Goal: Transaction & Acquisition: Purchase product/service

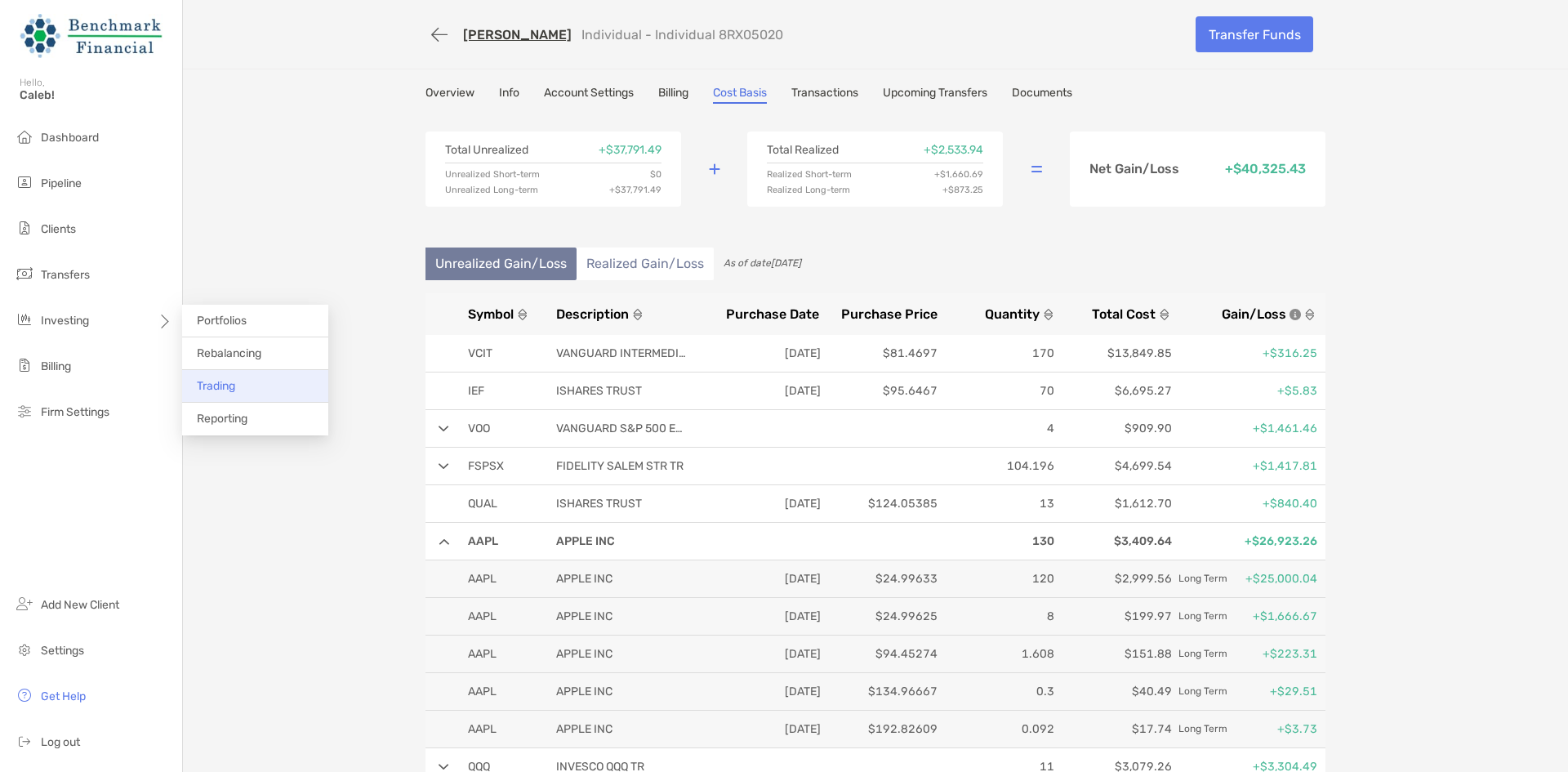
click at [239, 390] on li "Trading" at bounding box center [255, 386] width 146 height 33
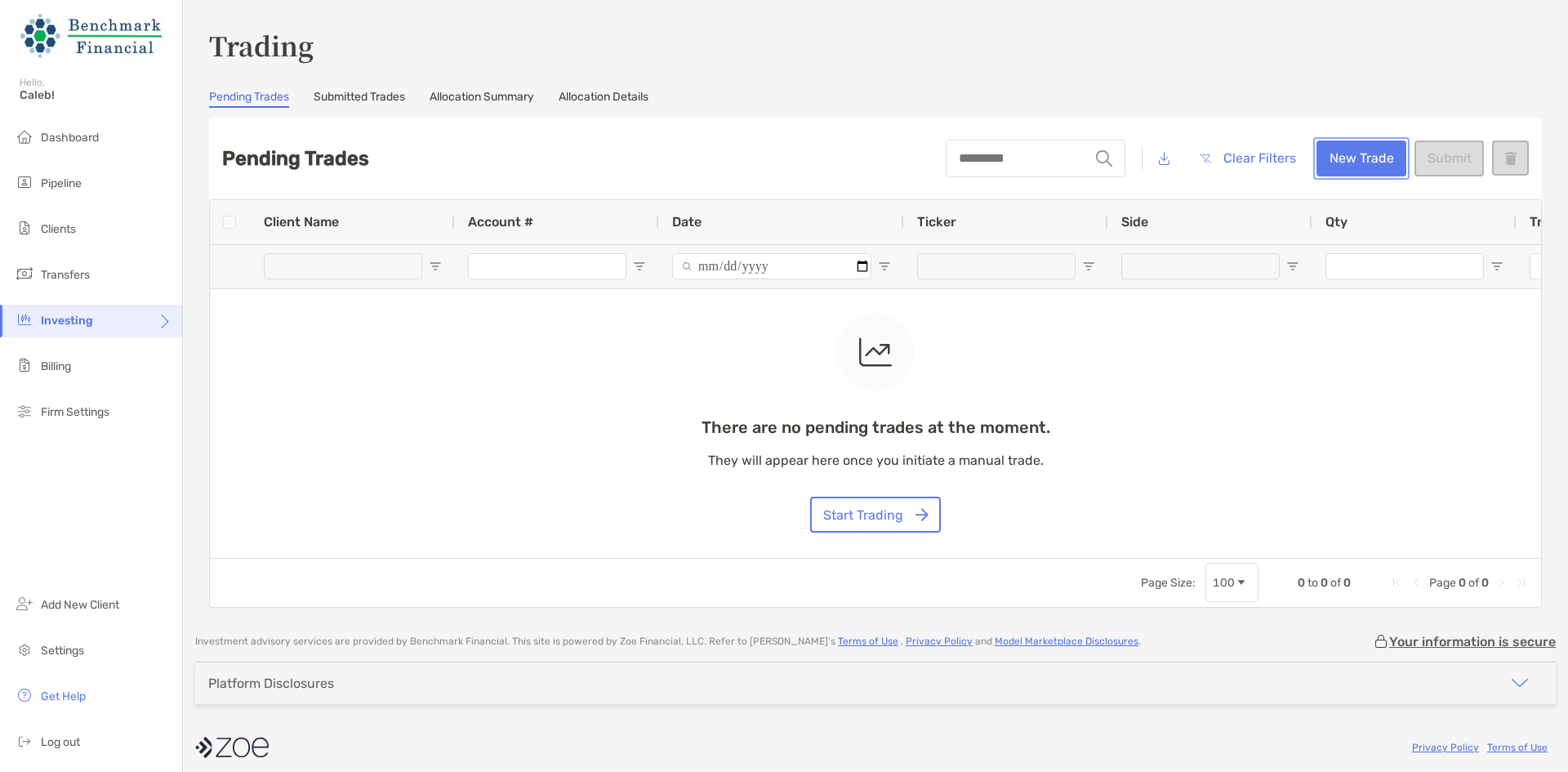
click at [1337, 157] on button "New Trade" at bounding box center [1362, 159] width 90 height 36
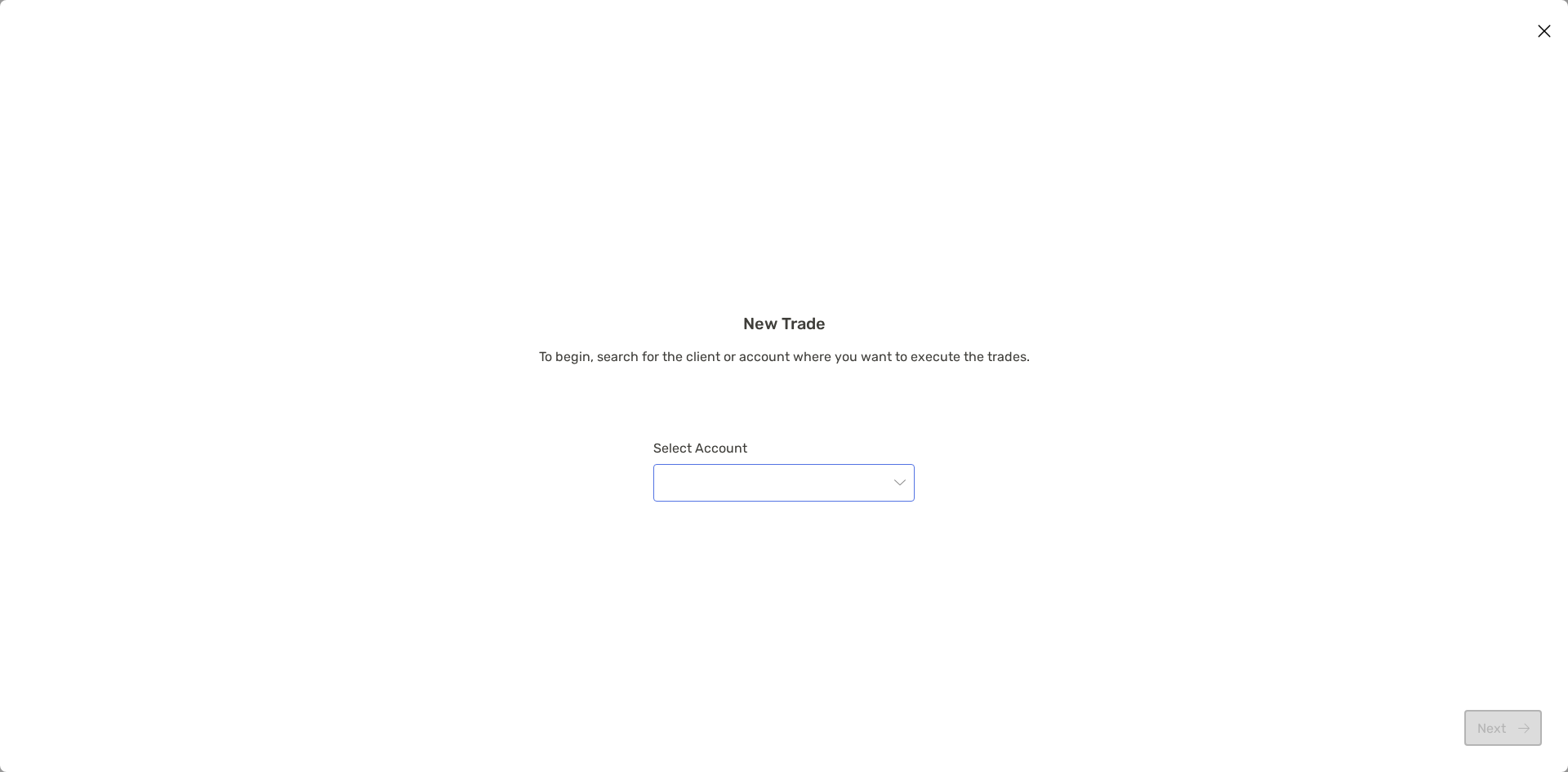
click at [741, 481] on input "modal" at bounding box center [775, 483] width 225 height 36
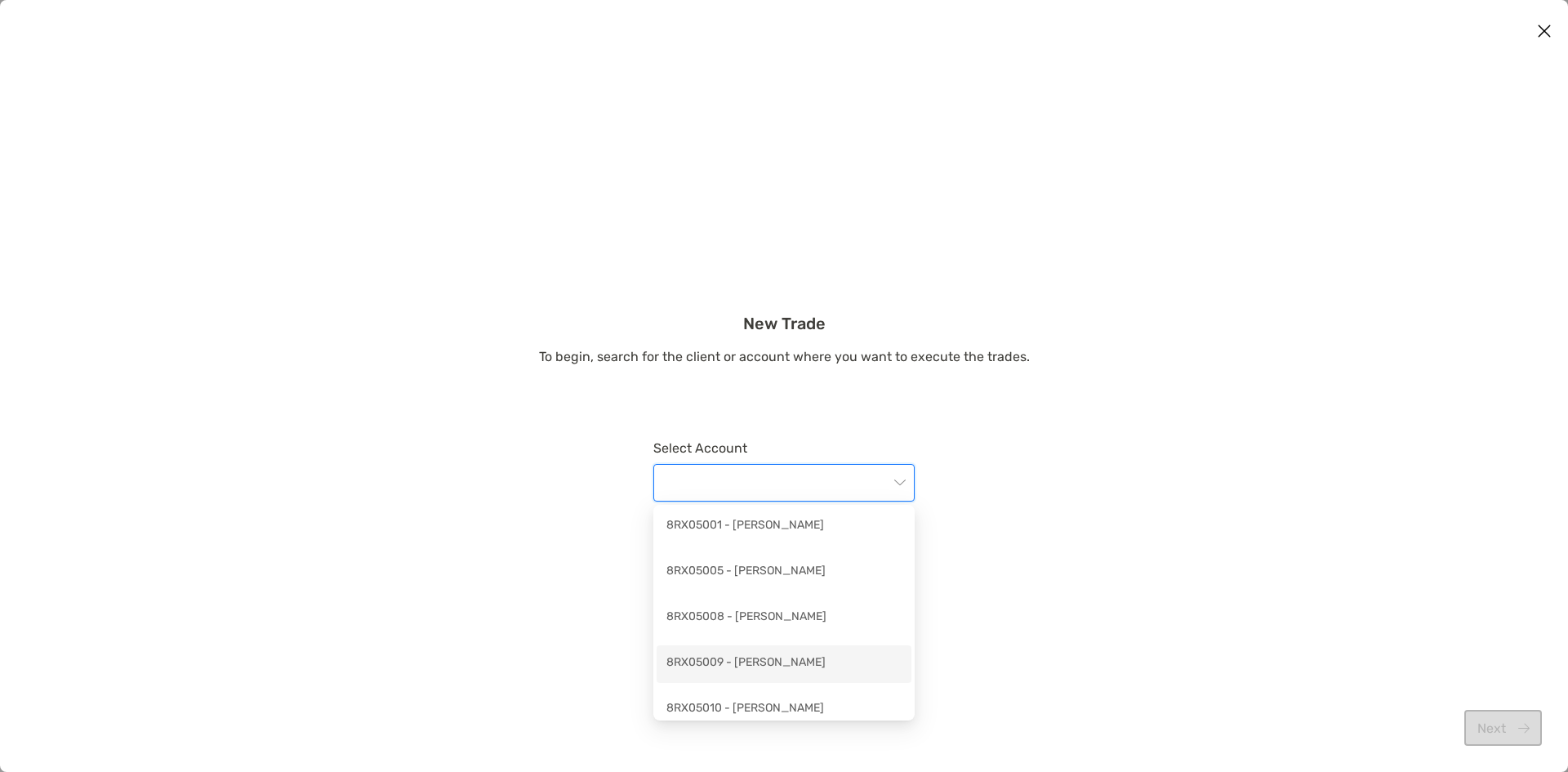
click at [789, 659] on div "8RX05009 - [PERSON_NAME]" at bounding box center [784, 663] width 235 height 21
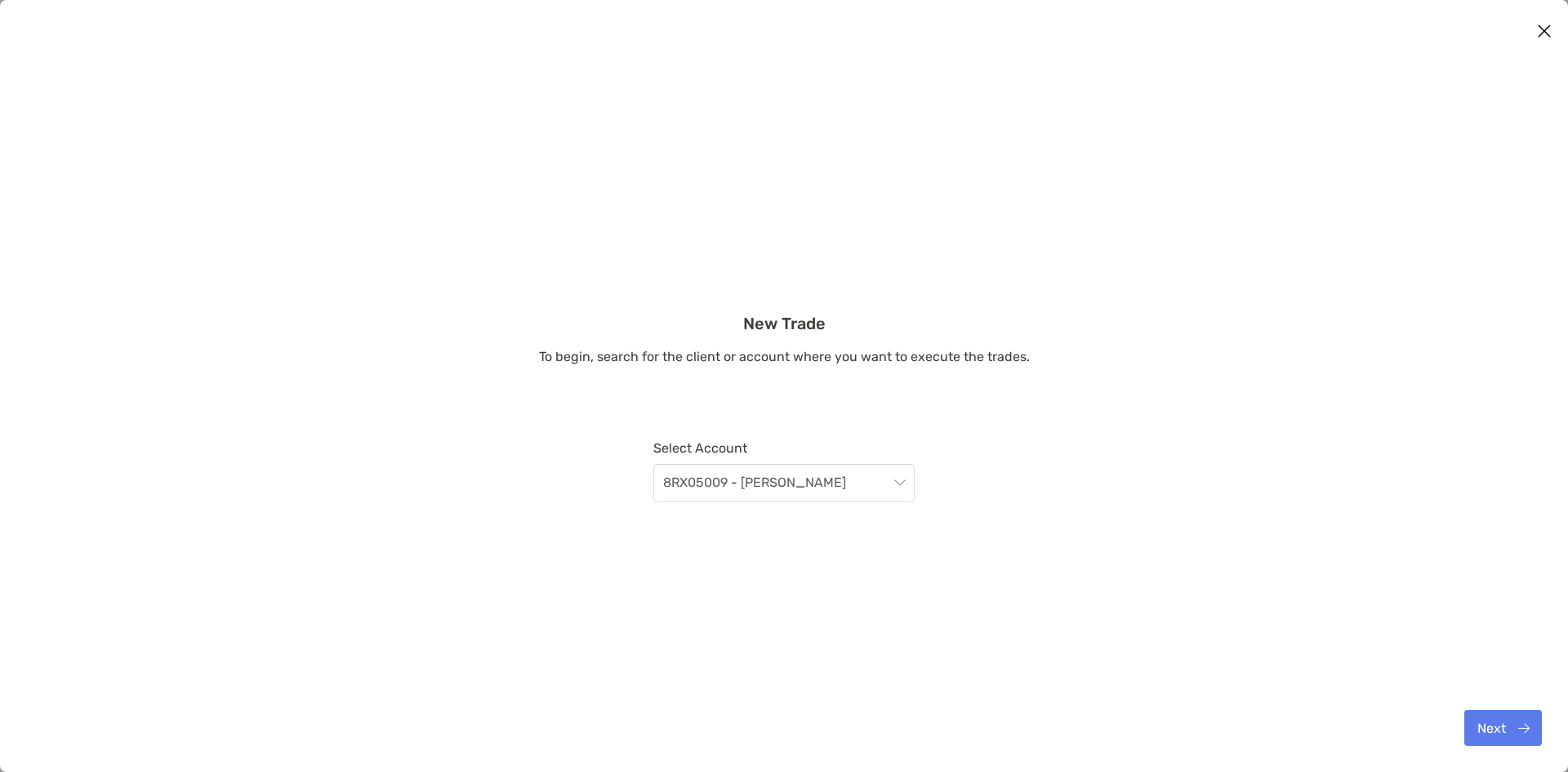
click at [1508, 705] on div "Next" at bounding box center [758, 727] width 1621 height 88
click at [1508, 708] on div "Next" at bounding box center [758, 727] width 1621 height 88
click at [1504, 720] on button "Next" at bounding box center [1504, 728] width 78 height 36
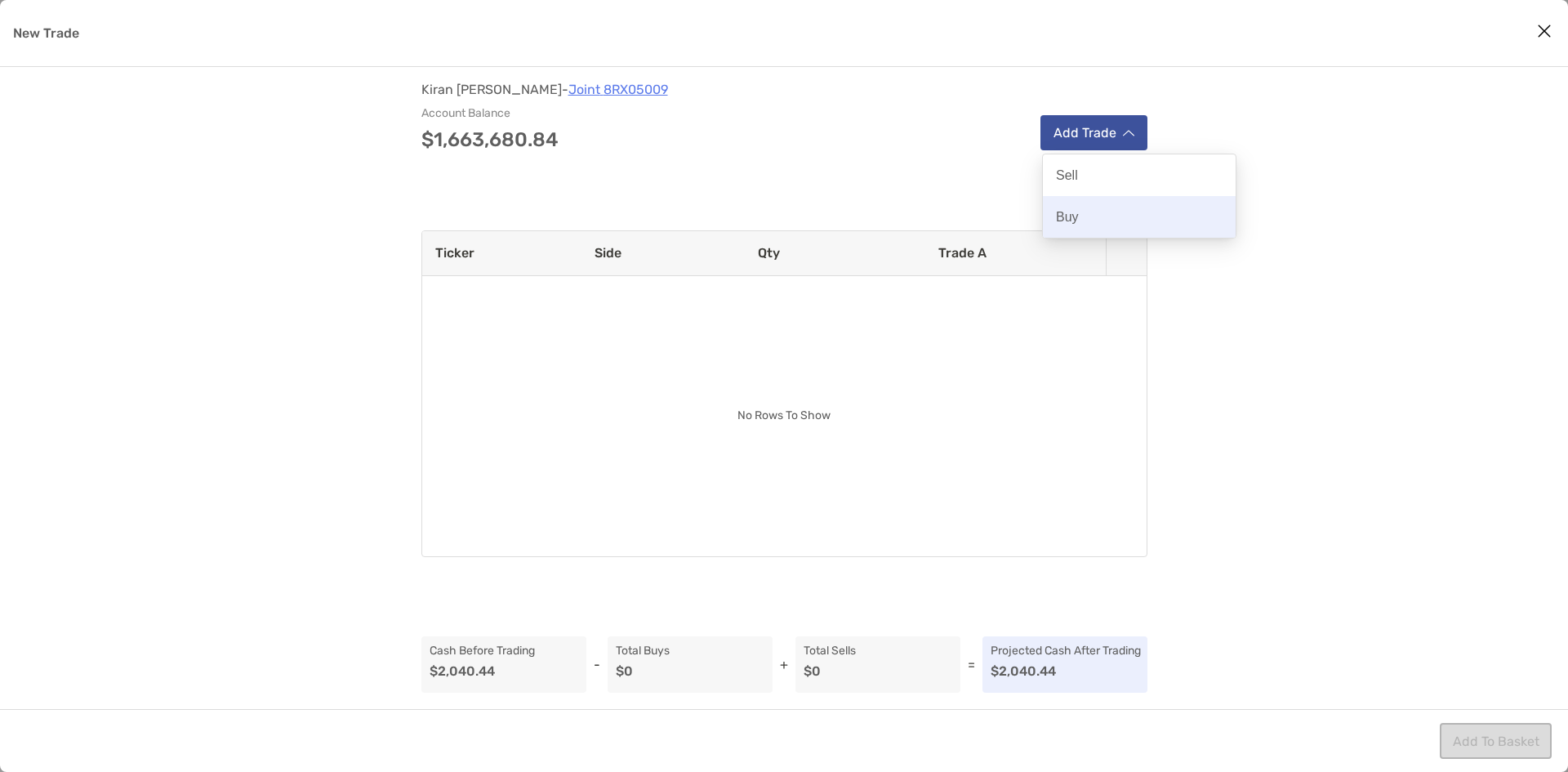
click at [1087, 222] on div "Buy" at bounding box center [1139, 216] width 192 height 41
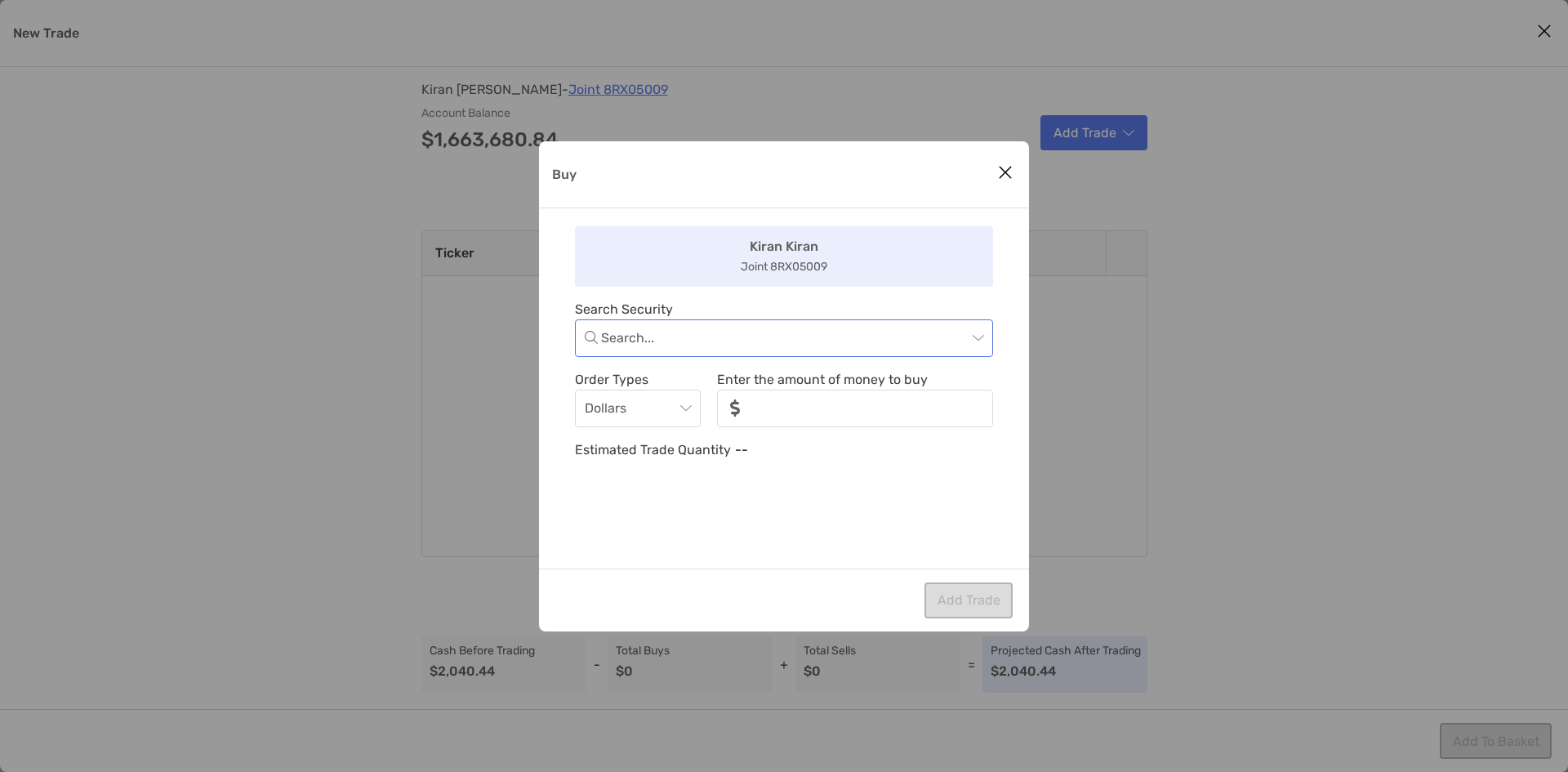
click at [812, 339] on input "Buy" at bounding box center [784, 339] width 366 height 36
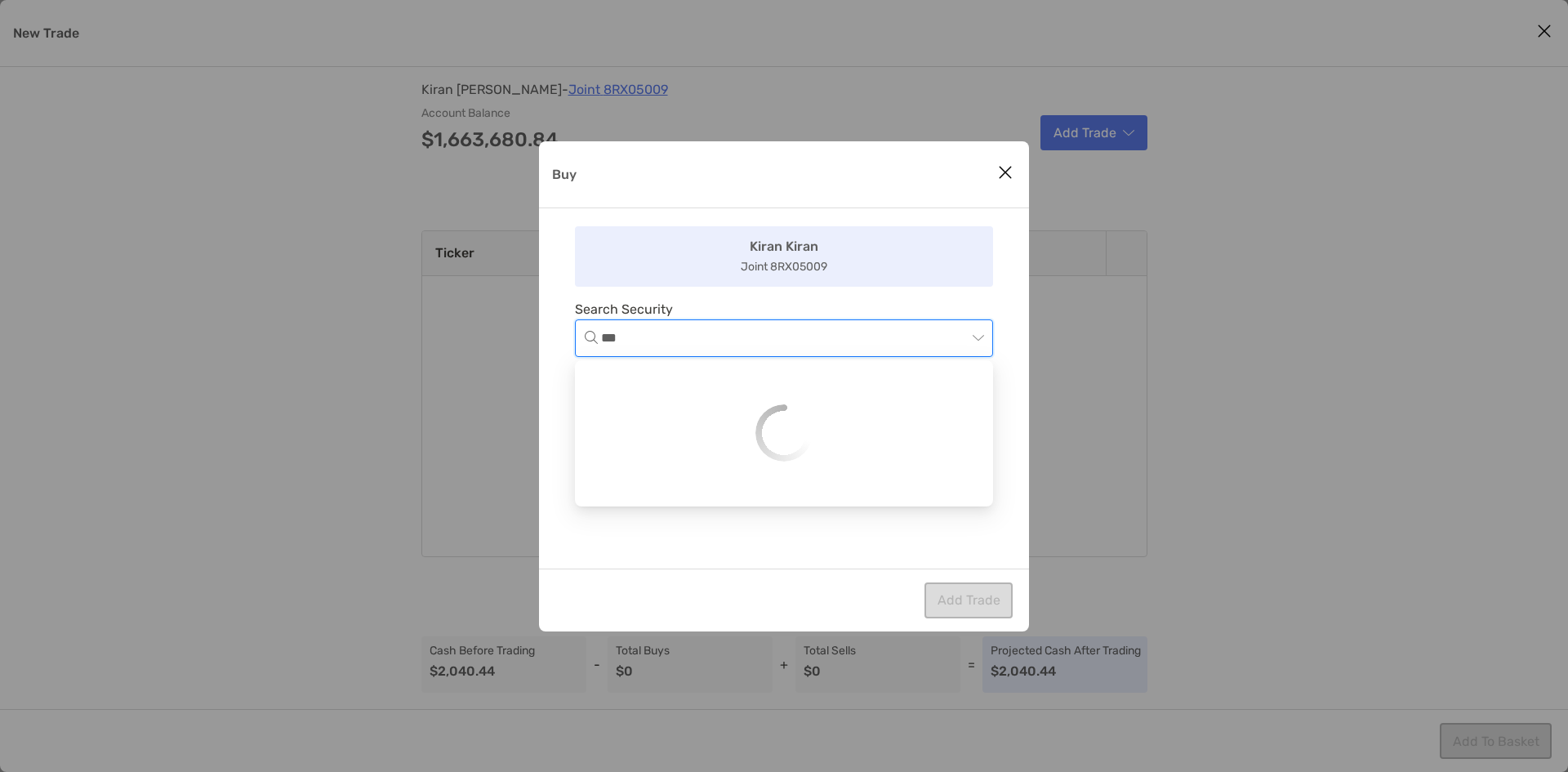
type input "****"
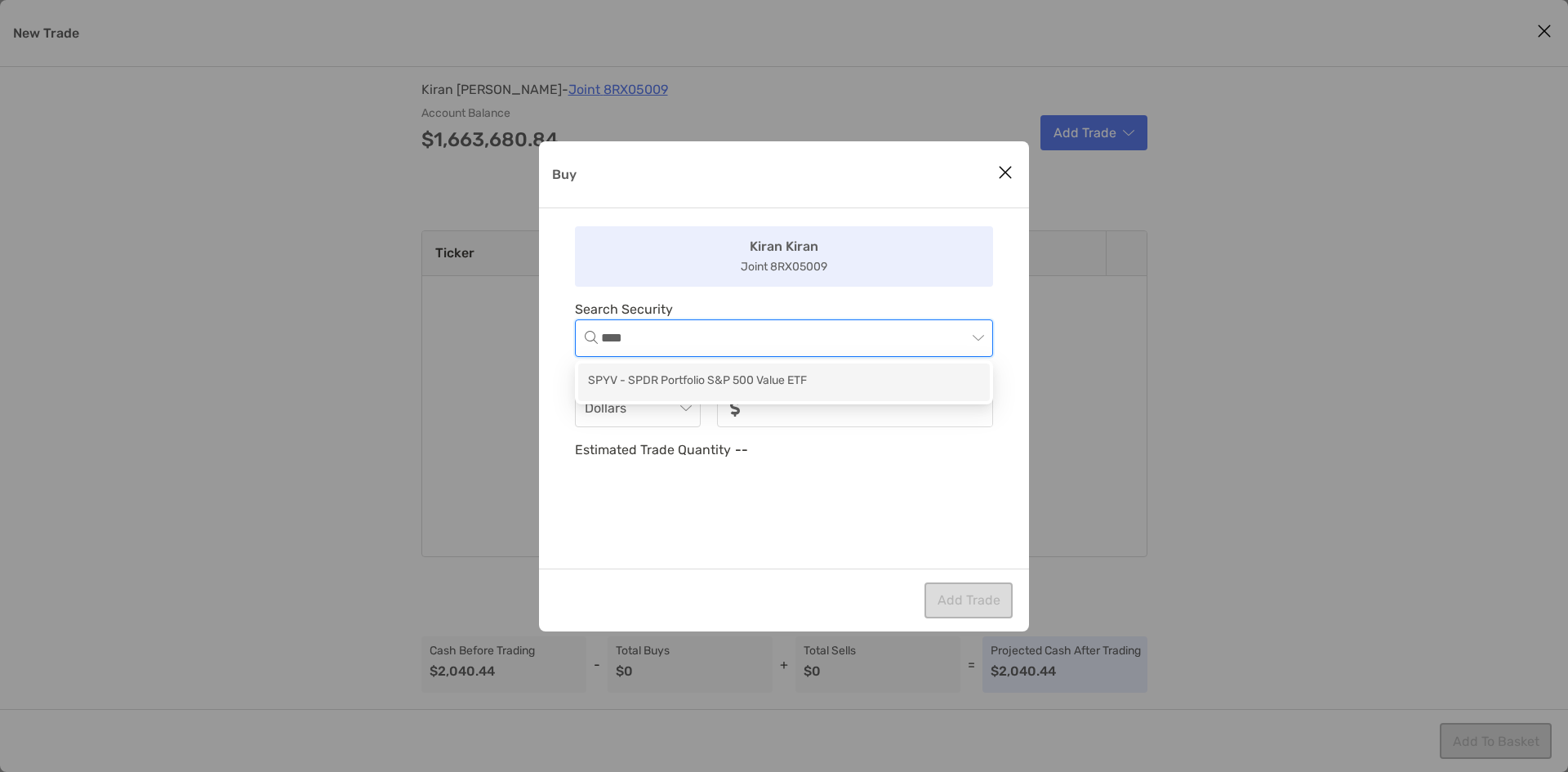
click at [760, 370] on div "SPYV - SPDR Portfolio S&P 500 Value ETF" at bounding box center [784, 382] width 412 height 38
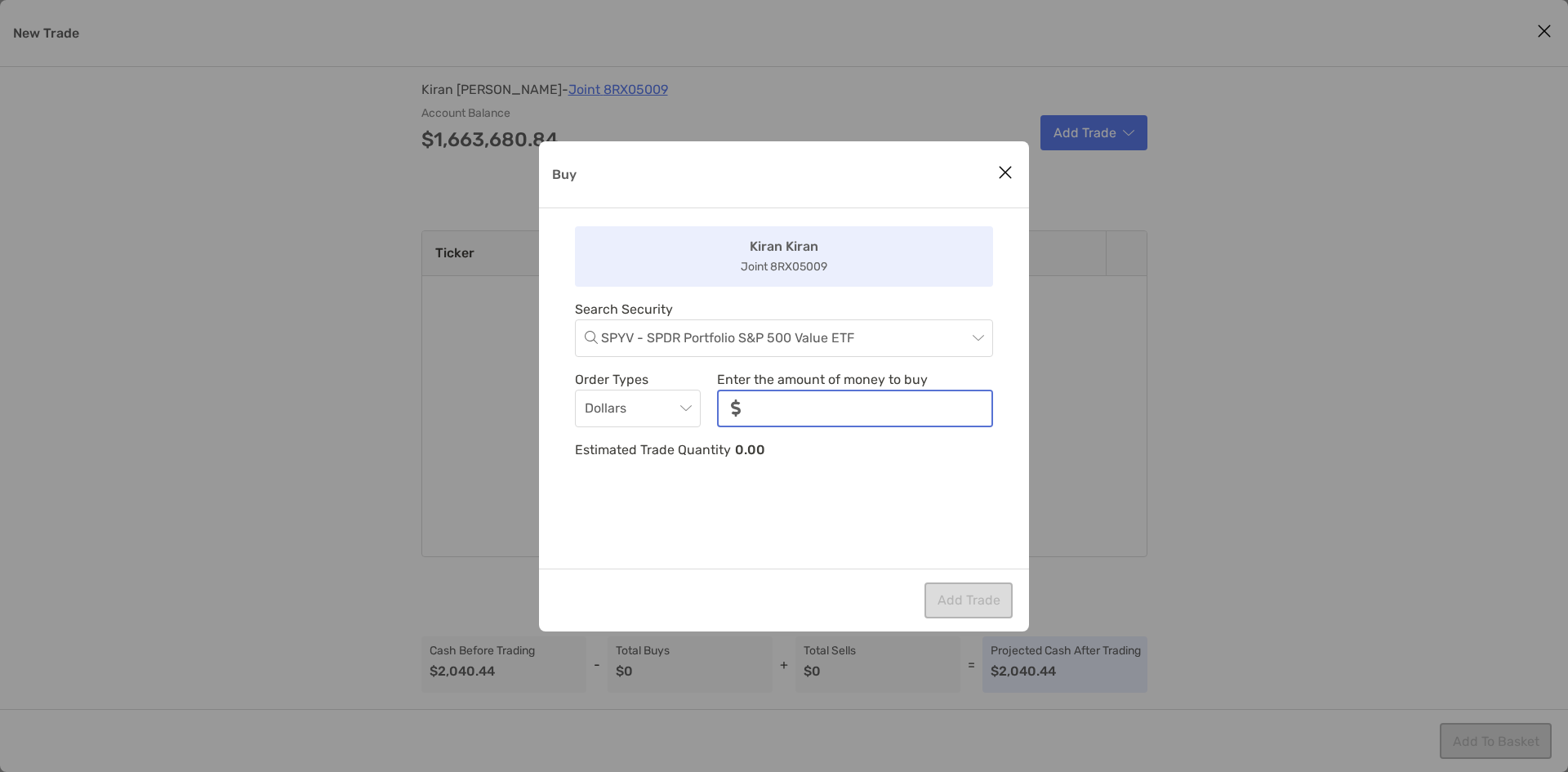
click at [785, 409] on input "noSymbolCurrency" at bounding box center [873, 409] width 238 height 35
click at [671, 400] on span "Dollars" at bounding box center [637, 409] width 107 height 36
type input "******"
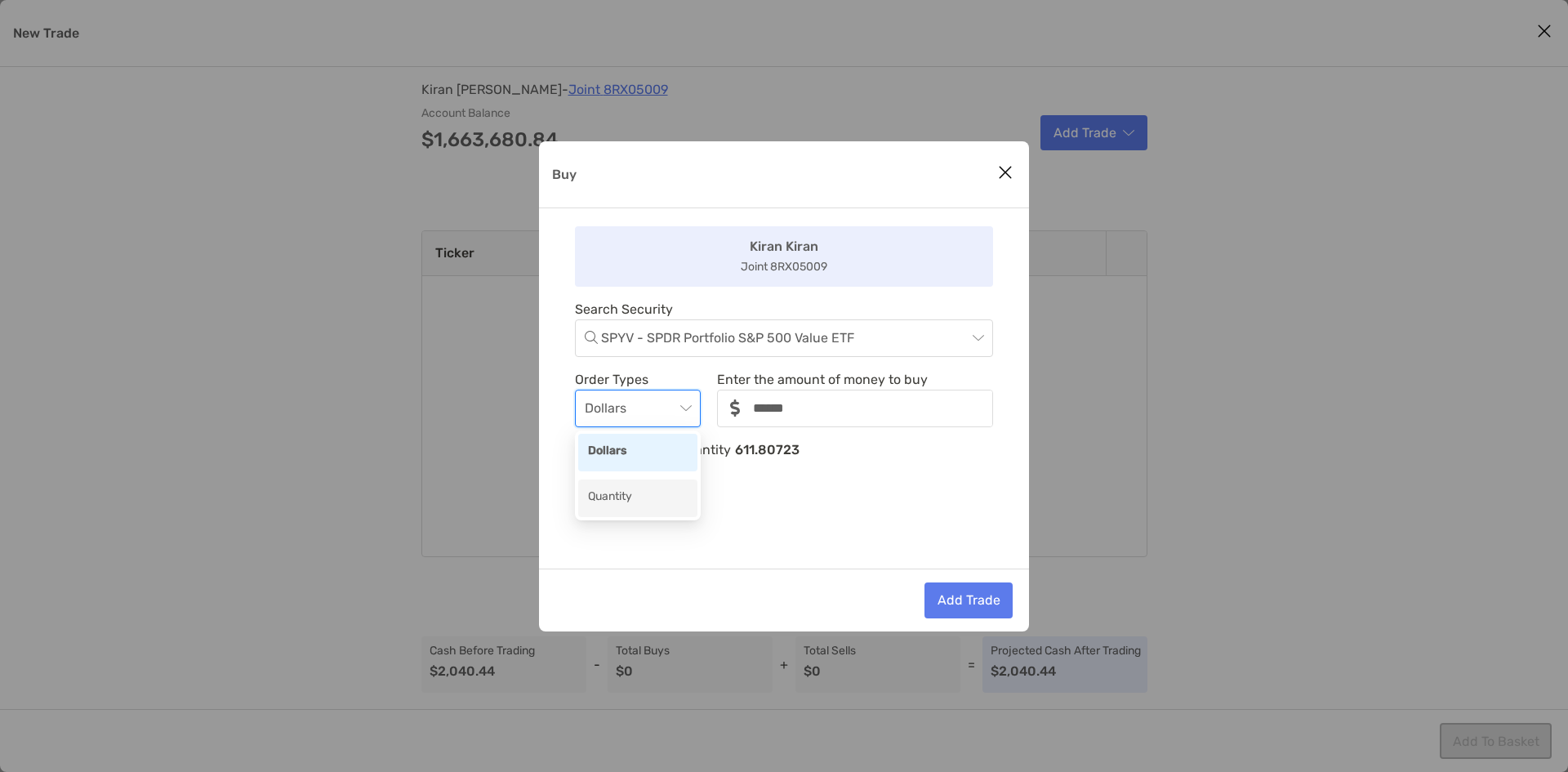
click at [647, 488] on div "Quantity" at bounding box center [637, 498] width 100 height 21
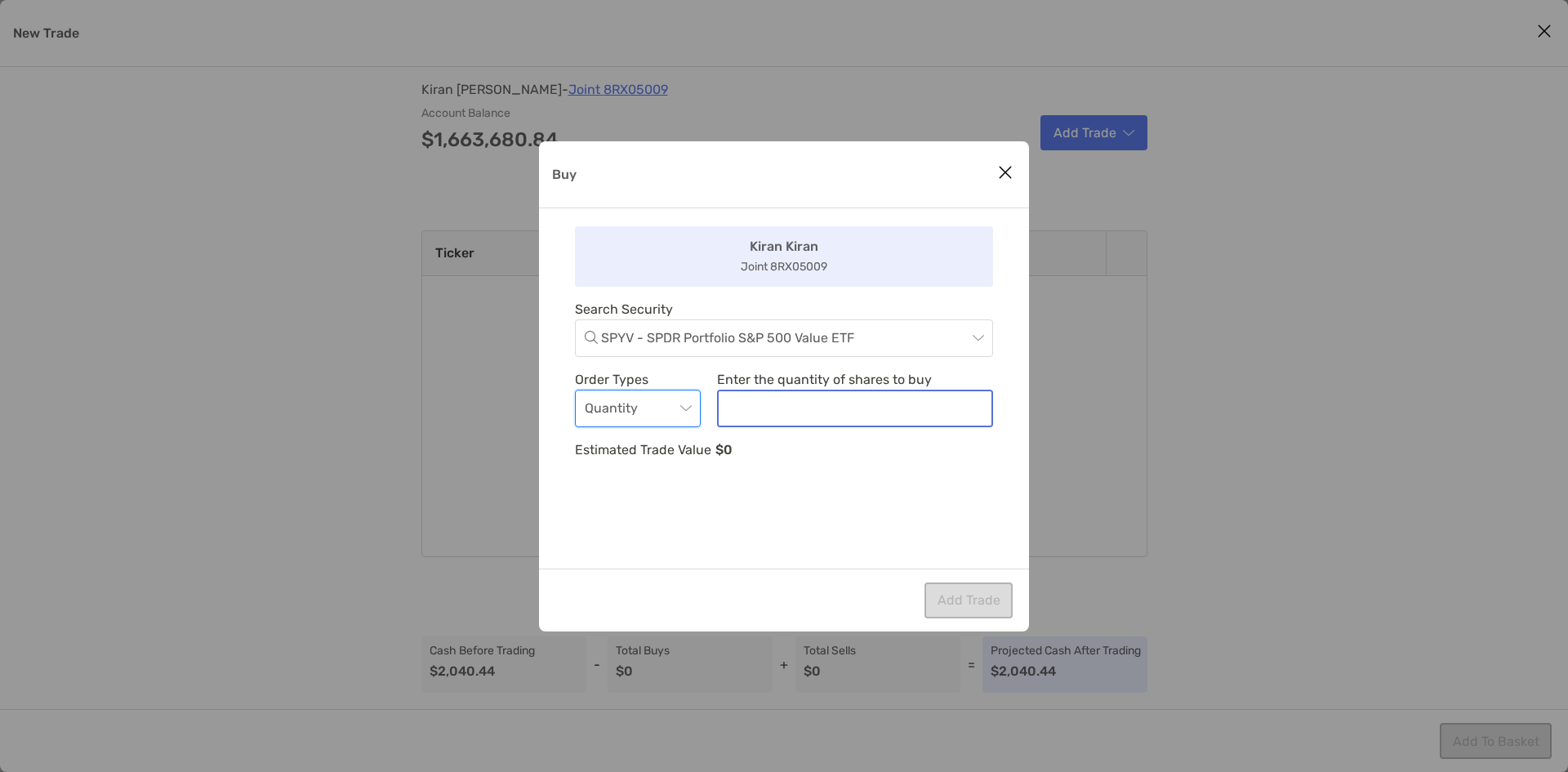
click at [760, 413] on input "noSymbolCurrency" at bounding box center [855, 409] width 272 height 35
type input "***"
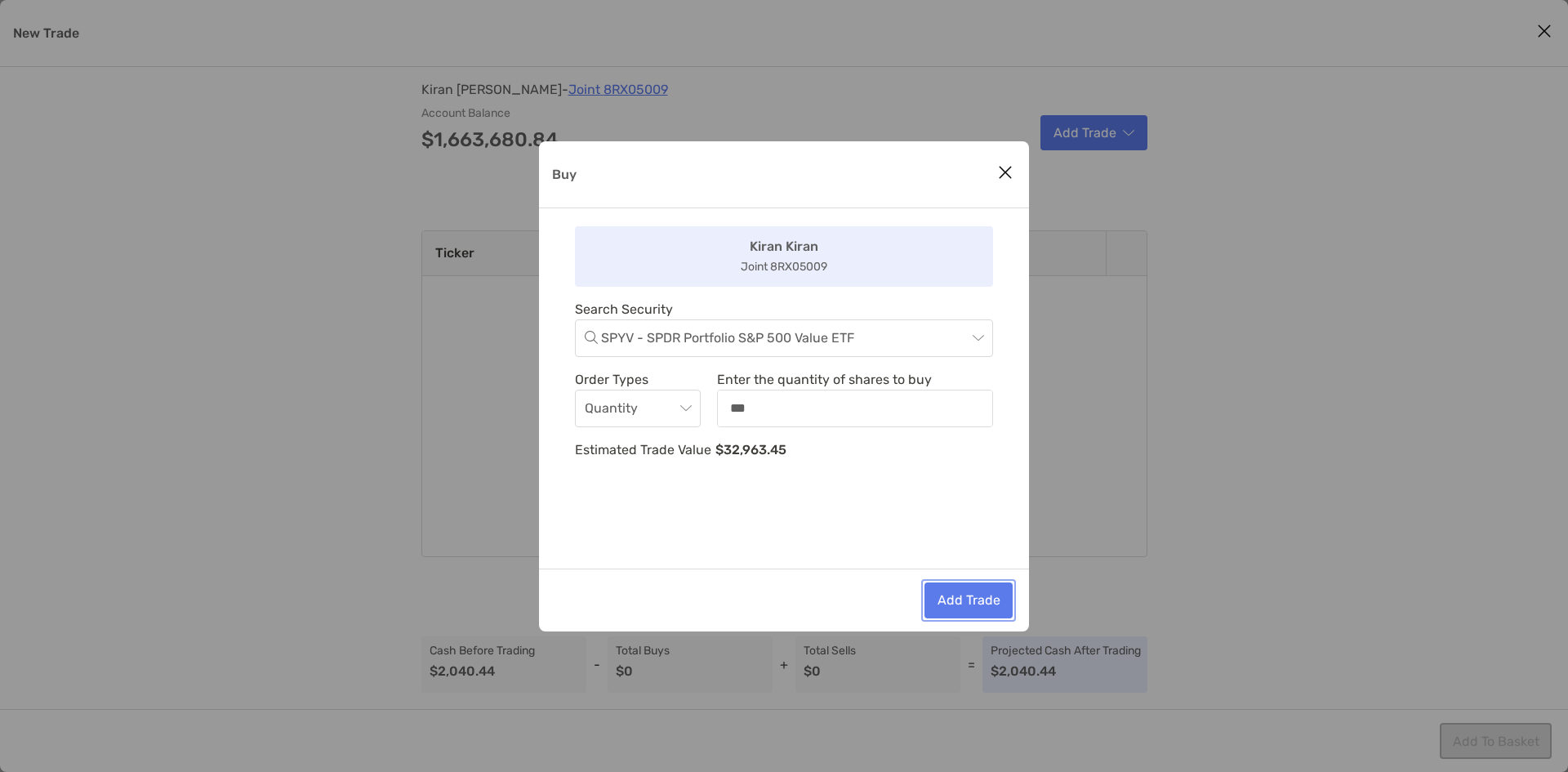
click at [964, 591] on button "Add Trade" at bounding box center [969, 600] width 88 height 36
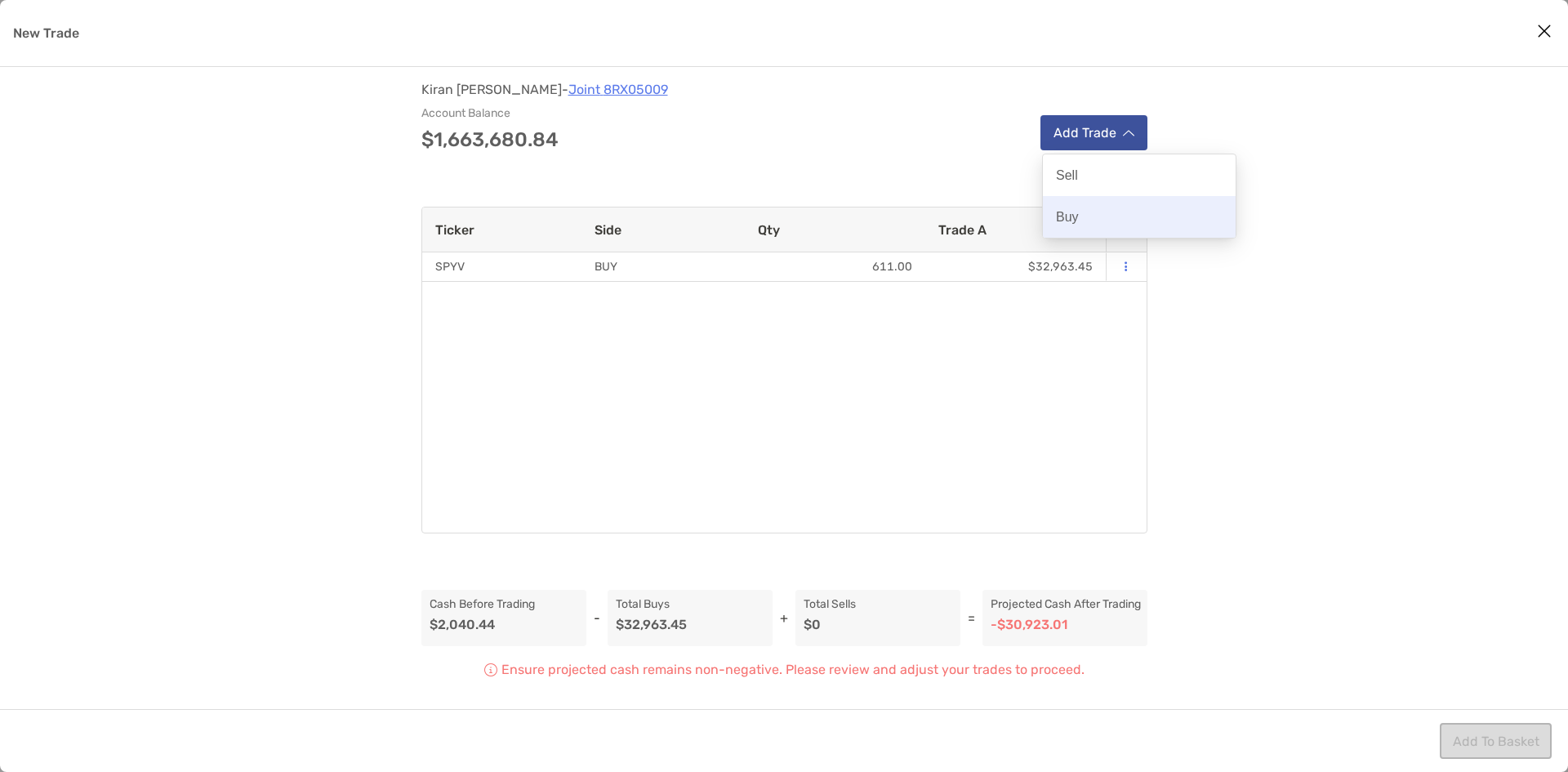
click at [1096, 220] on div "Buy" at bounding box center [1139, 216] width 192 height 41
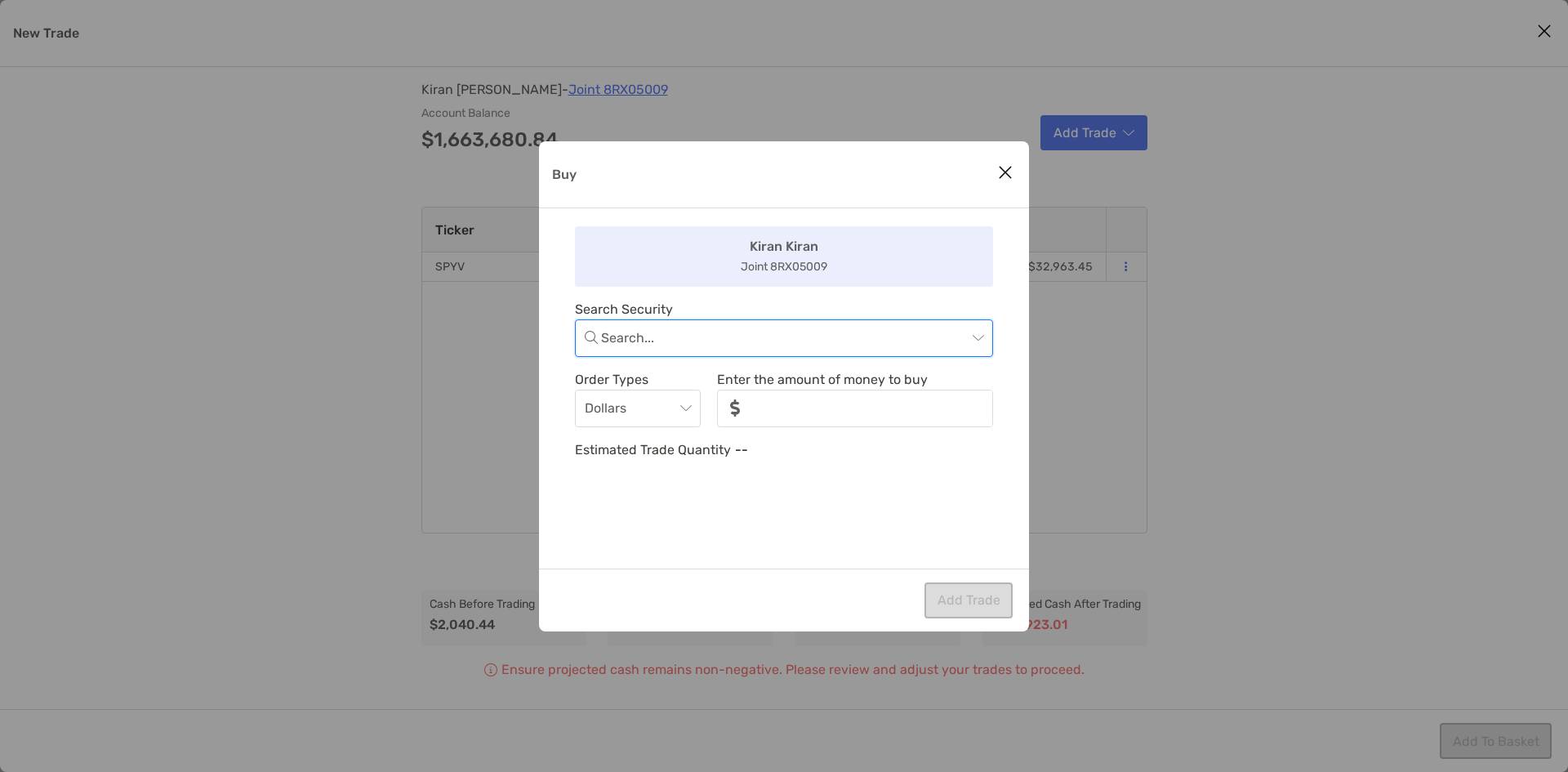
click at [825, 343] on input "Buy" at bounding box center [784, 339] width 366 height 36
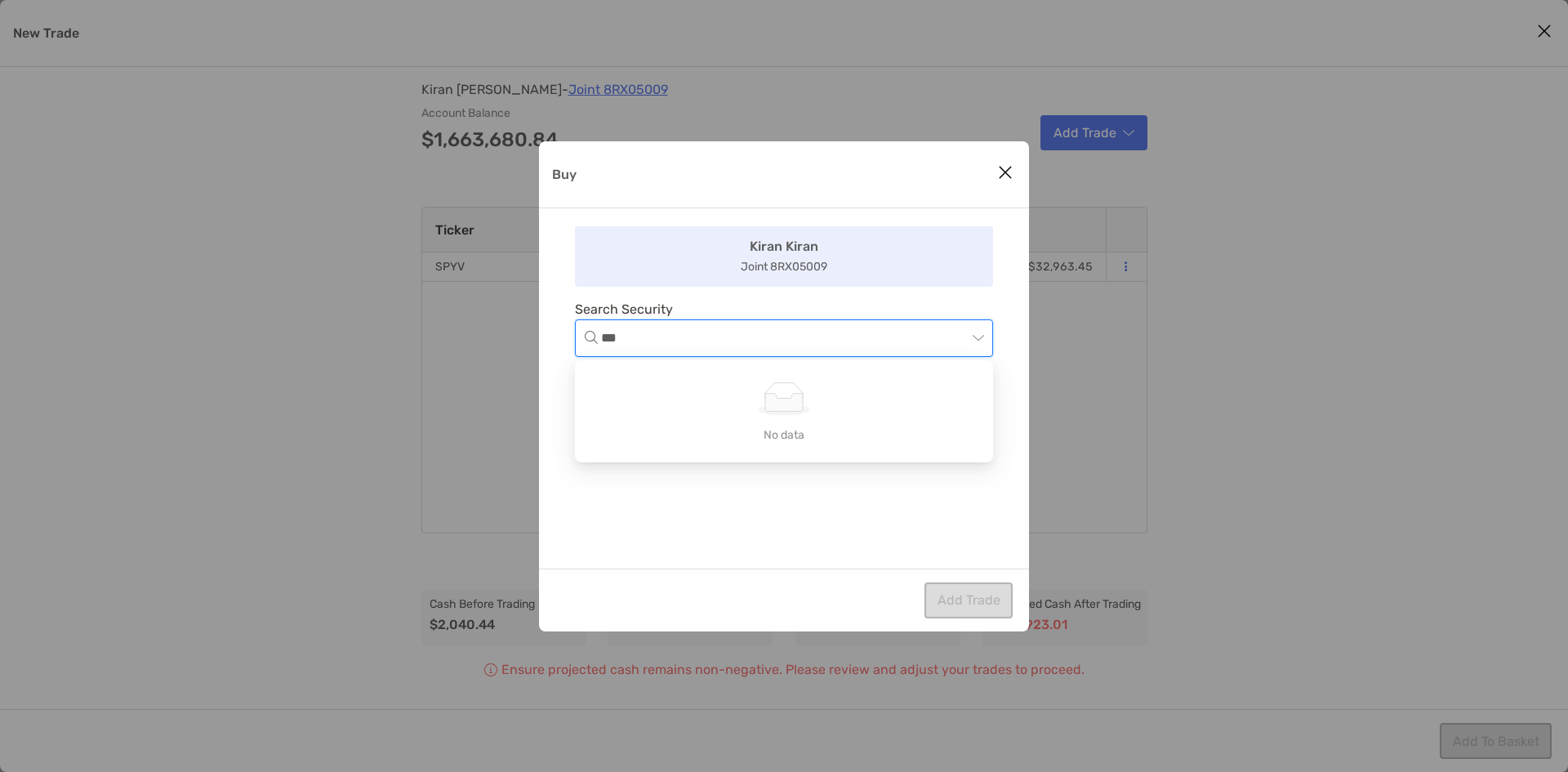
type input "****"
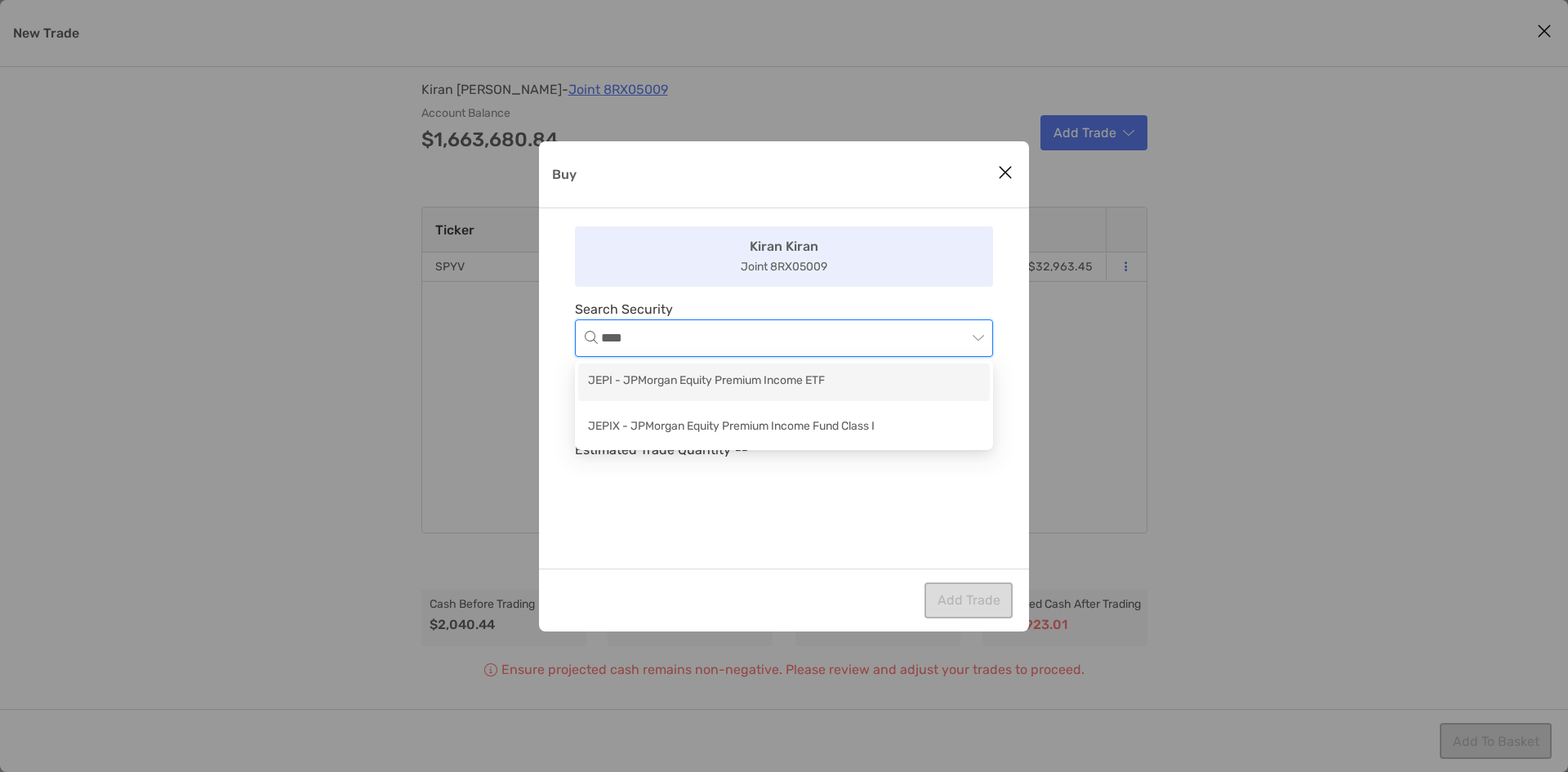
click at [724, 395] on div "JEPI - JPMorgan Equity Premium Income ETF" at bounding box center [784, 382] width 412 height 38
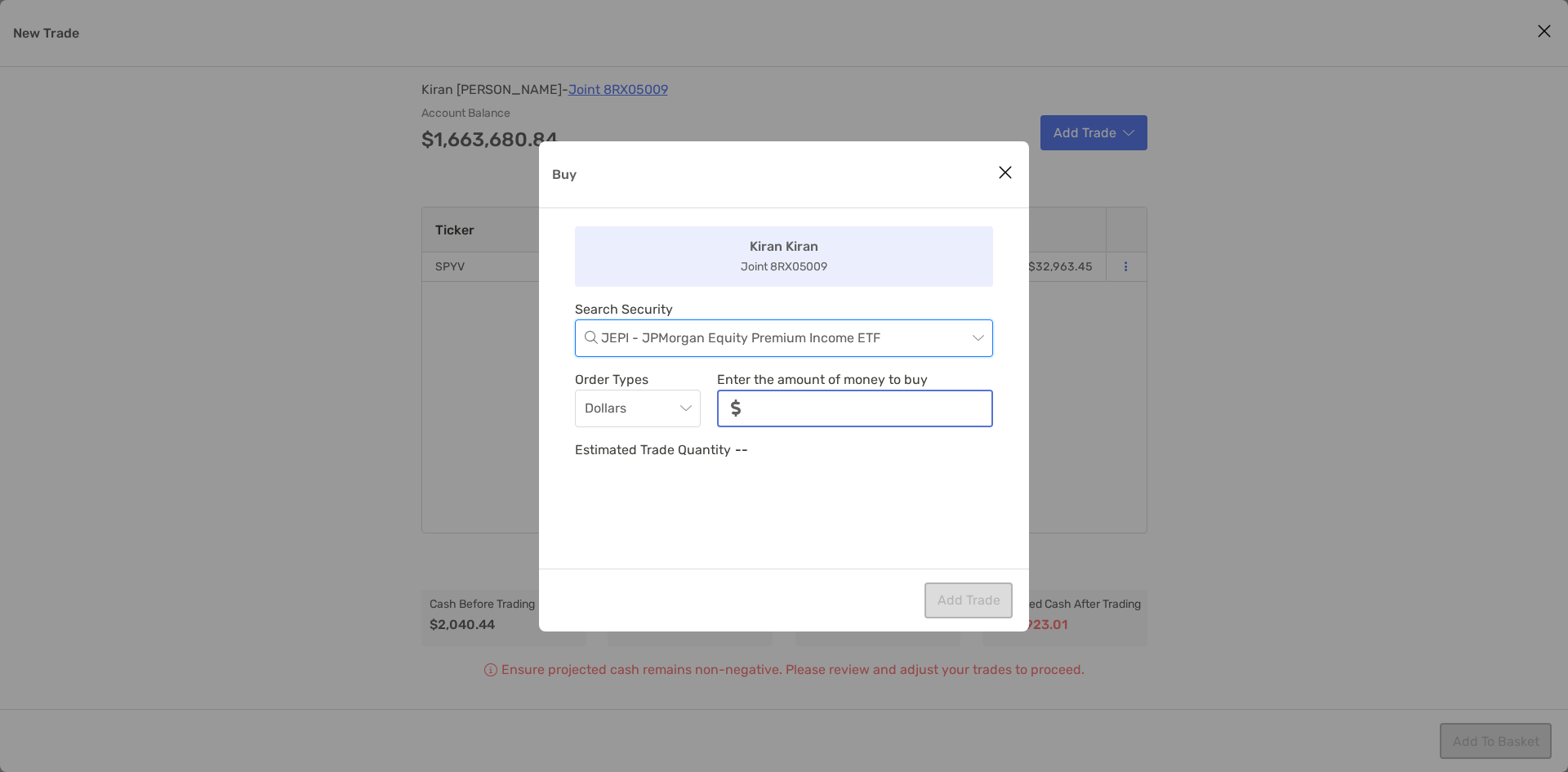
click at [778, 405] on input "noSymbolCurrency" at bounding box center [873, 409] width 238 height 35
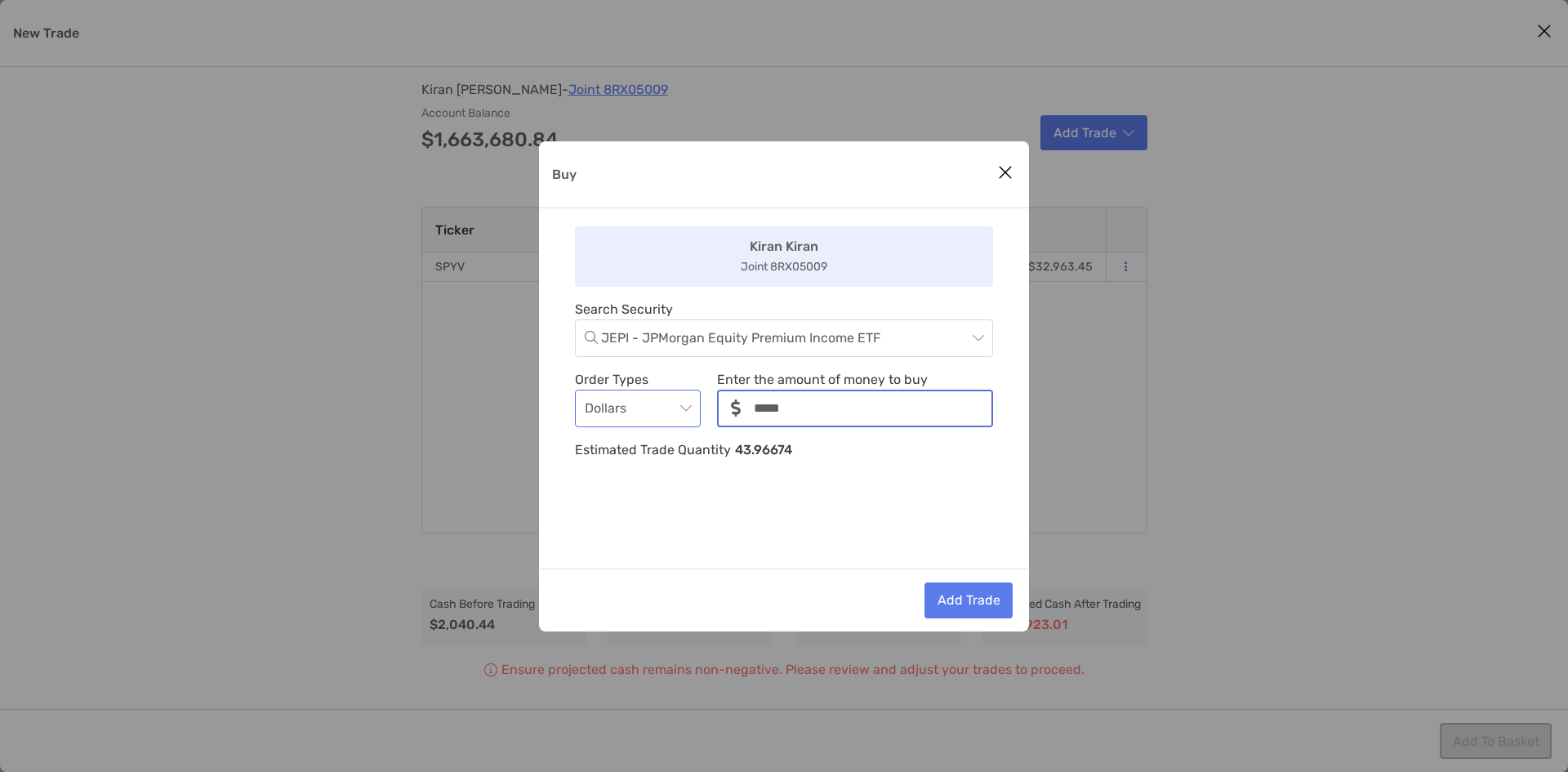
click at [675, 408] on span "Dollars" at bounding box center [637, 409] width 107 height 36
type input "*****"
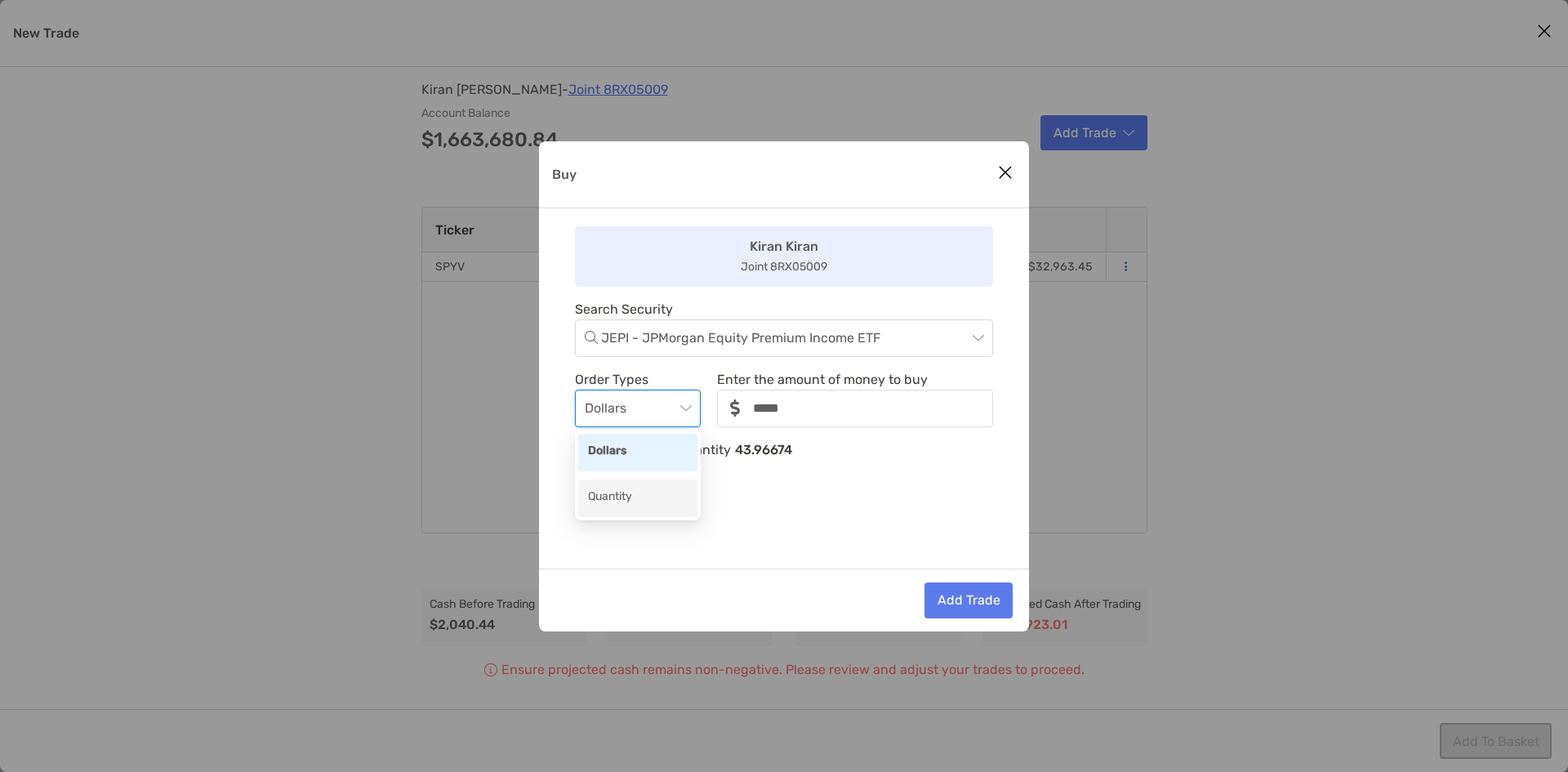
click at [650, 498] on div "Quantity" at bounding box center [637, 498] width 100 height 21
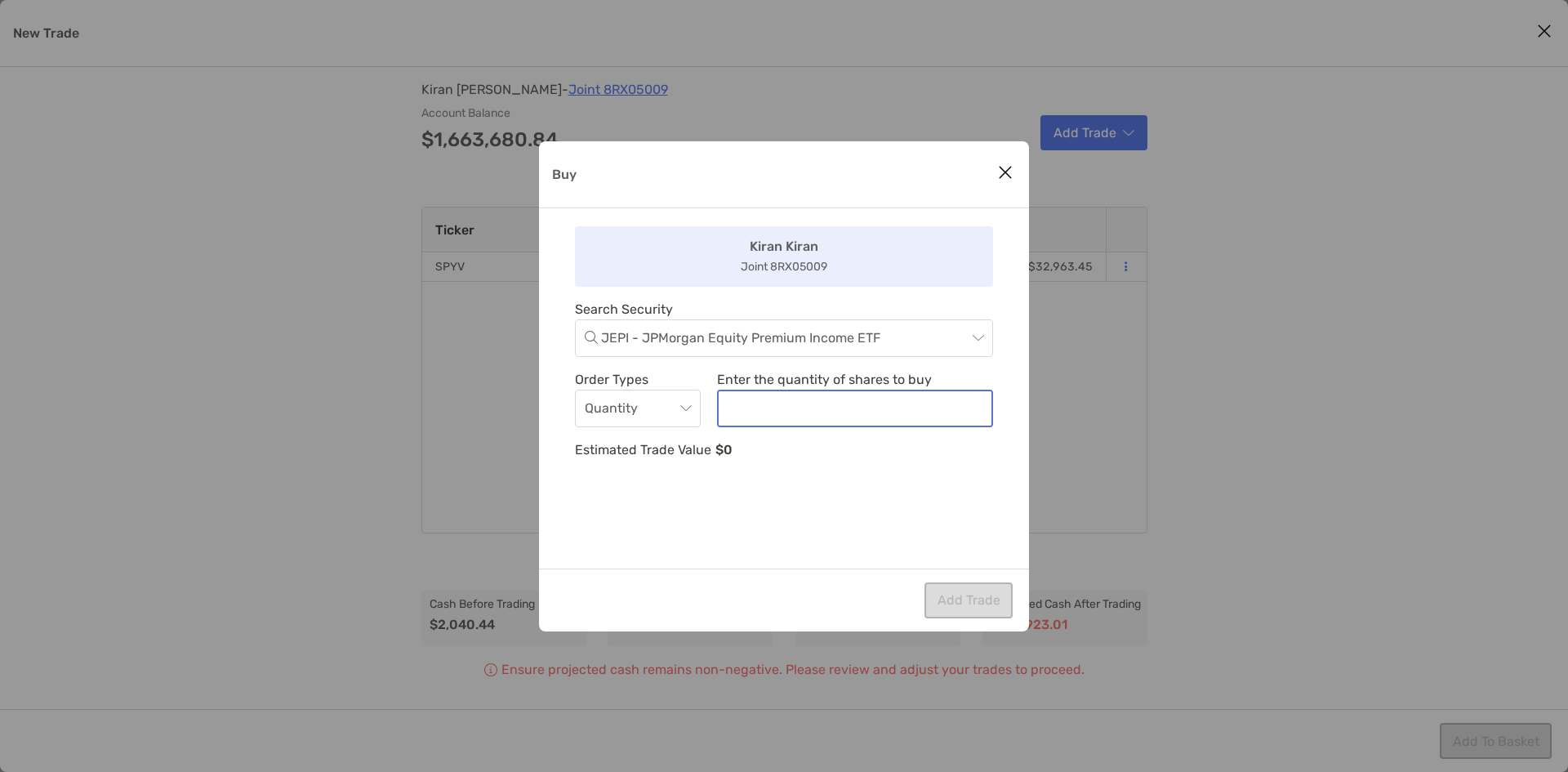
click at [822, 413] on input "noSymbolCurrency" at bounding box center [855, 409] width 272 height 35
type input "**"
click at [975, 599] on button "Add Trade" at bounding box center [969, 600] width 88 height 36
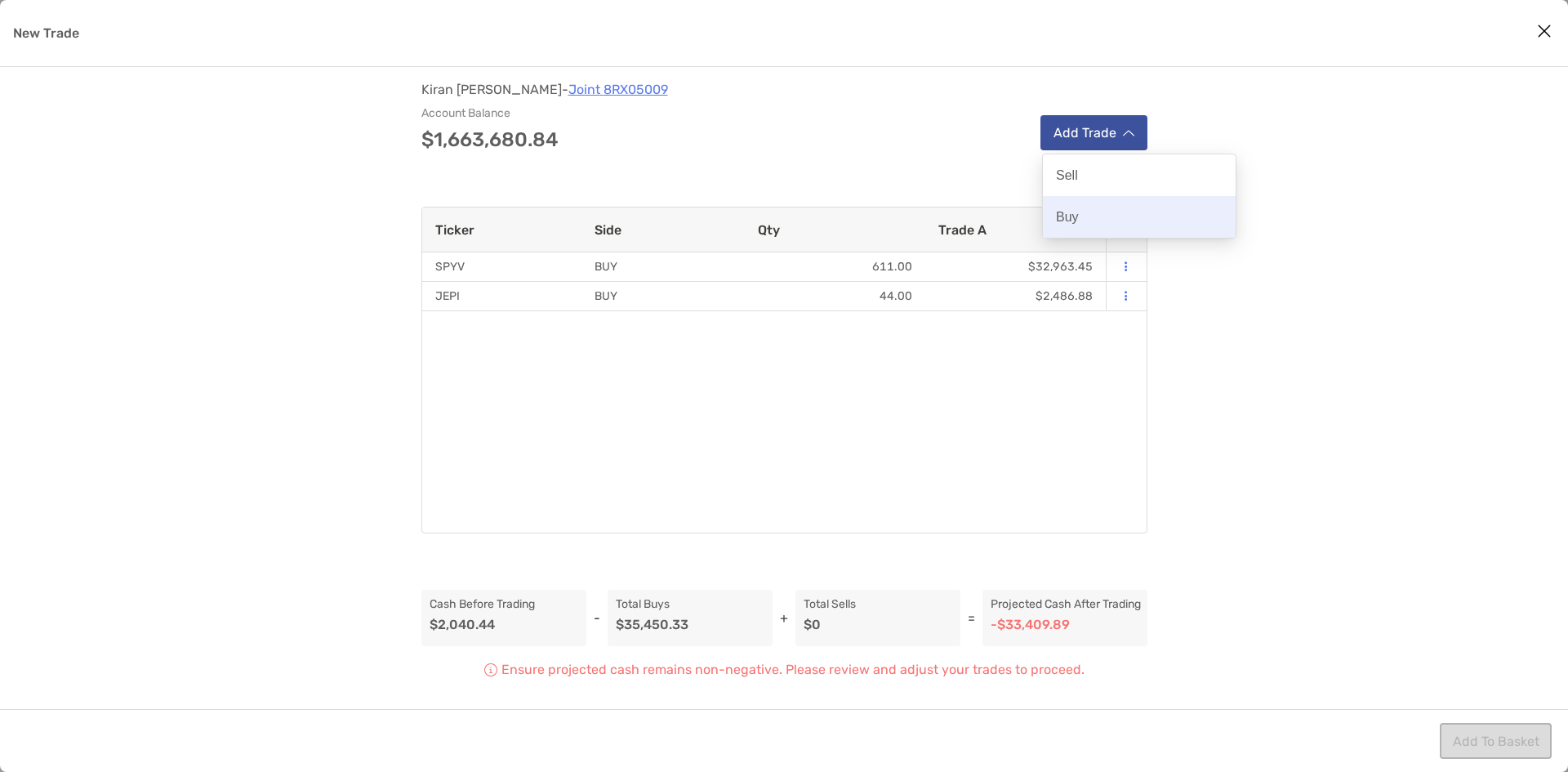
click at [1077, 213] on p "Buy" at bounding box center [1068, 216] width 23 height 16
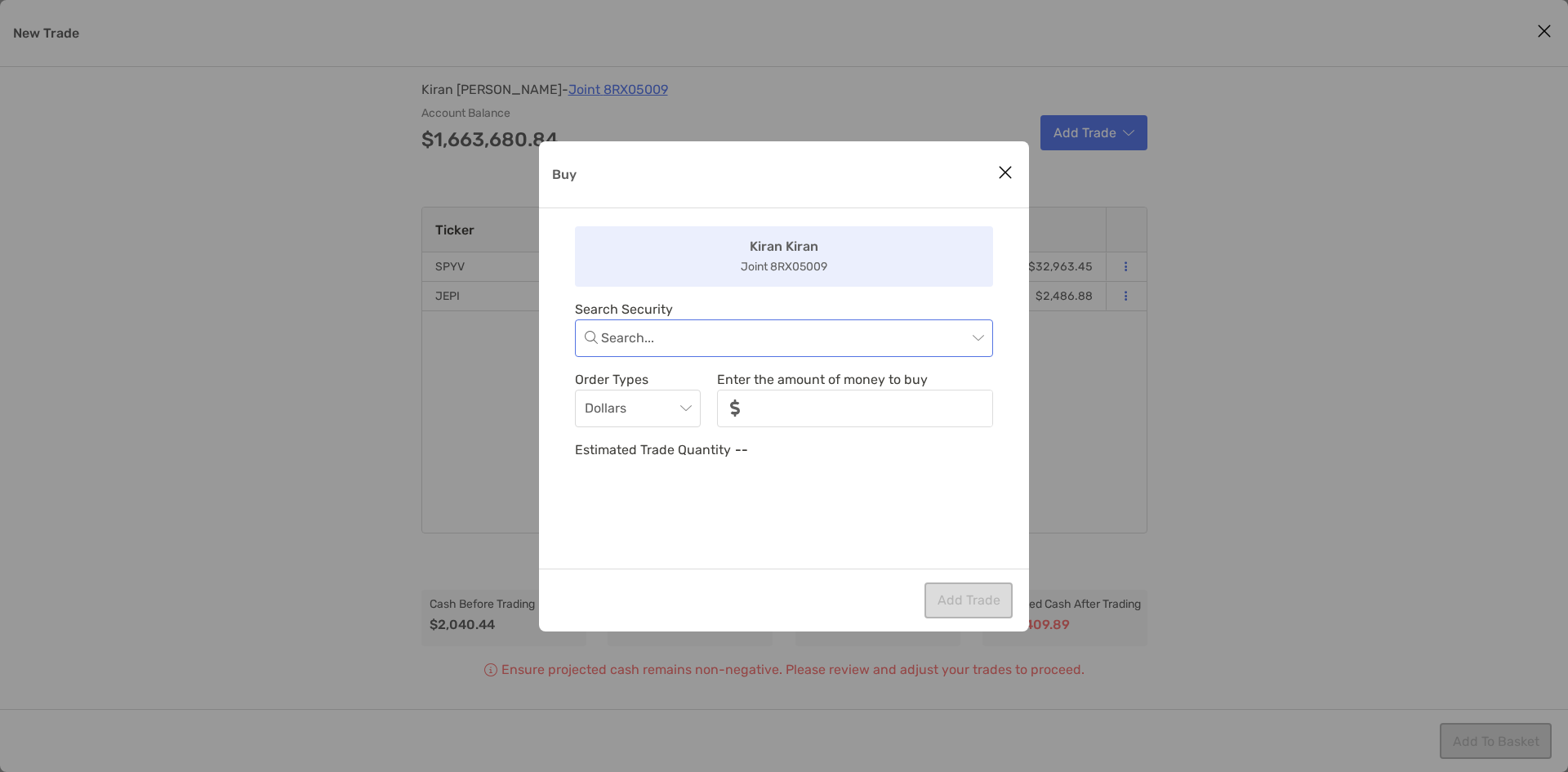
click at [784, 333] on input "Buy" at bounding box center [784, 339] width 366 height 36
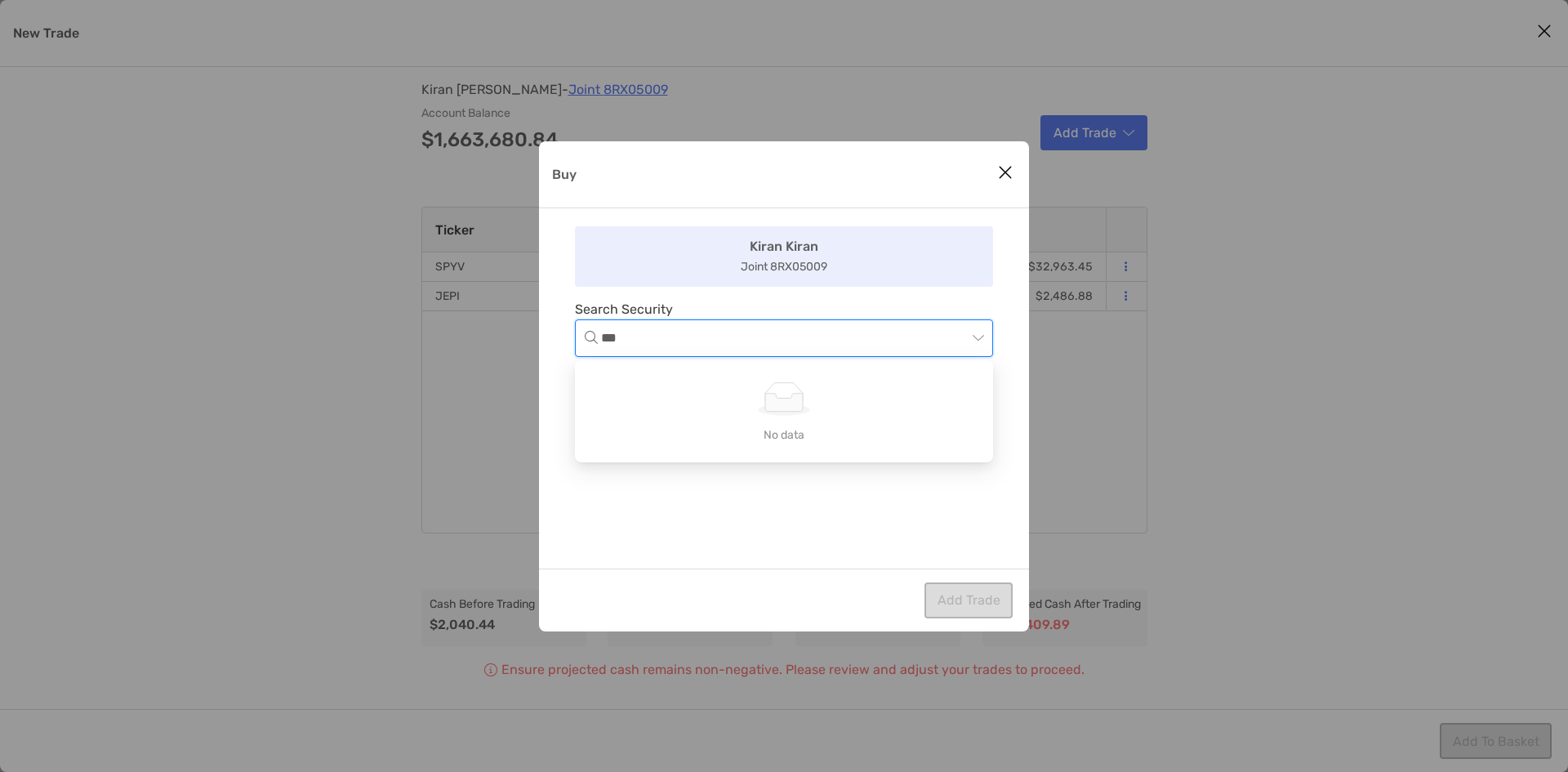
type input "****"
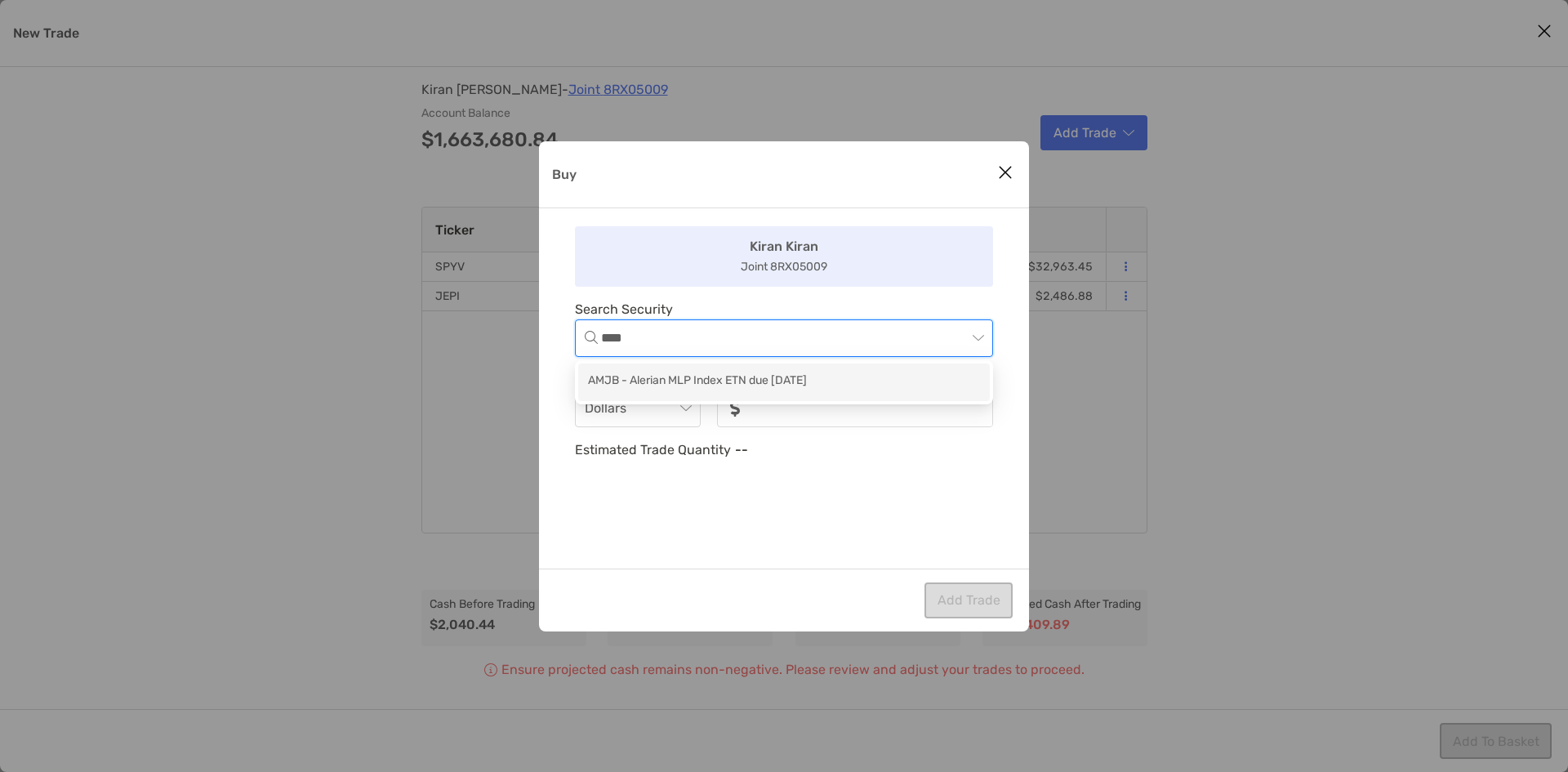
click at [703, 370] on div "AMJB - Alerian MLP Index ETN due [DATE]" at bounding box center [784, 382] width 412 height 38
click at [825, 414] on input "noSymbolCurrency" at bounding box center [873, 409] width 238 height 35
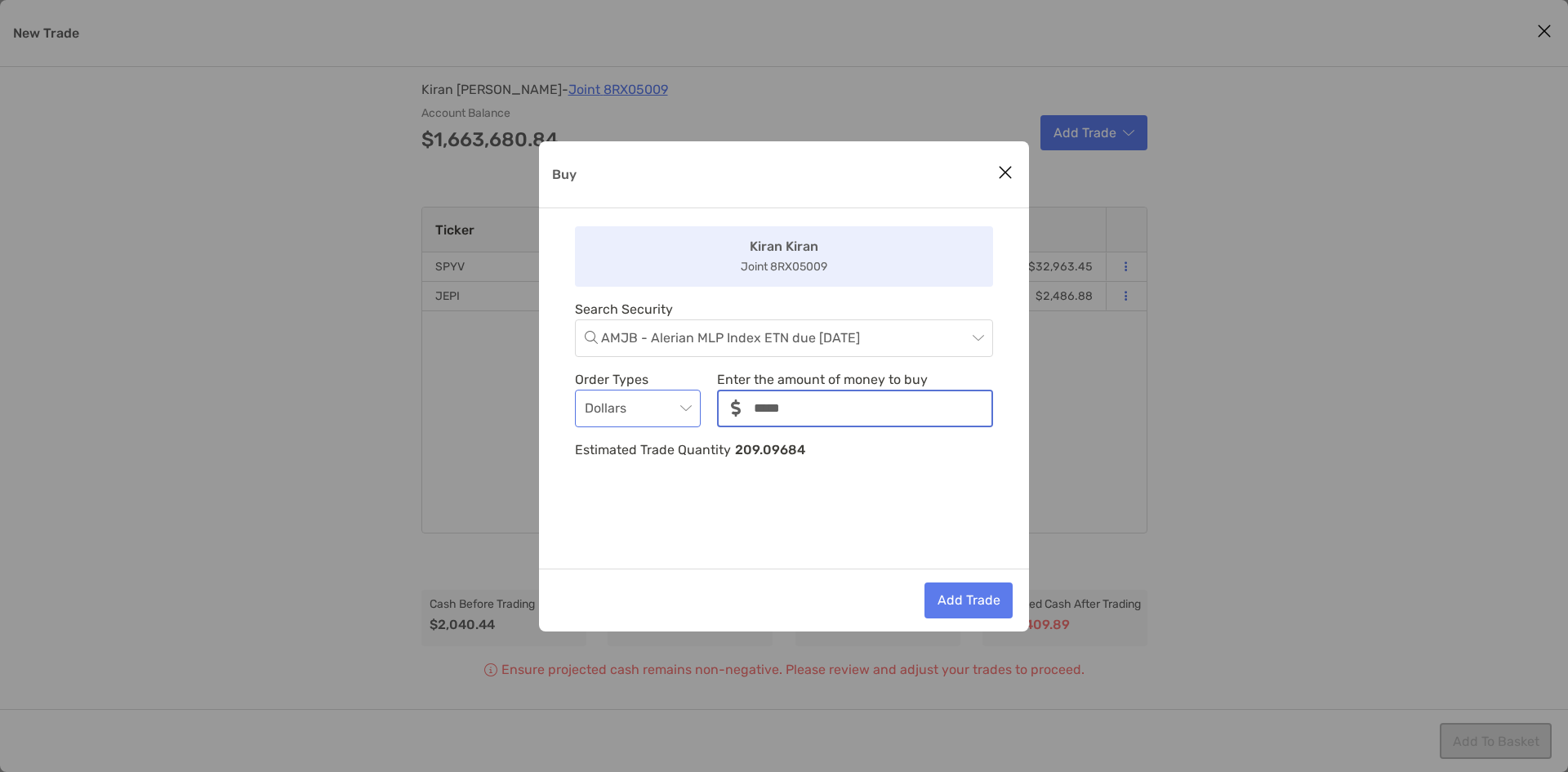
click at [681, 413] on span "Dollars" at bounding box center [637, 409] width 107 height 36
type input "*****"
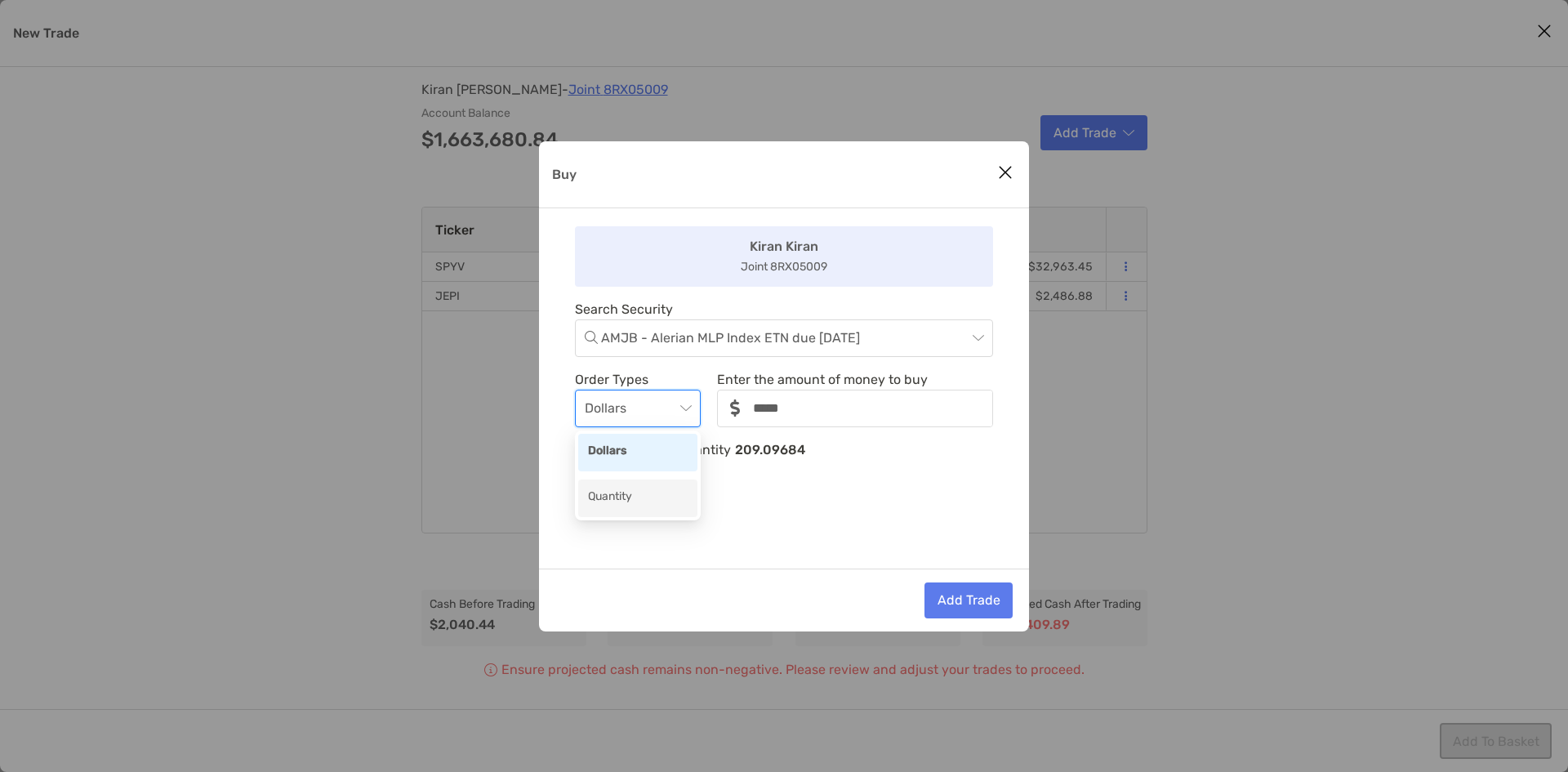
click at [656, 500] on div "Quantity" at bounding box center [637, 498] width 100 height 21
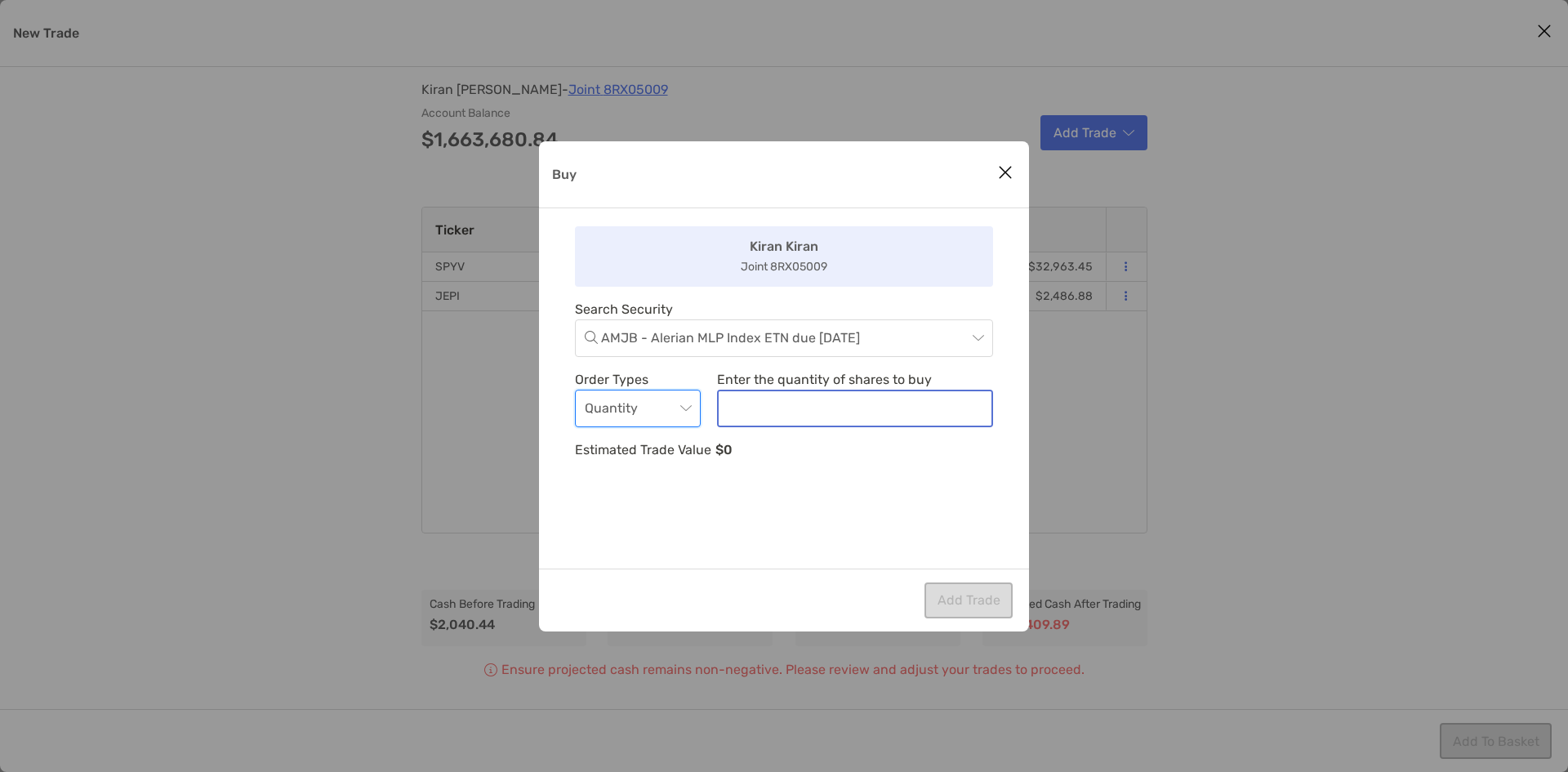
click at [785, 414] on input "noSymbolCurrency" at bounding box center [855, 409] width 272 height 35
type input "***"
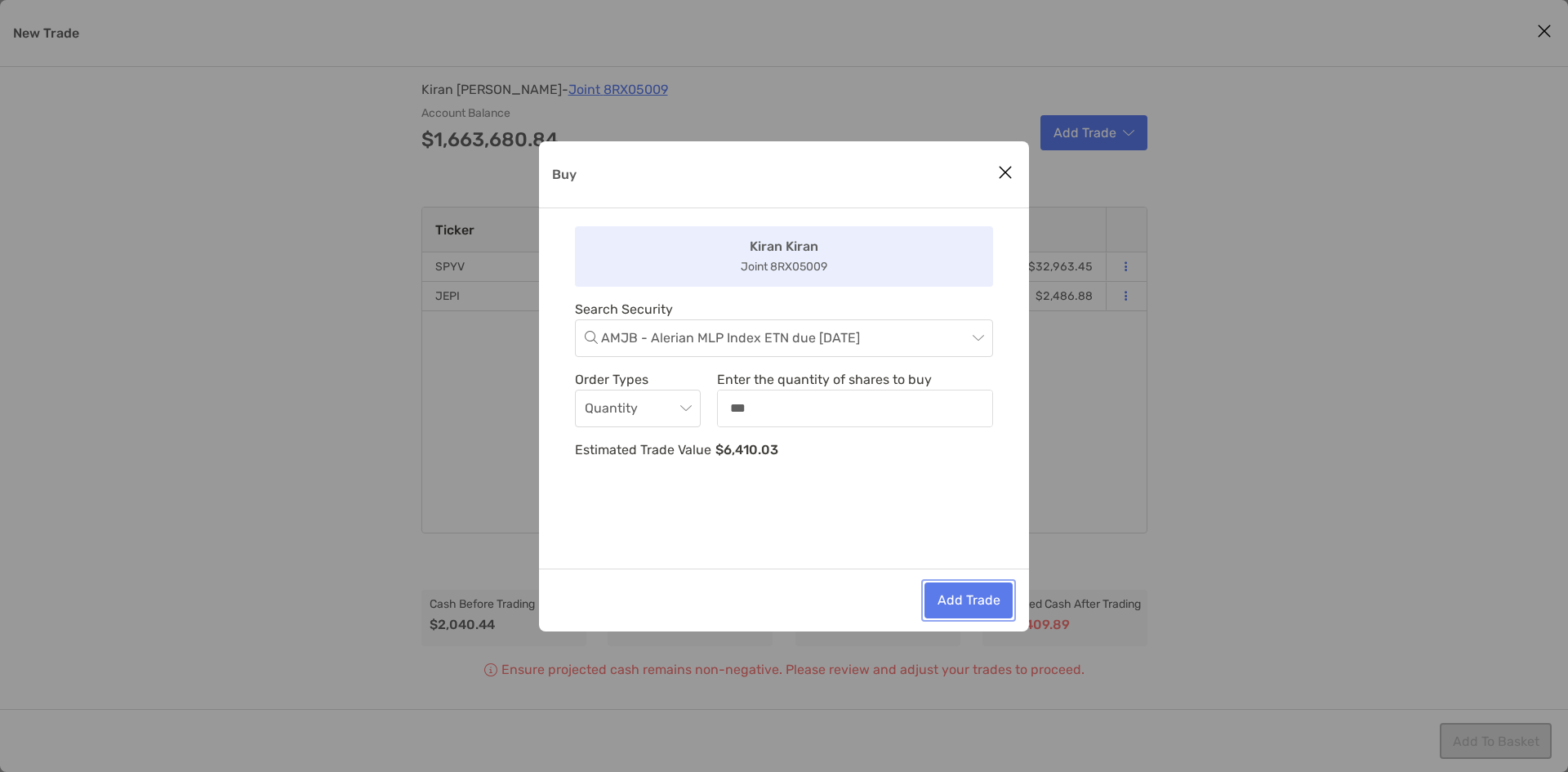
click at [959, 597] on button "Add Trade" at bounding box center [969, 600] width 88 height 36
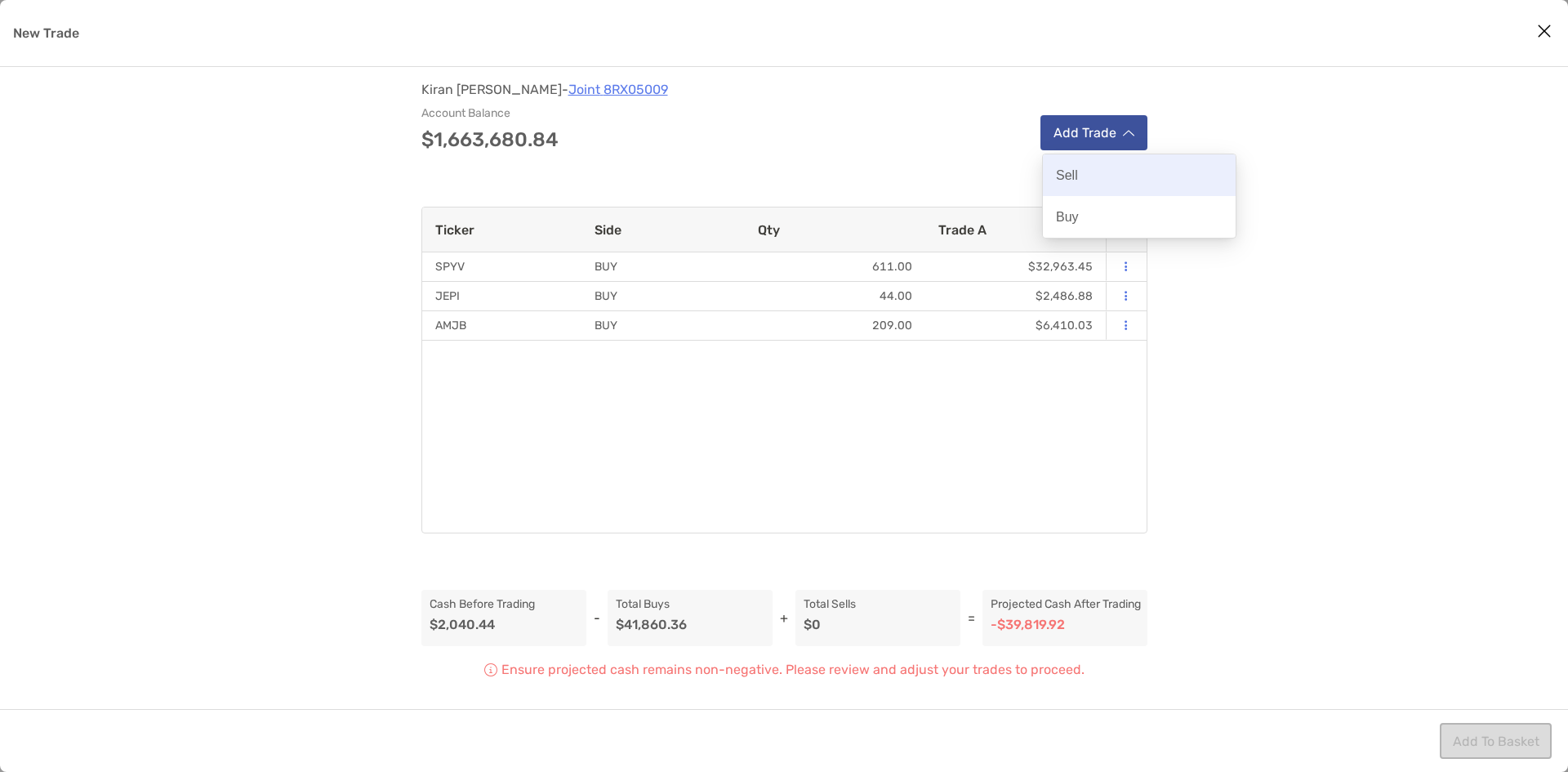
click at [1120, 181] on div "Sell" at bounding box center [1139, 175] width 192 height 41
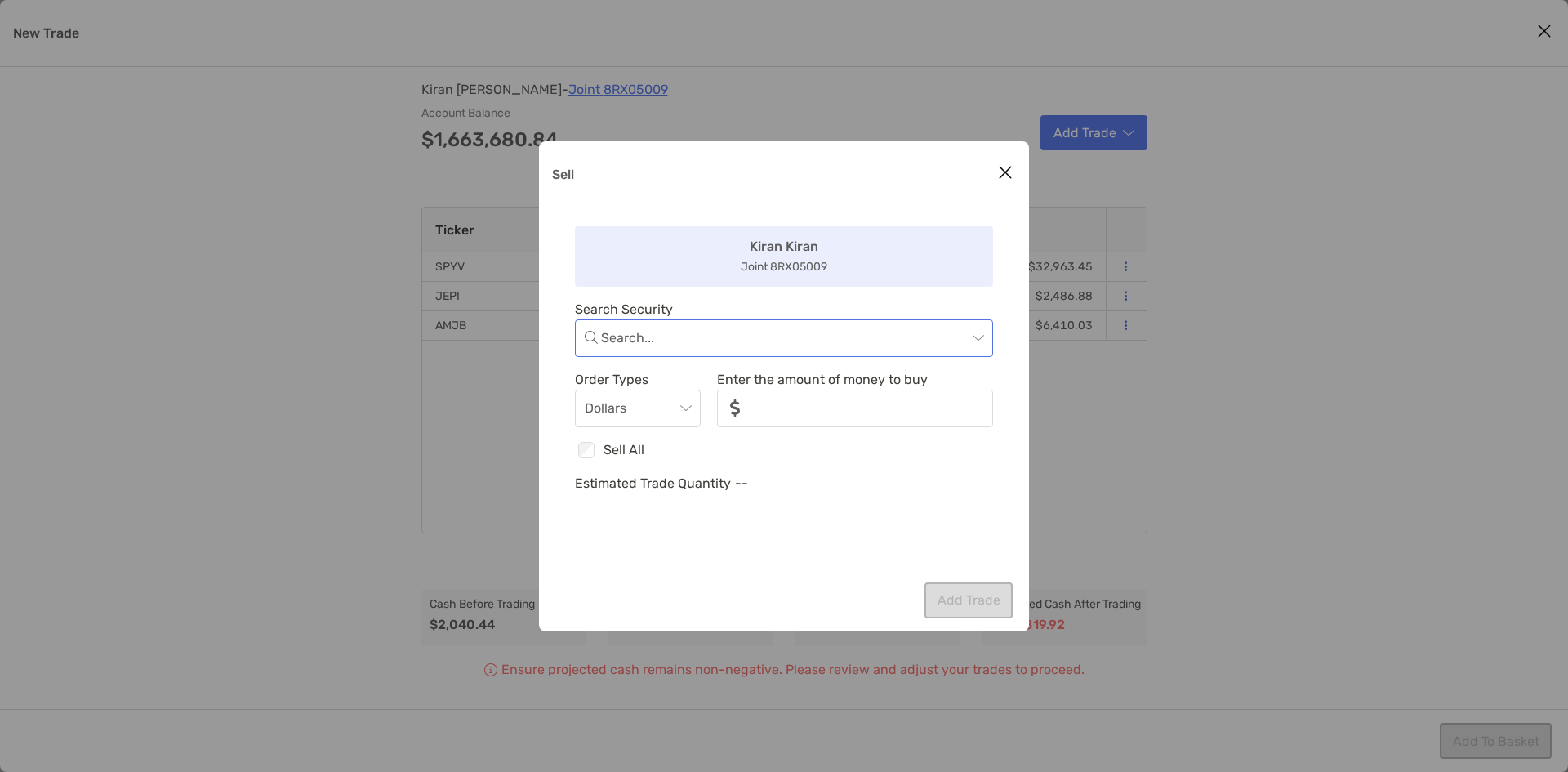
click at [770, 337] on input "Sell" at bounding box center [784, 339] width 366 height 36
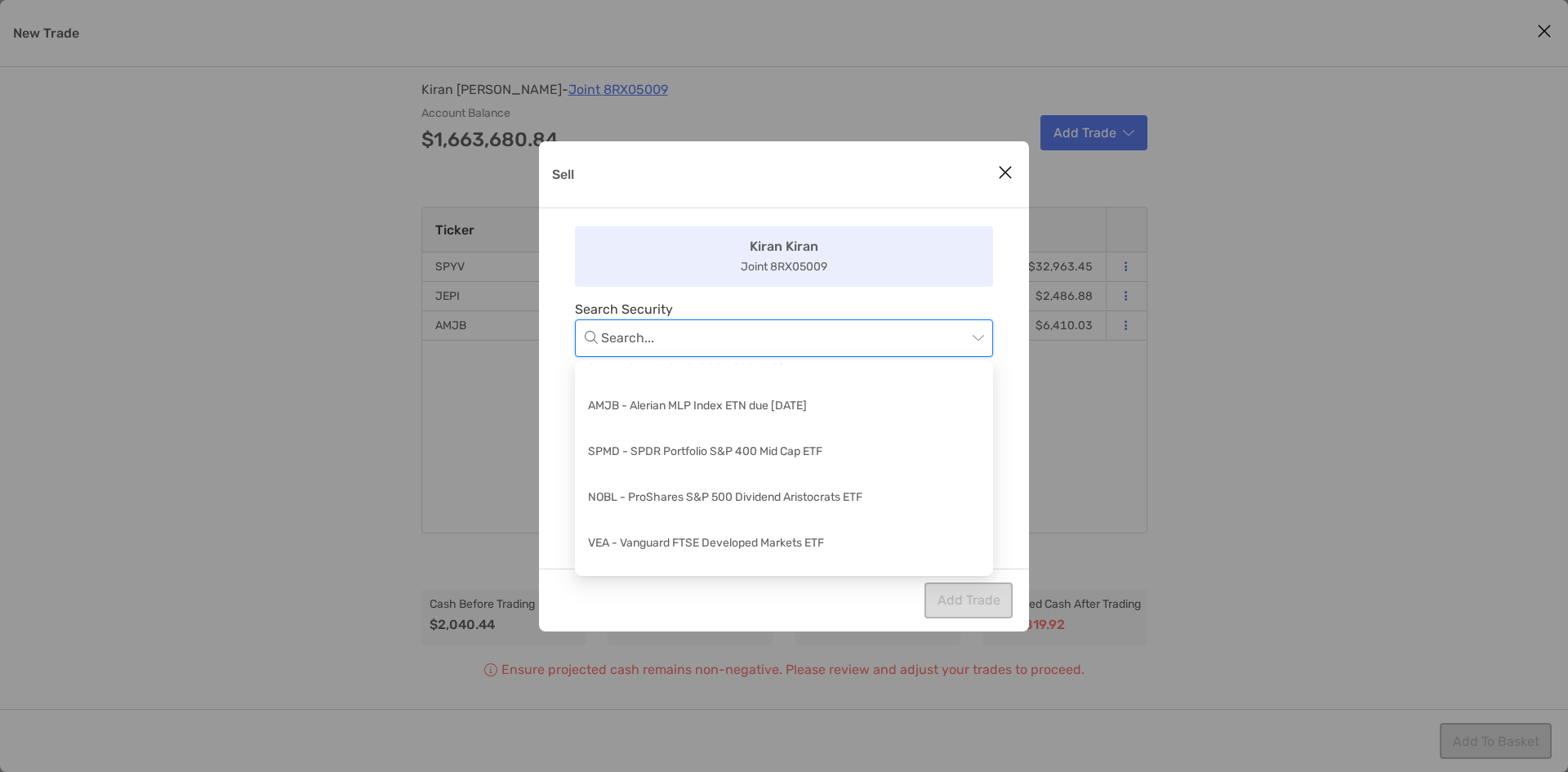
scroll to position [377, 0]
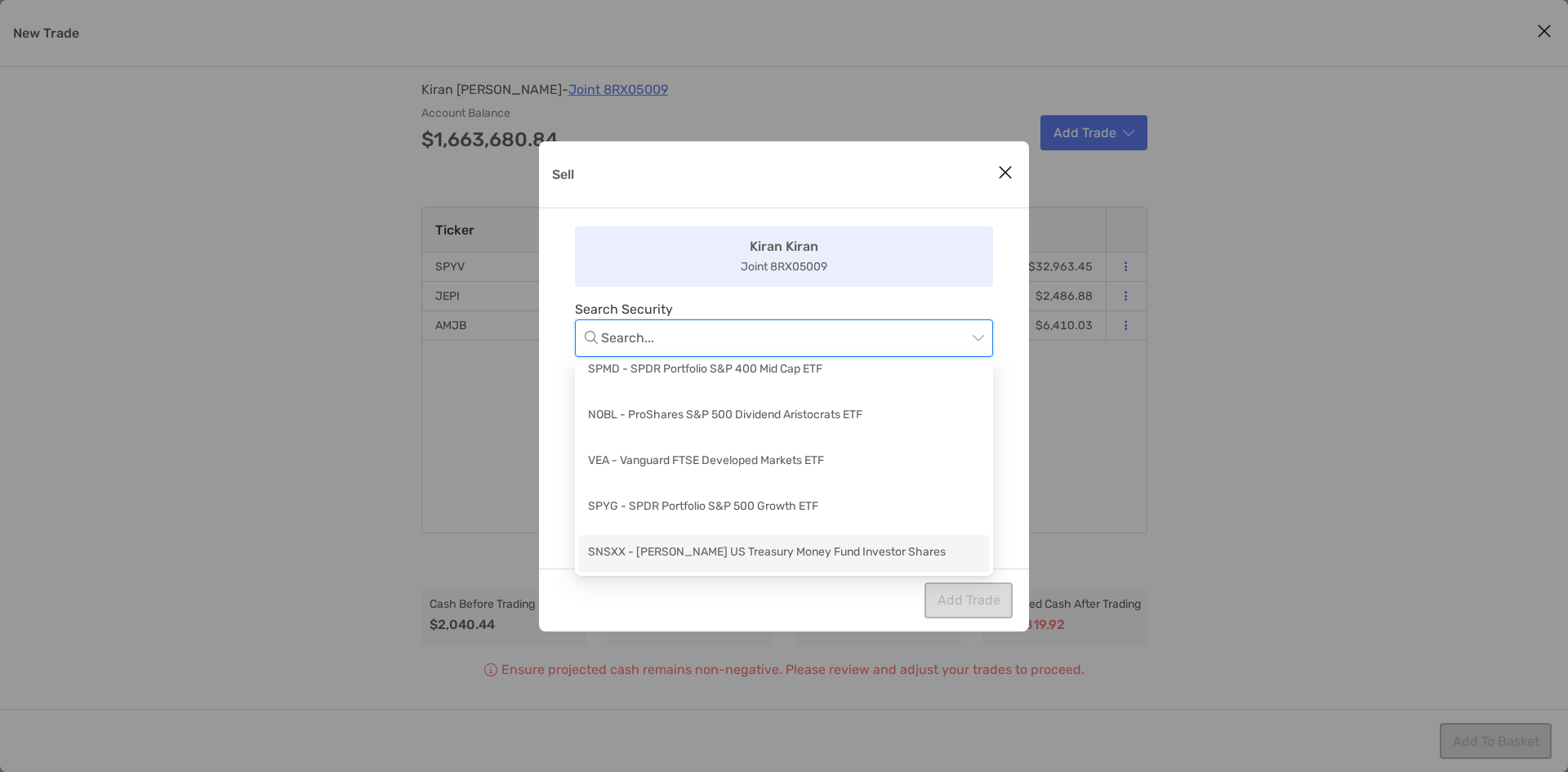
click at [737, 549] on div "SNSXX - [PERSON_NAME] US Treasury Money Fund Investor Shares" at bounding box center [784, 553] width 392 height 21
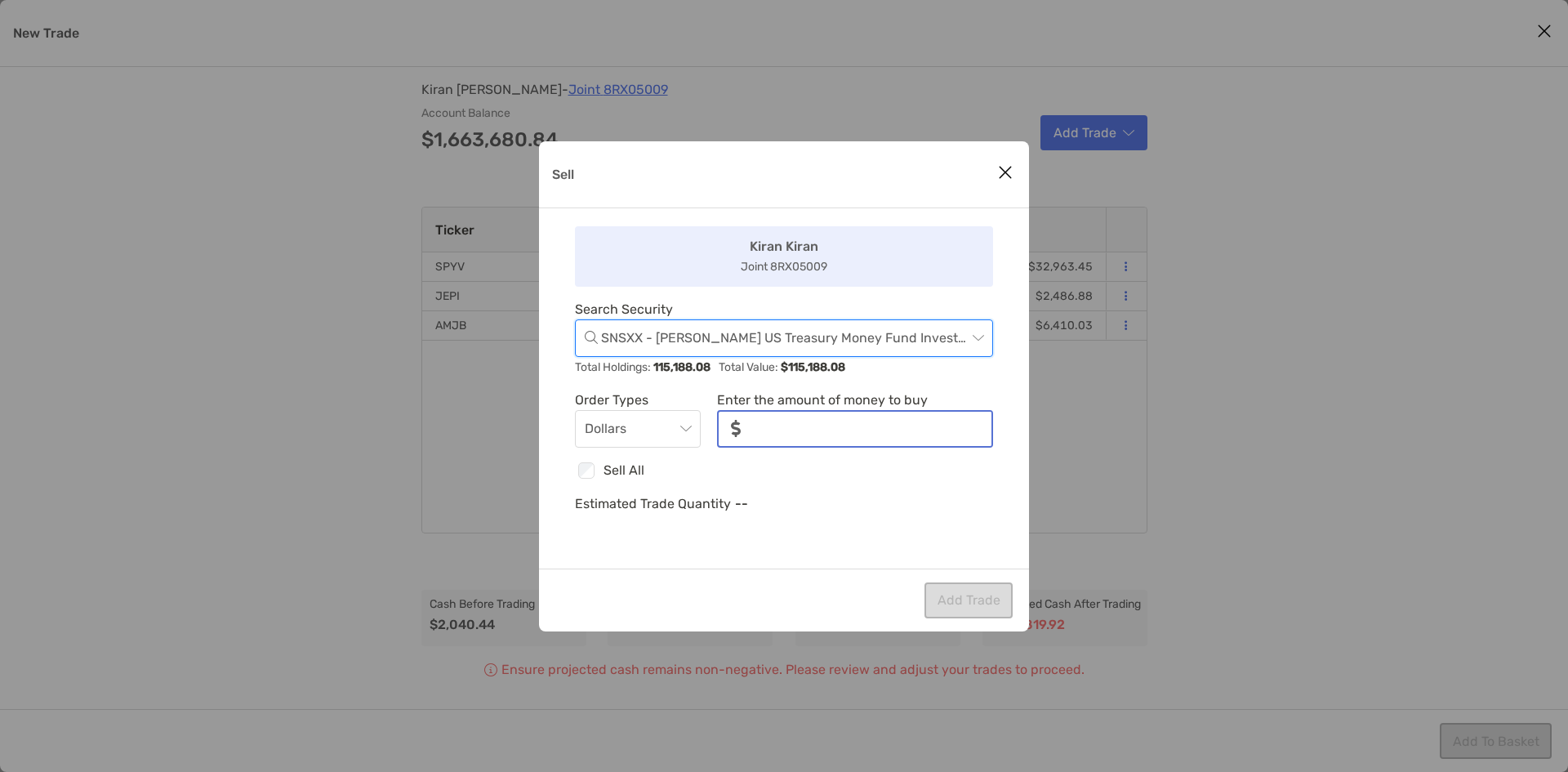
click at [856, 427] on input "noSymbolCurrency" at bounding box center [873, 429] width 238 height 35
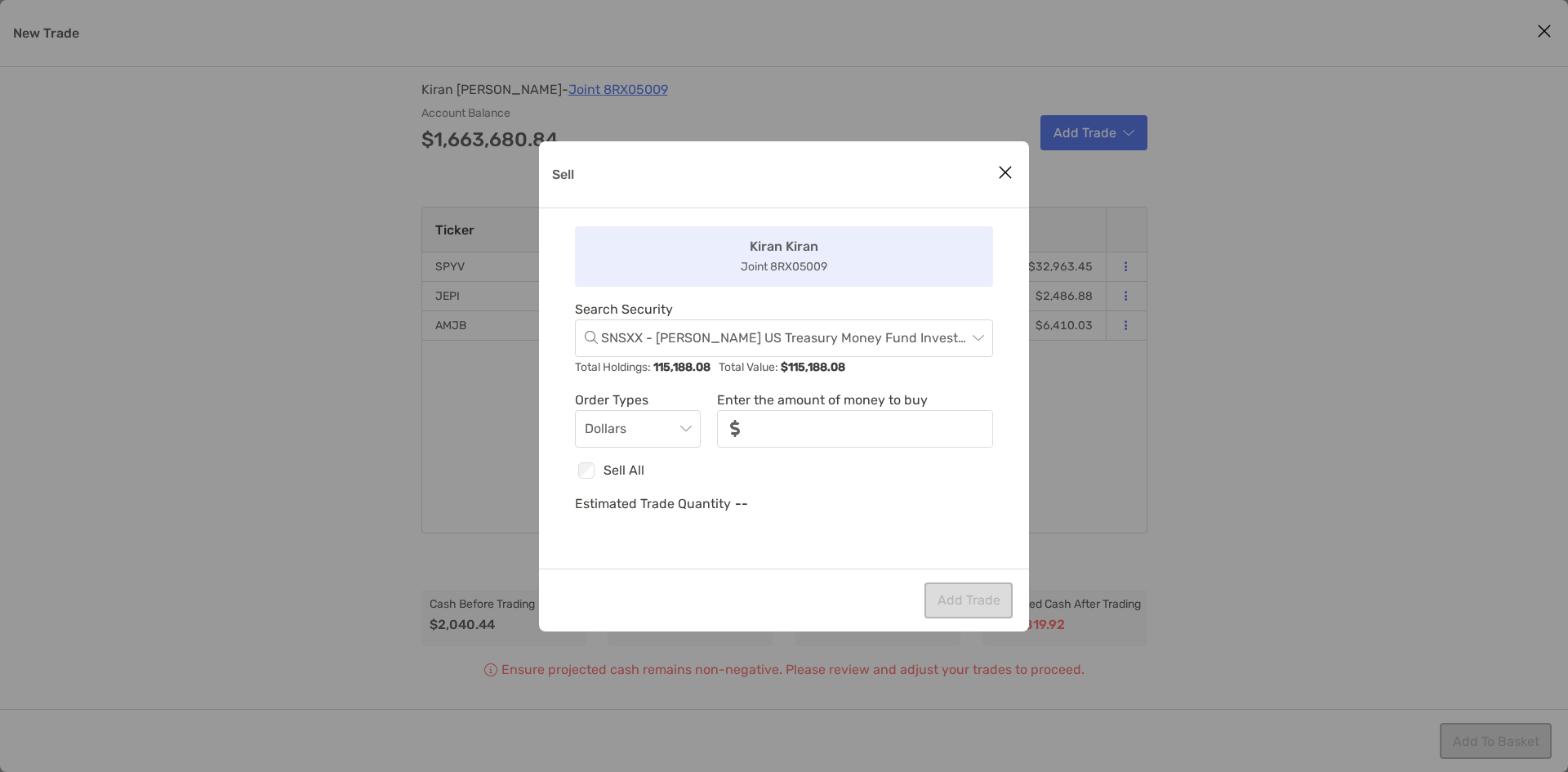
drag, startPoint x: 886, startPoint y: 164, endPoint x: 888, endPoint y: 138, distance: 26.1
click at [888, 138] on div "Sell [PERSON_NAME] Joint 8RX05009 Search Security SNSXX - [PERSON_NAME] US Trea…" at bounding box center [784, 386] width 1568 height 772
click at [1006, 171] on icon "Close modal" at bounding box center [1006, 173] width 15 height 20
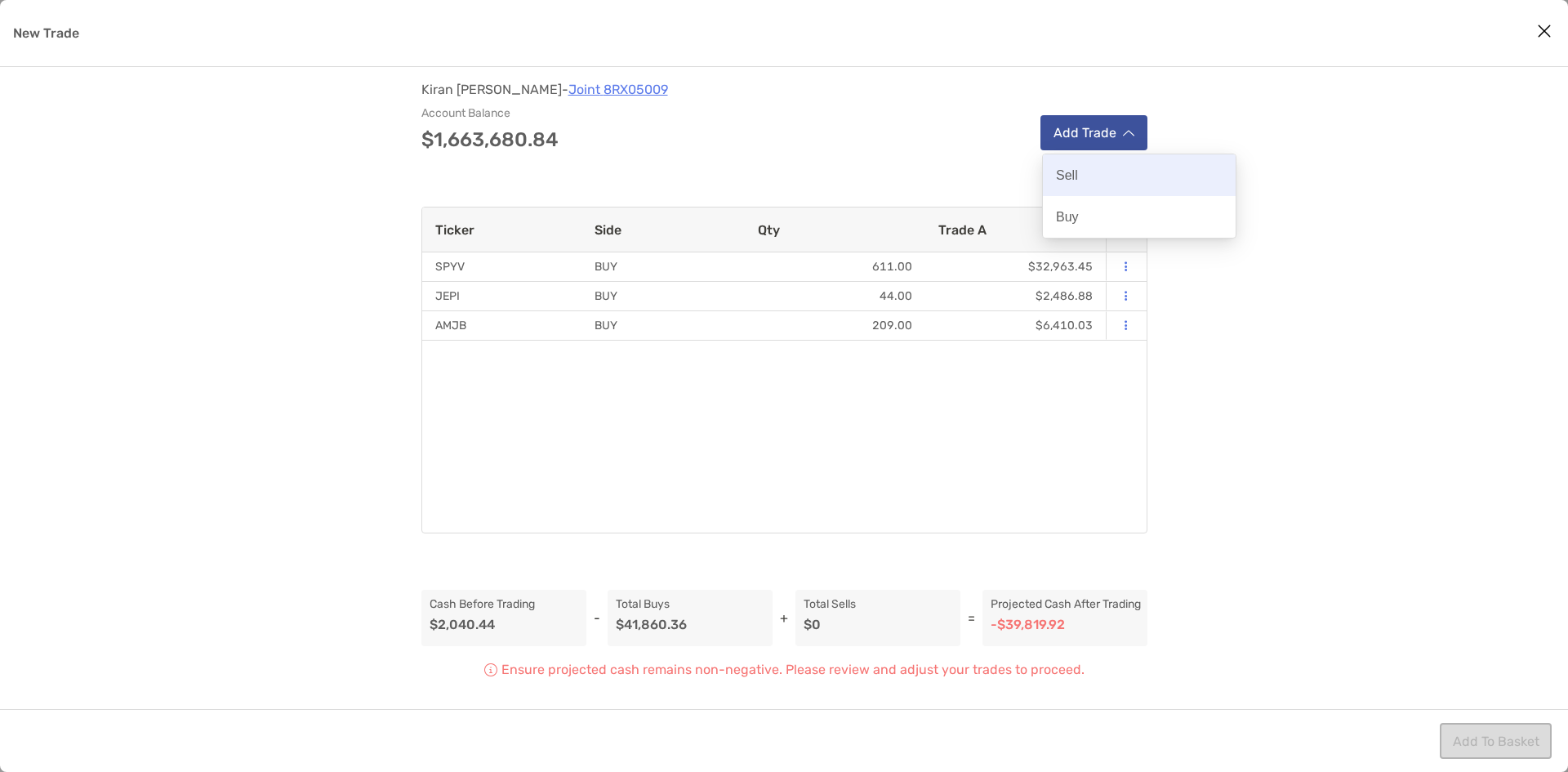
click at [1109, 173] on div "Sell" at bounding box center [1139, 175] width 192 height 41
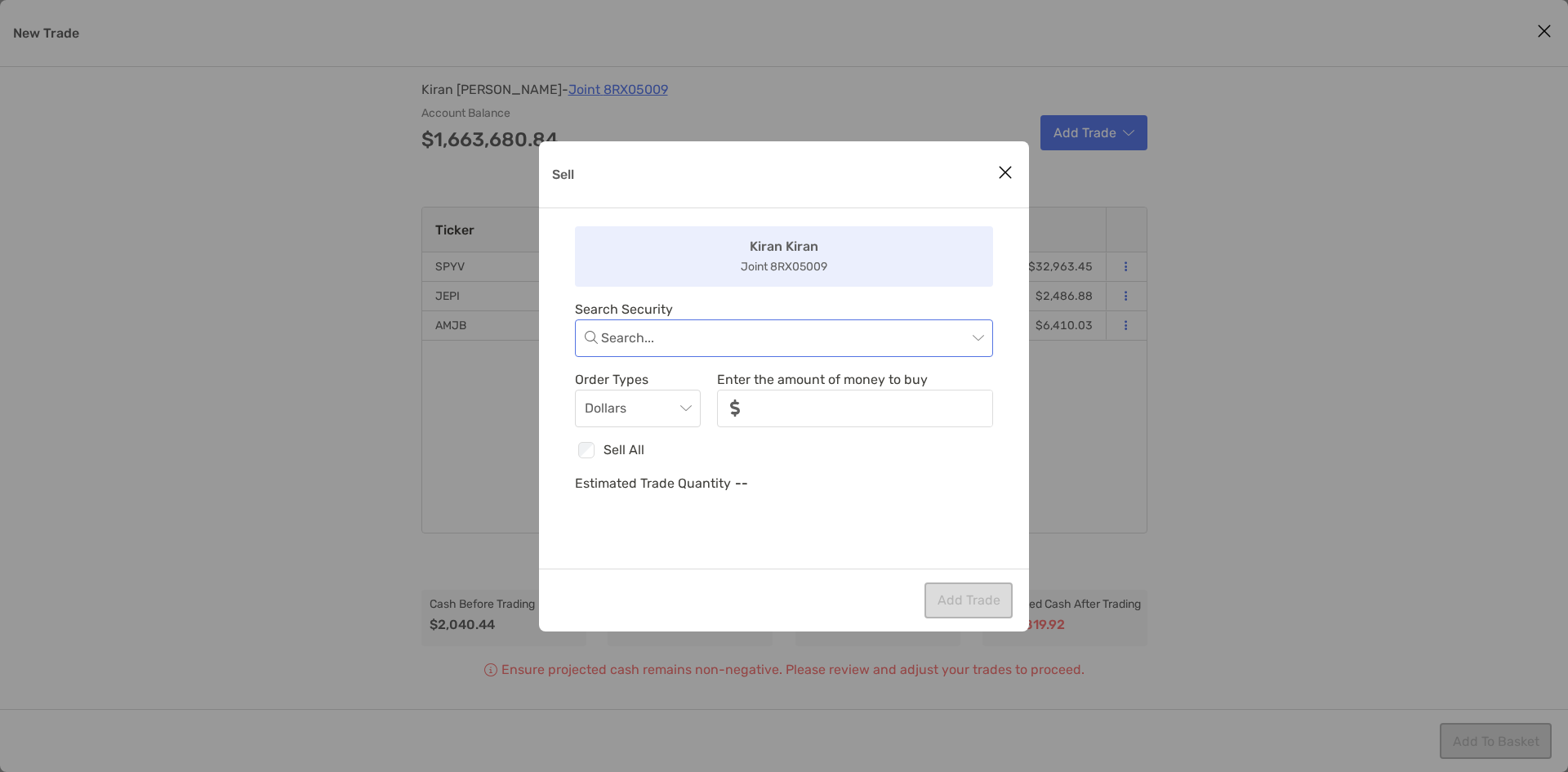
click at [793, 341] on input "Sell" at bounding box center [784, 339] width 366 height 36
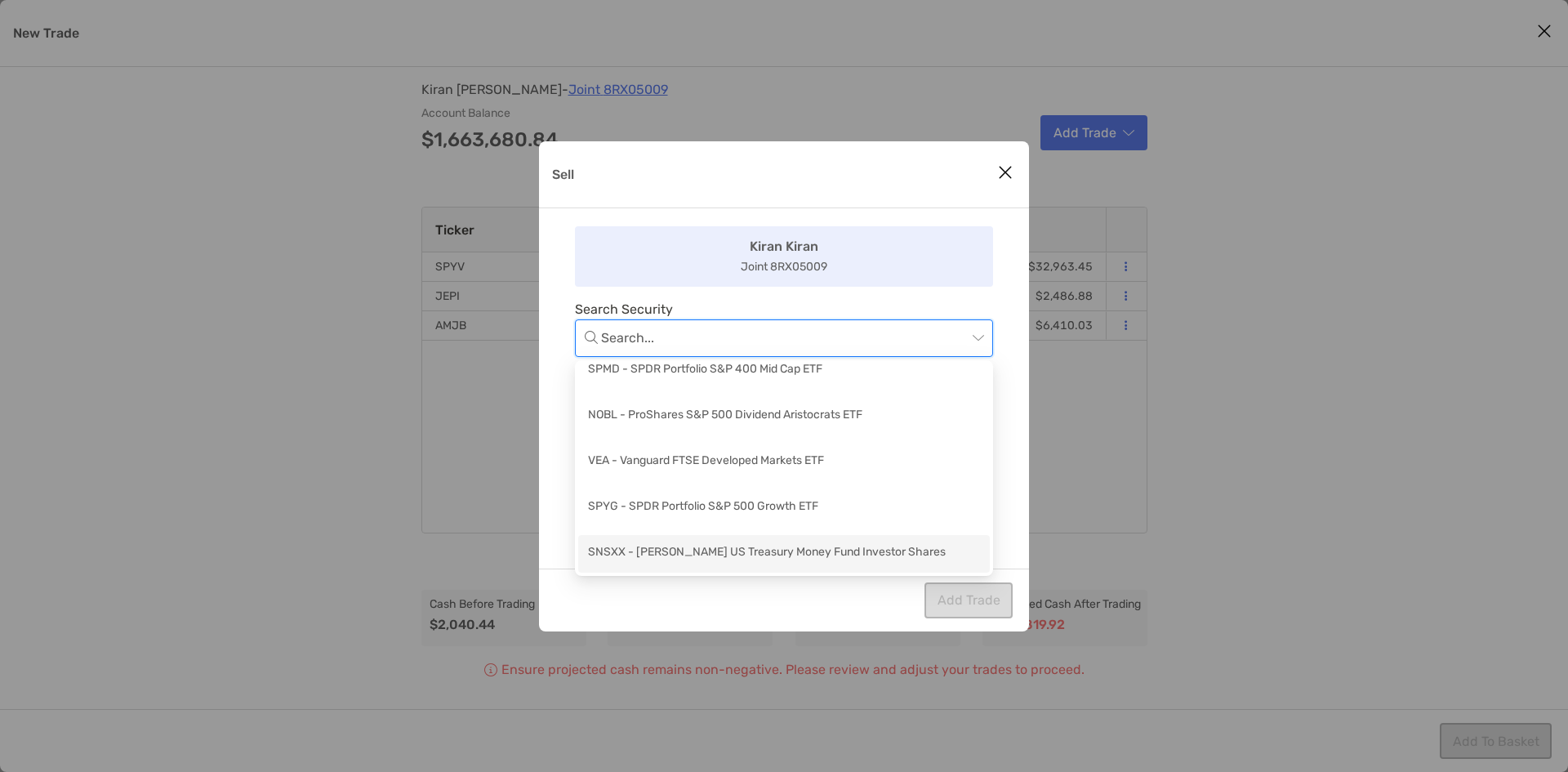
click at [686, 549] on div "SNSXX - [PERSON_NAME] US Treasury Money Fund Investor Shares" at bounding box center [784, 553] width 392 height 21
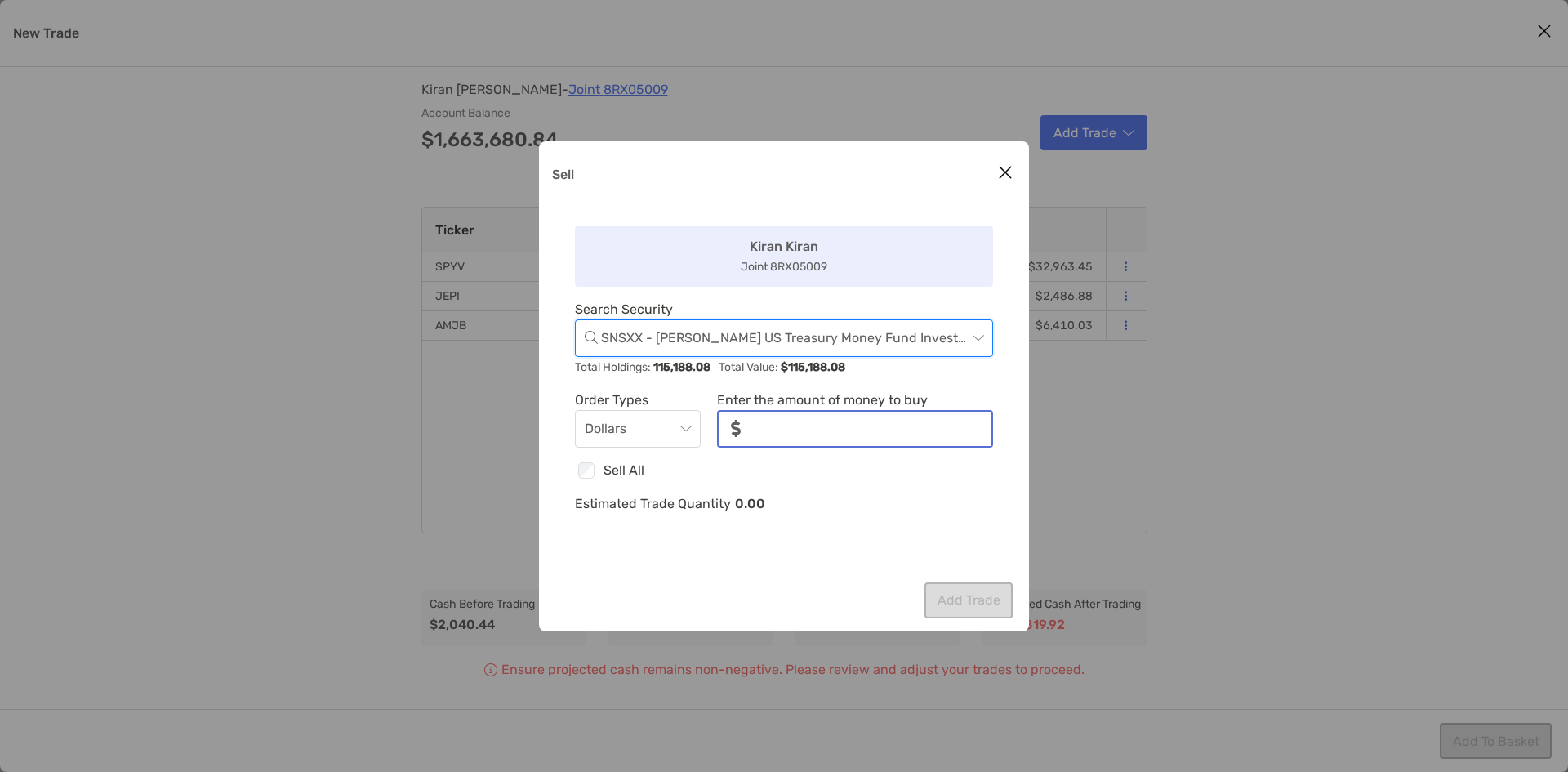
click at [763, 419] on input "noSymbolCurrency" at bounding box center [873, 429] width 238 height 35
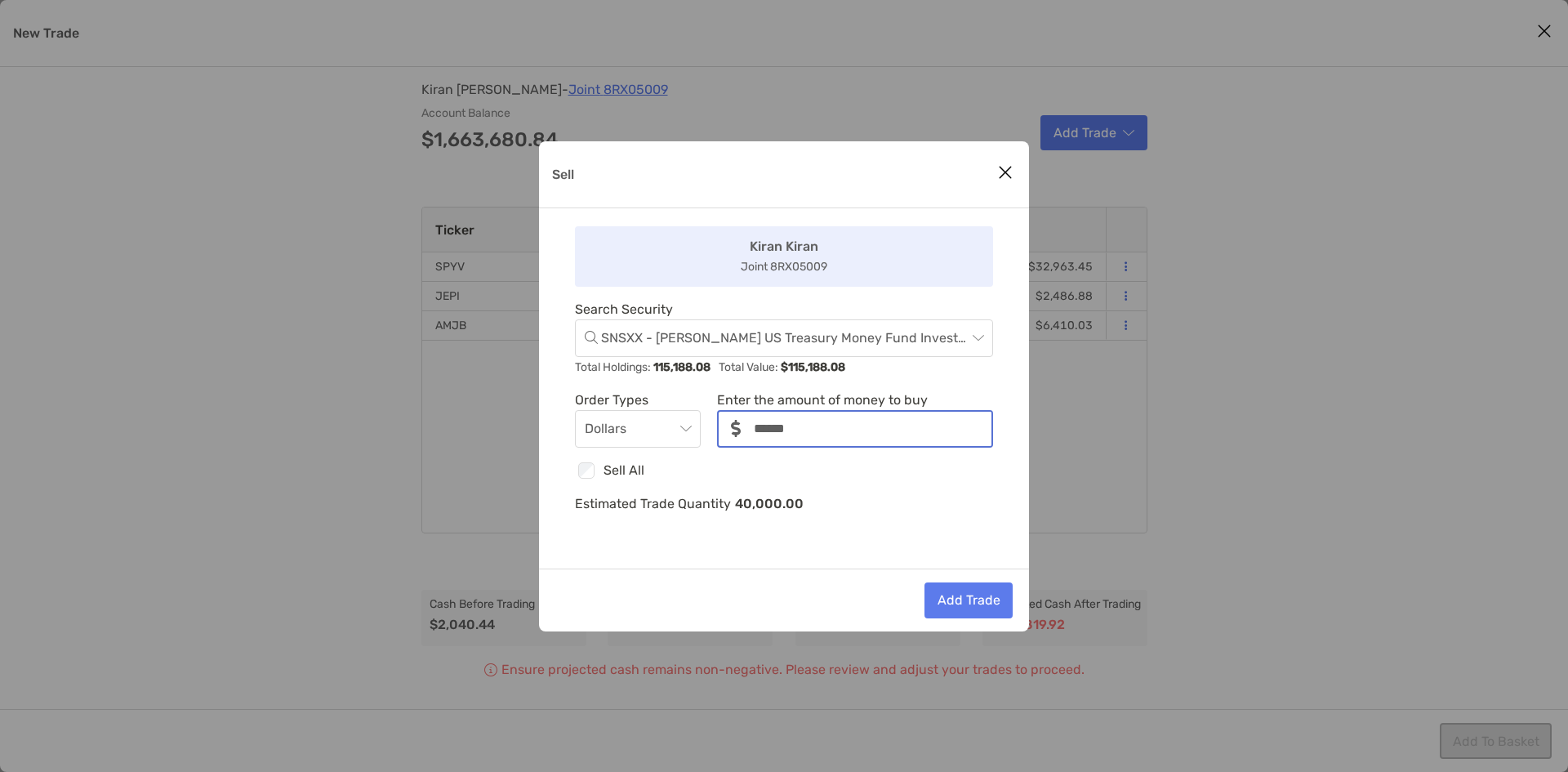
type input "******"
click at [969, 599] on button "Add Trade" at bounding box center [969, 600] width 88 height 36
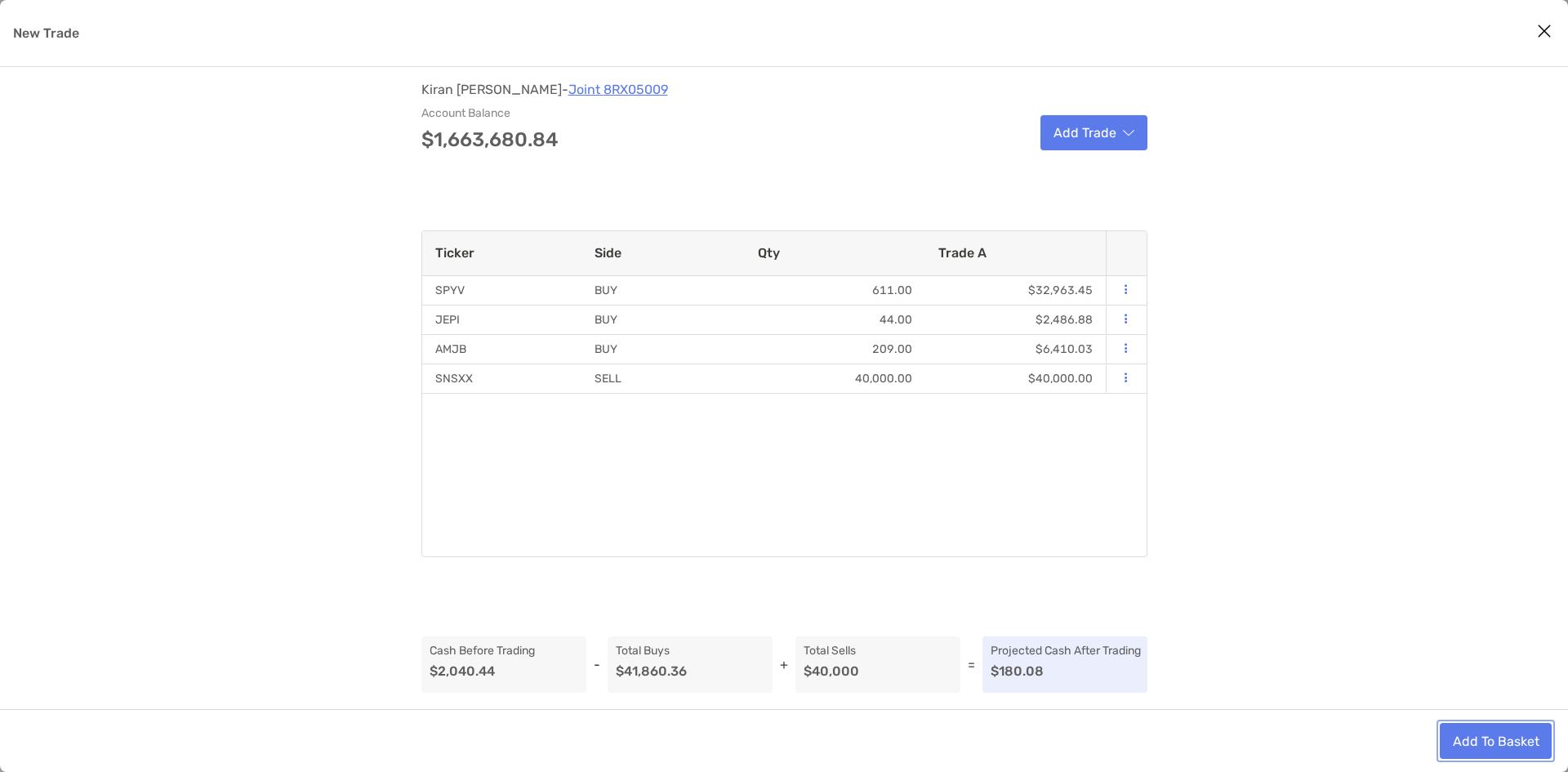
click at [1485, 731] on button "Add To Basket" at bounding box center [1496, 741] width 112 height 36
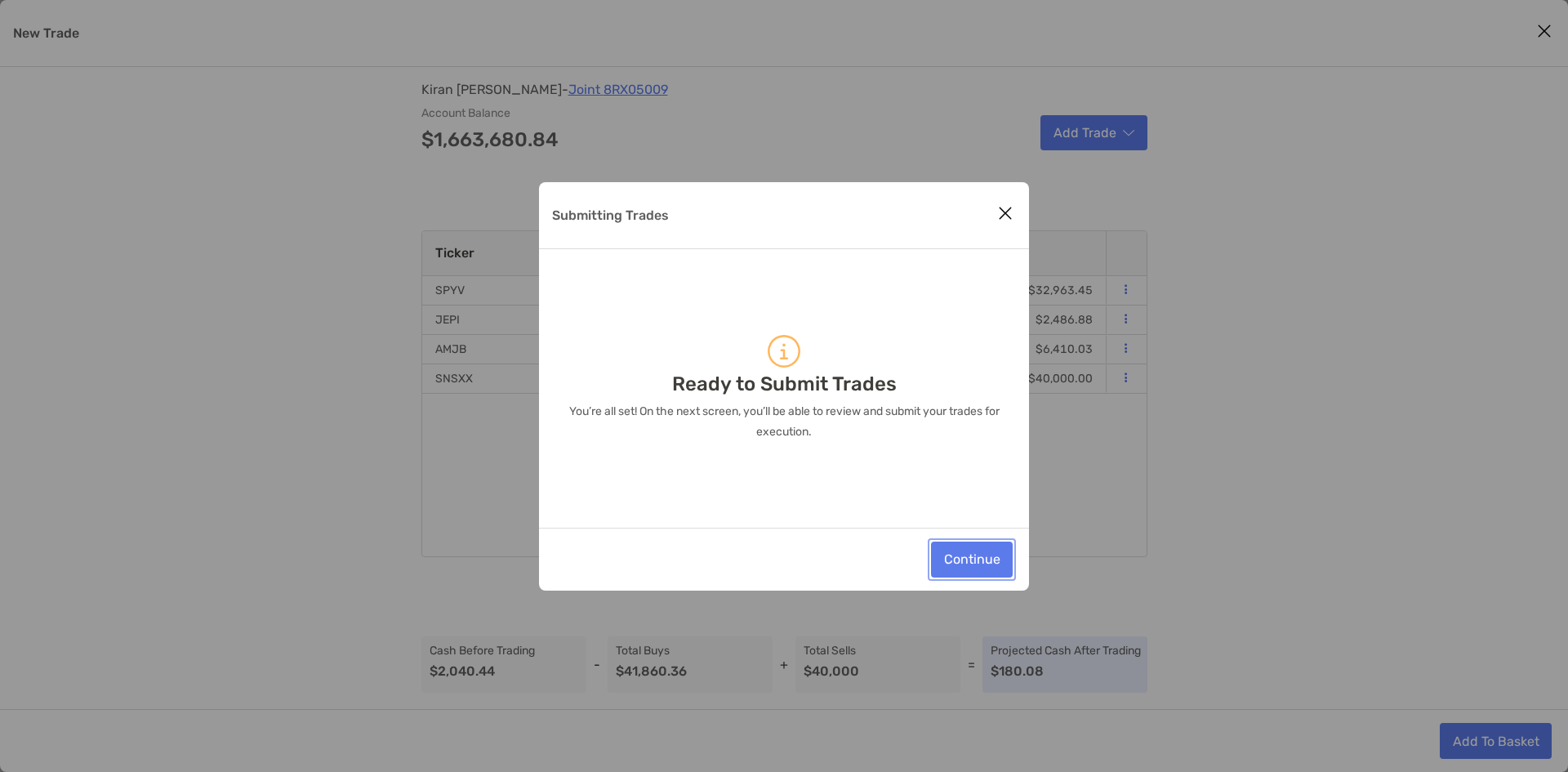
click at [983, 569] on button "Continue" at bounding box center [972, 560] width 82 height 36
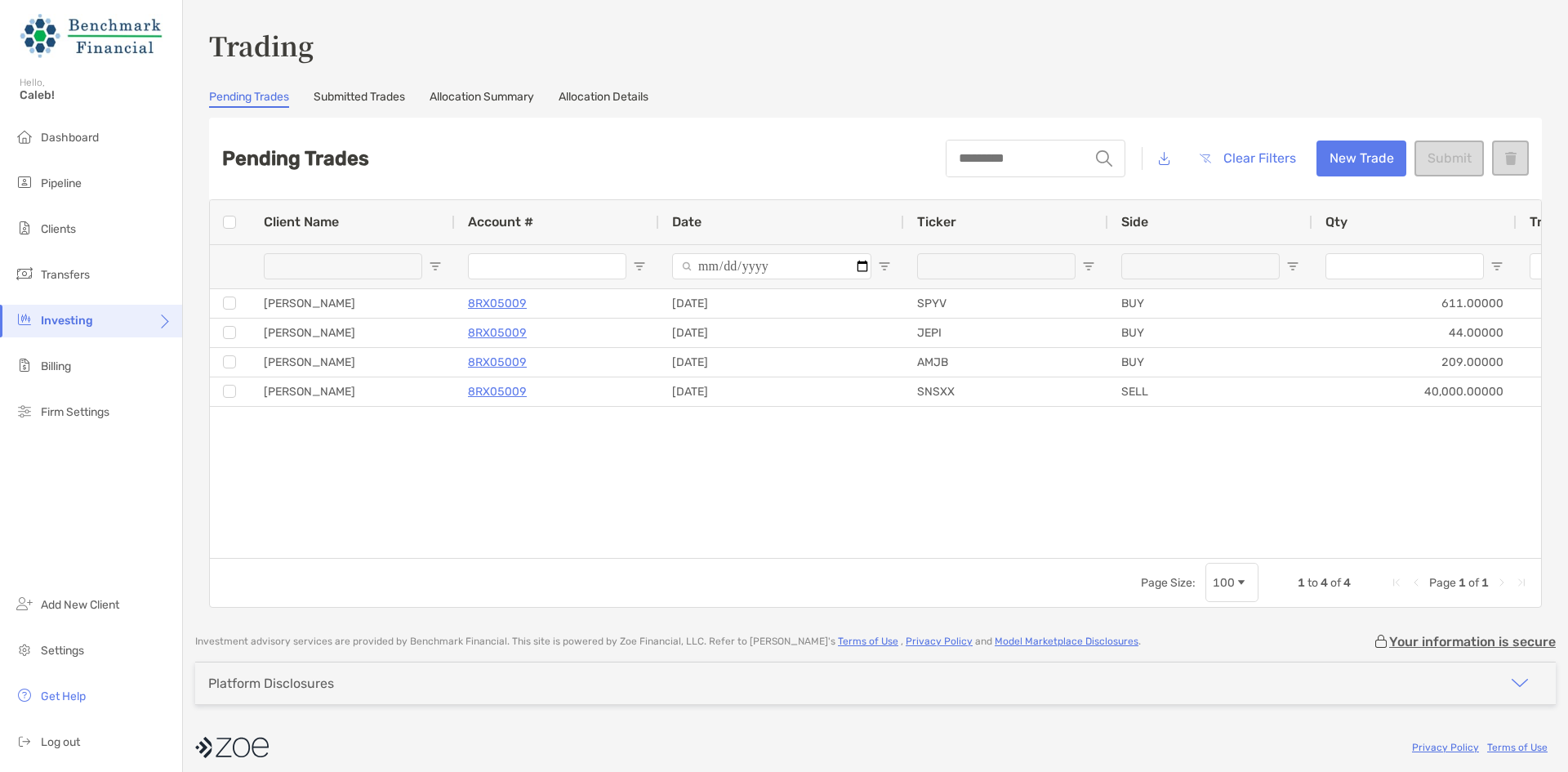
click at [1361, 180] on div "string Clear Filters New Trade Submit" at bounding box center [1238, 158] width 583 height 55
click at [1363, 171] on button "New Trade" at bounding box center [1362, 159] width 90 height 36
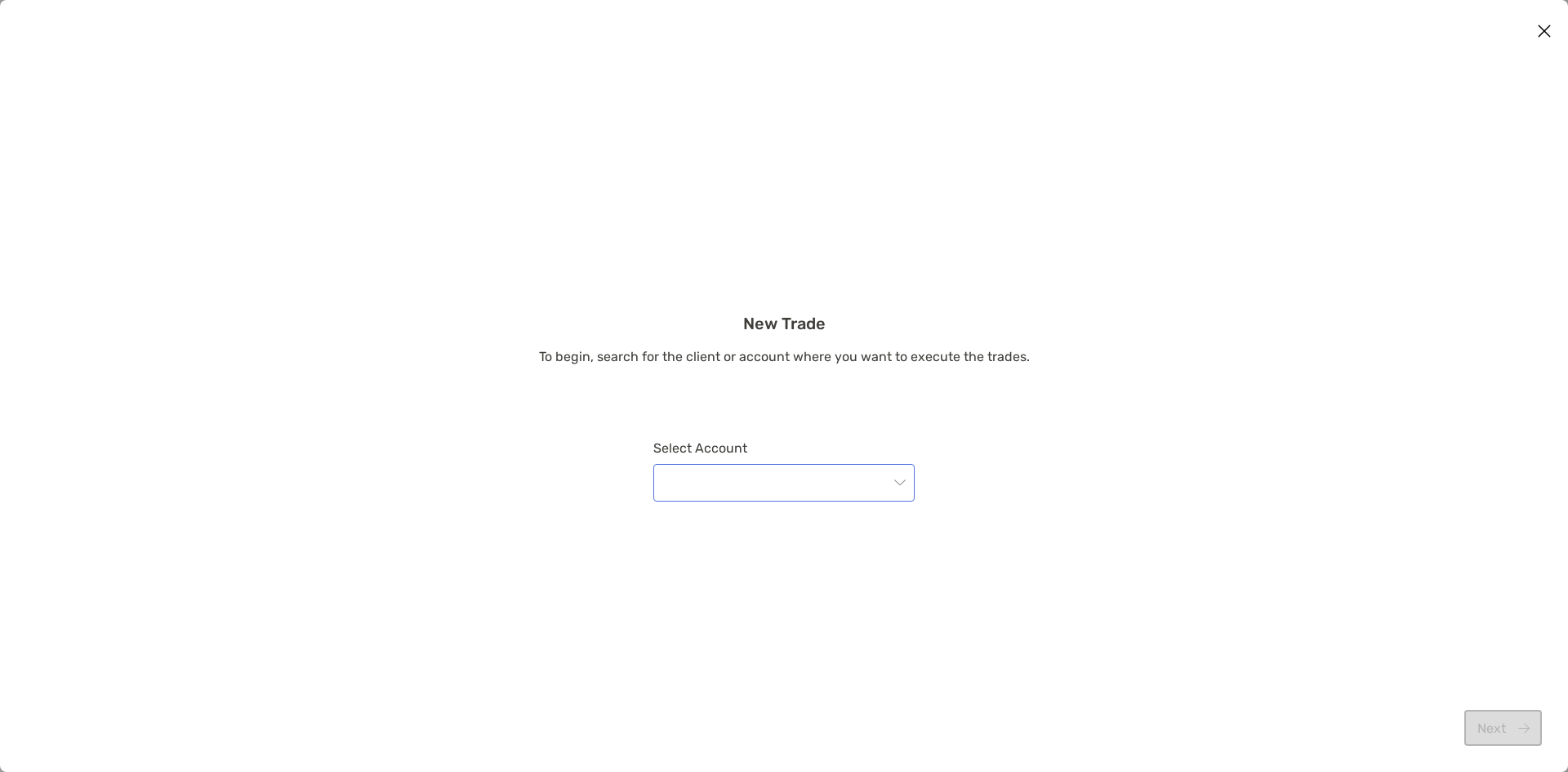
click at [811, 489] on input "modal" at bounding box center [775, 483] width 225 height 36
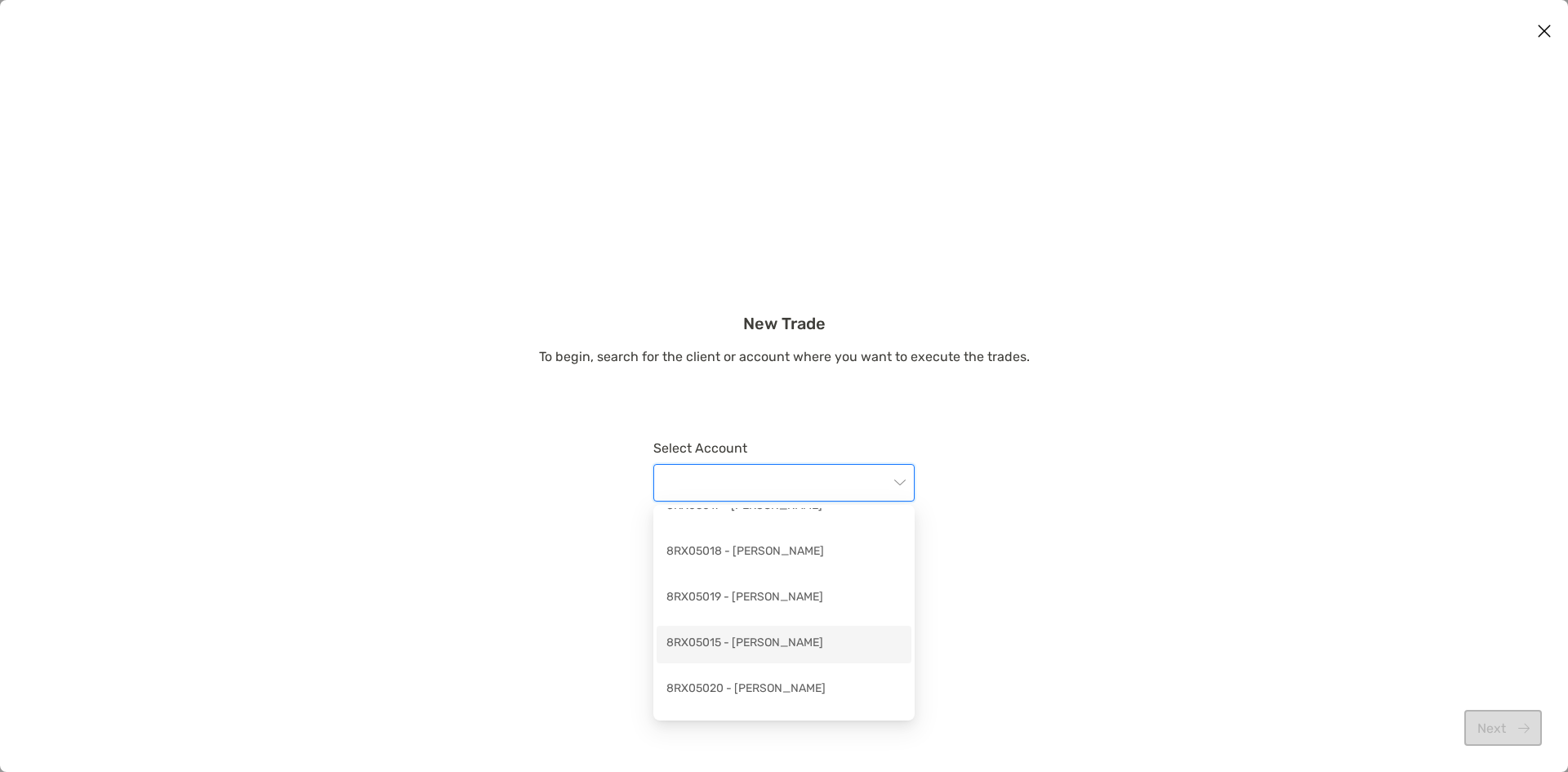
scroll to position [571, 0]
click at [789, 594] on div "8RX05020 - [PERSON_NAME]" at bounding box center [784, 594] width 235 height 21
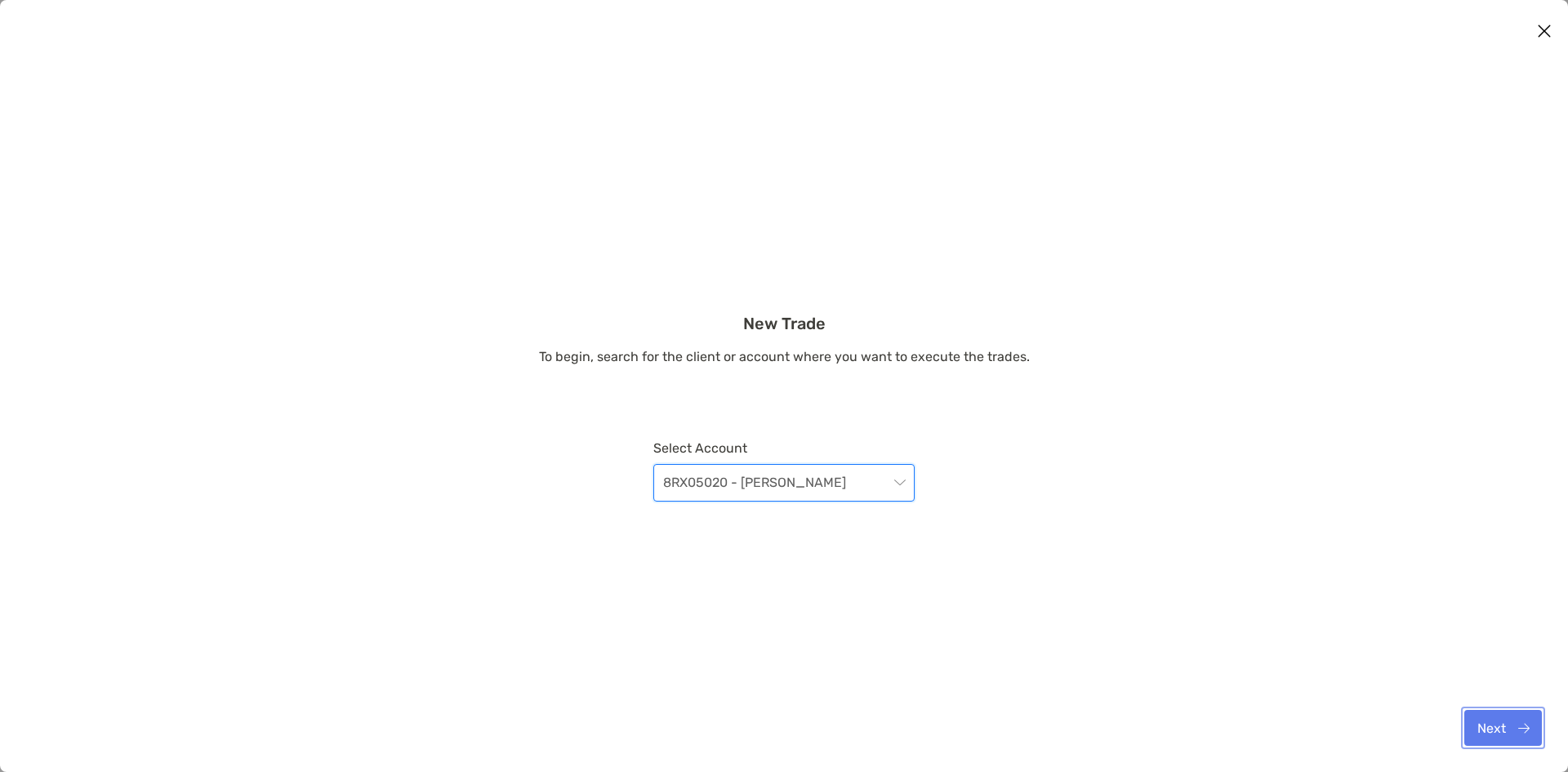
click at [1499, 717] on button "Next" at bounding box center [1504, 728] width 78 height 36
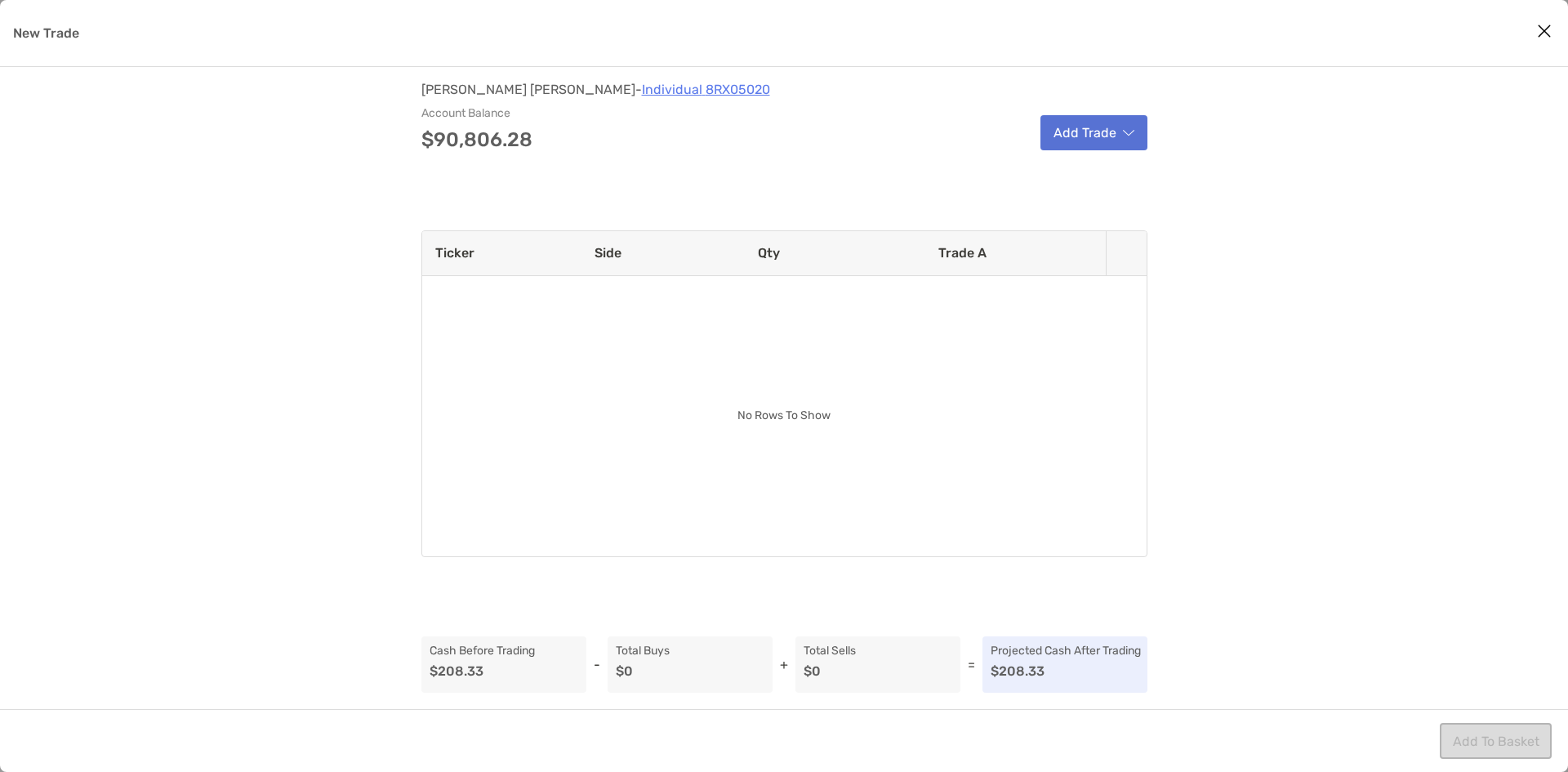
click at [1078, 126] on button "Add Trade" at bounding box center [1094, 132] width 107 height 36
click at [1078, 154] on div "Sell" at bounding box center [1139, 175] width 192 height 41
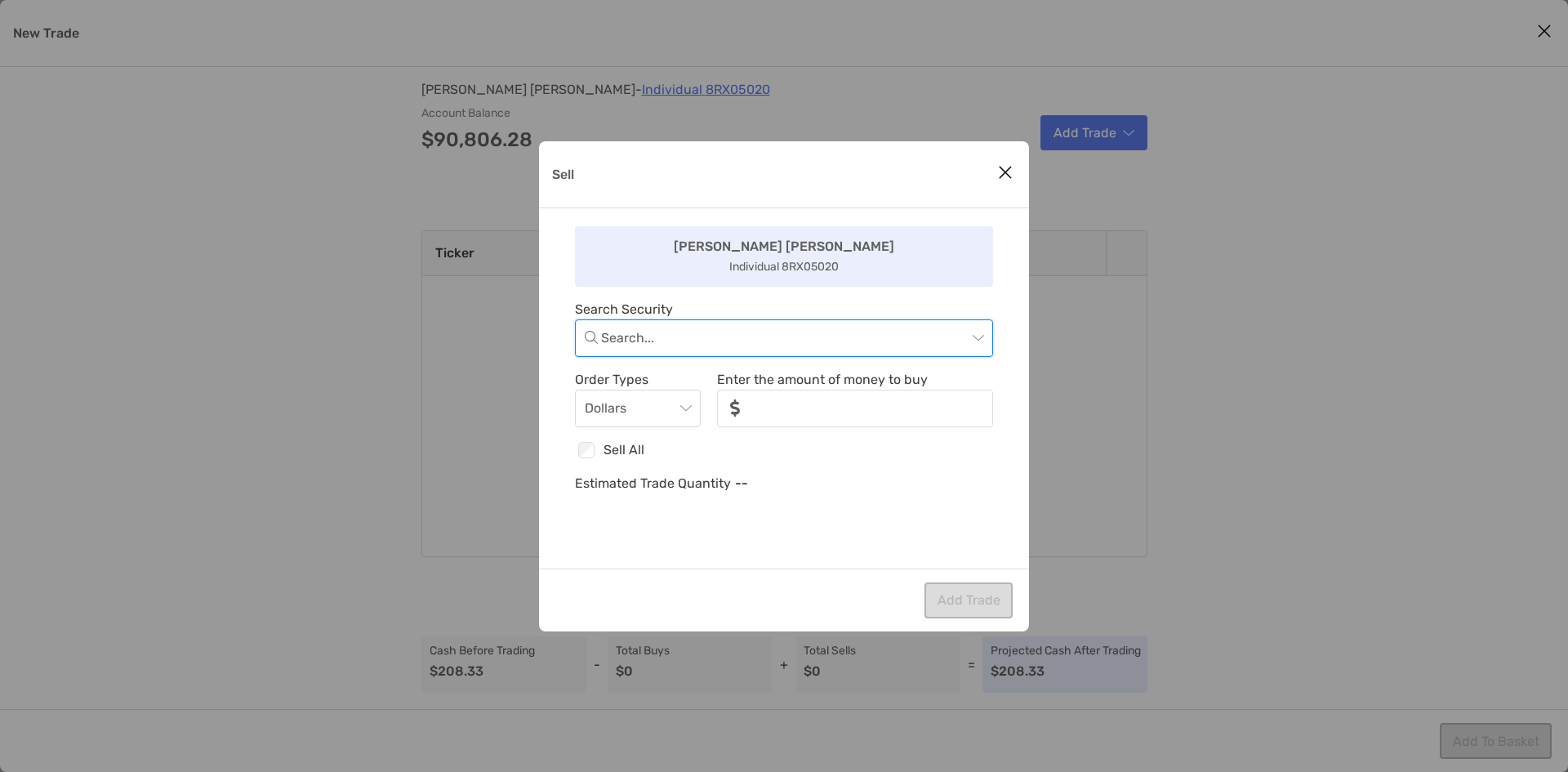
click at [762, 348] on input "Sell" at bounding box center [784, 339] width 366 height 36
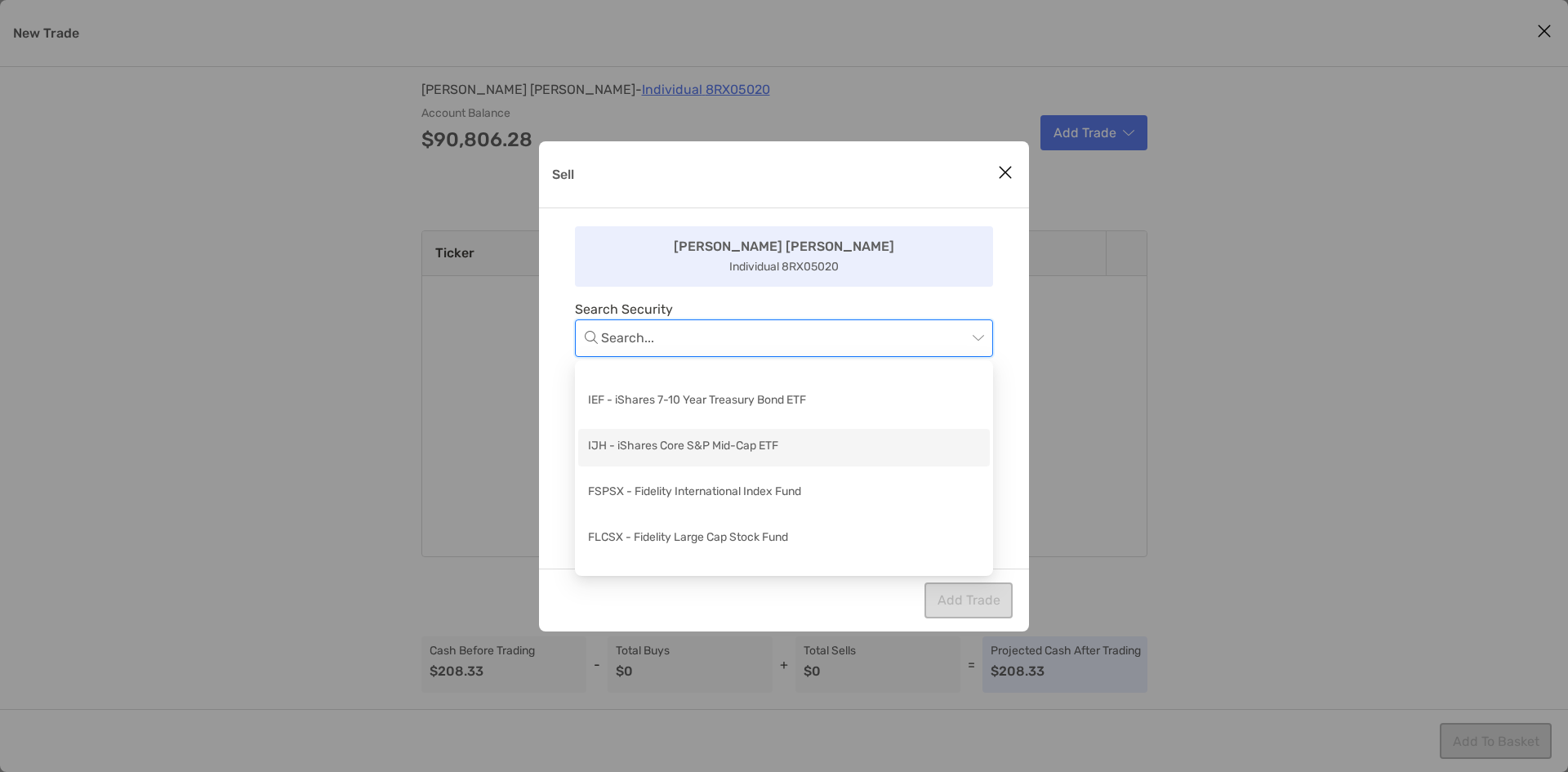
scroll to position [286, 0]
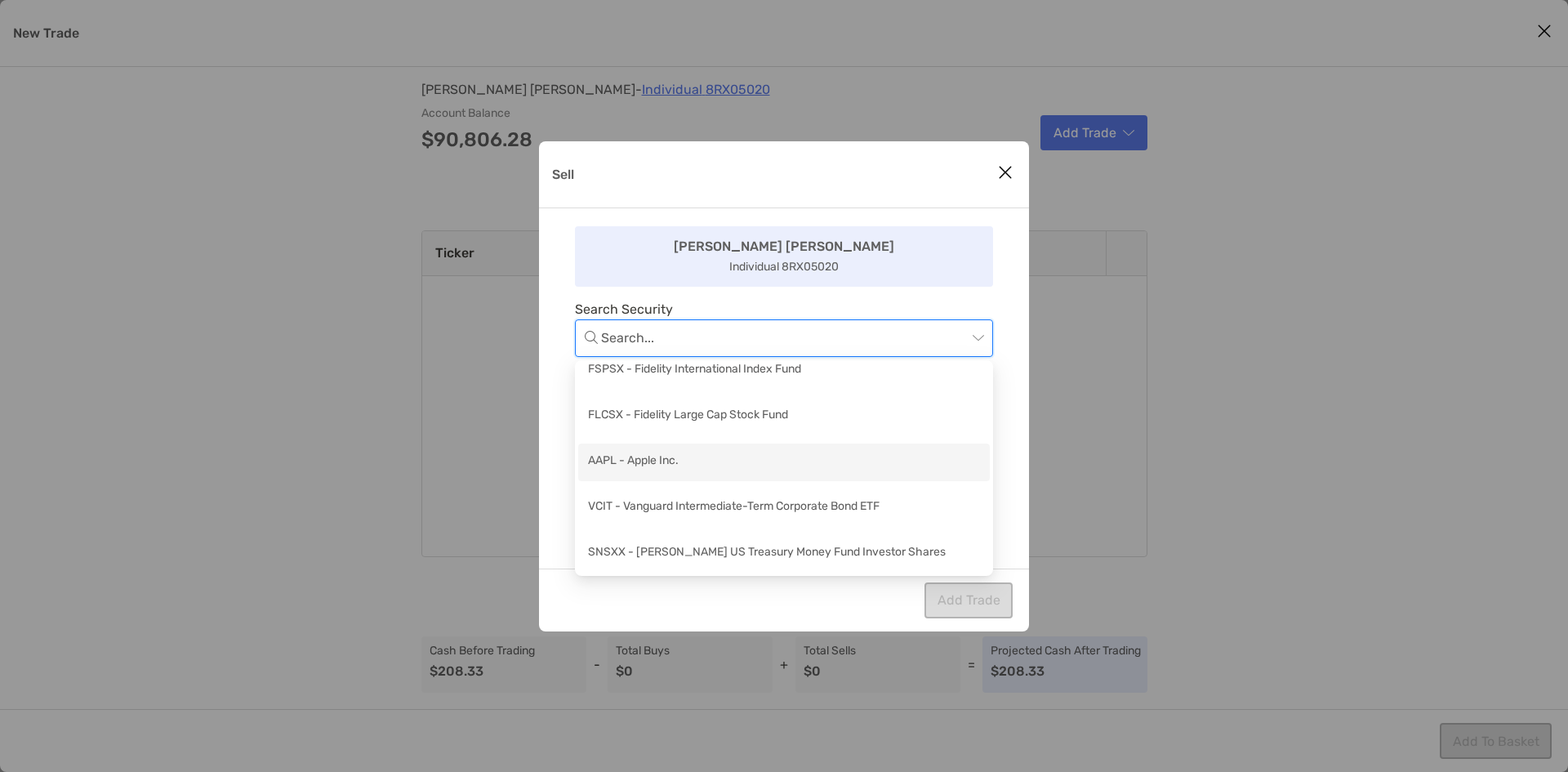
click at [772, 470] on div "AAPL - Apple Inc." at bounding box center [784, 462] width 392 height 21
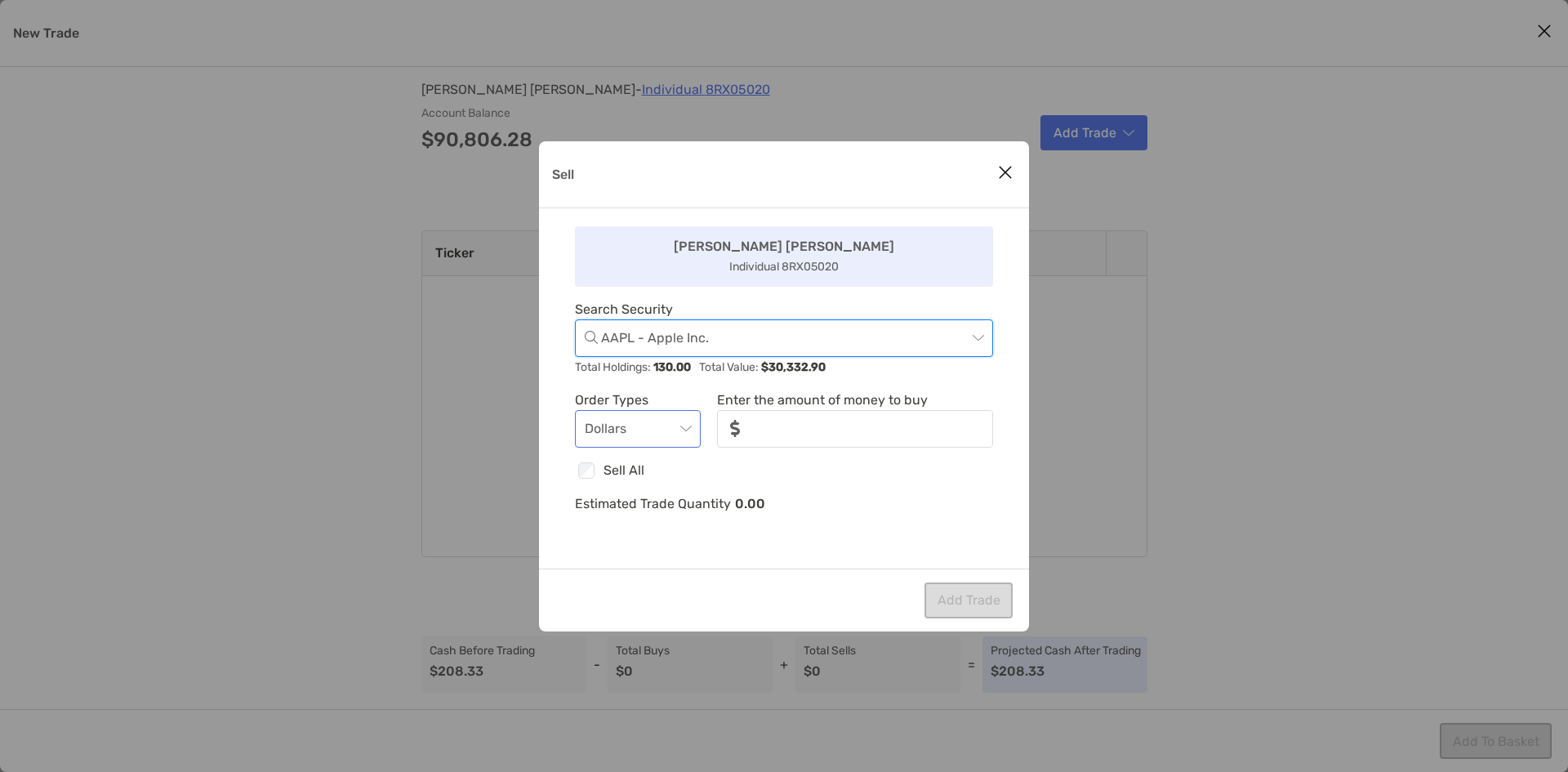
click at [683, 435] on span "Dollars" at bounding box center [637, 429] width 107 height 36
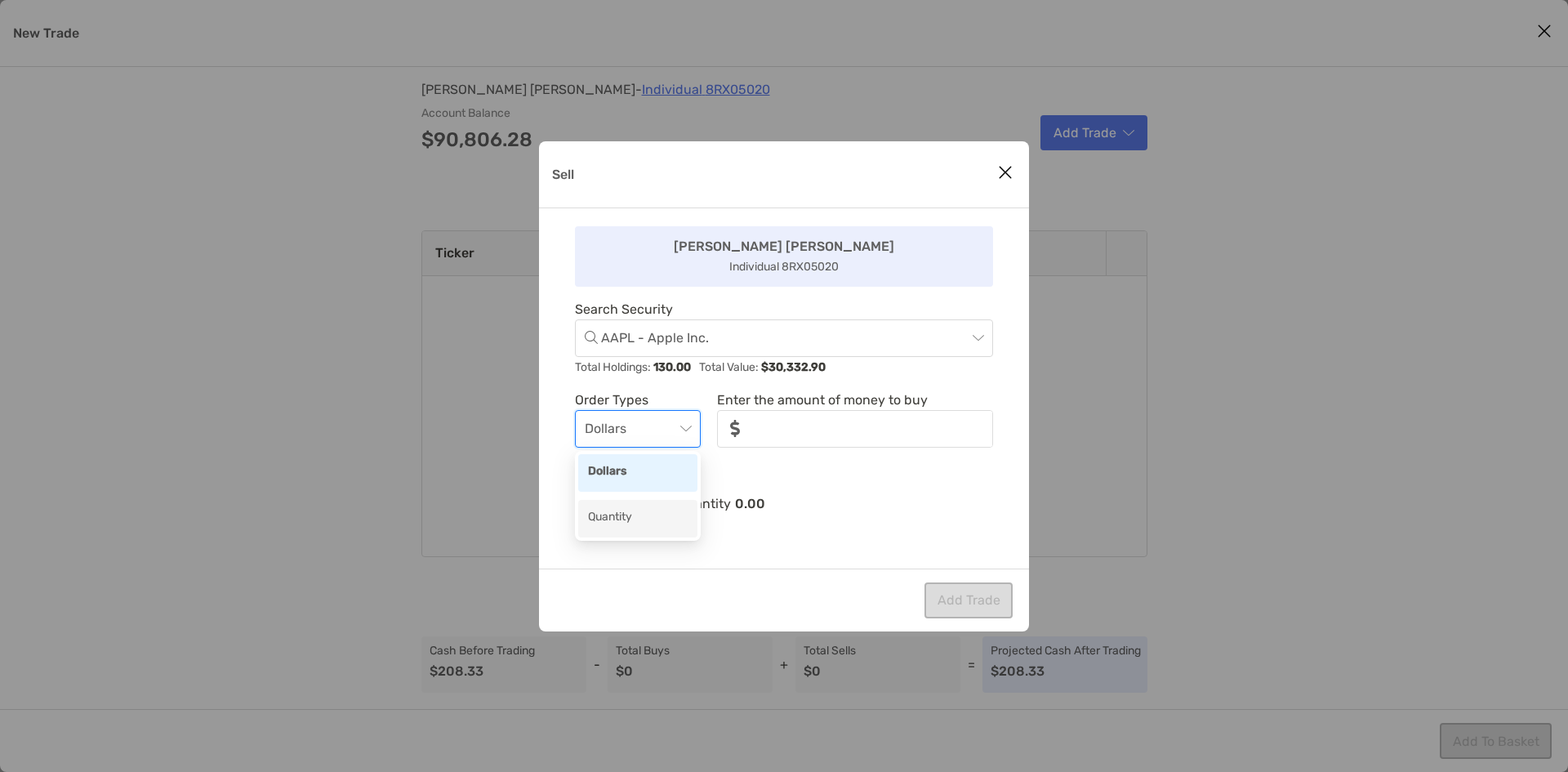
click at [665, 509] on div "Quantity" at bounding box center [637, 518] width 100 height 21
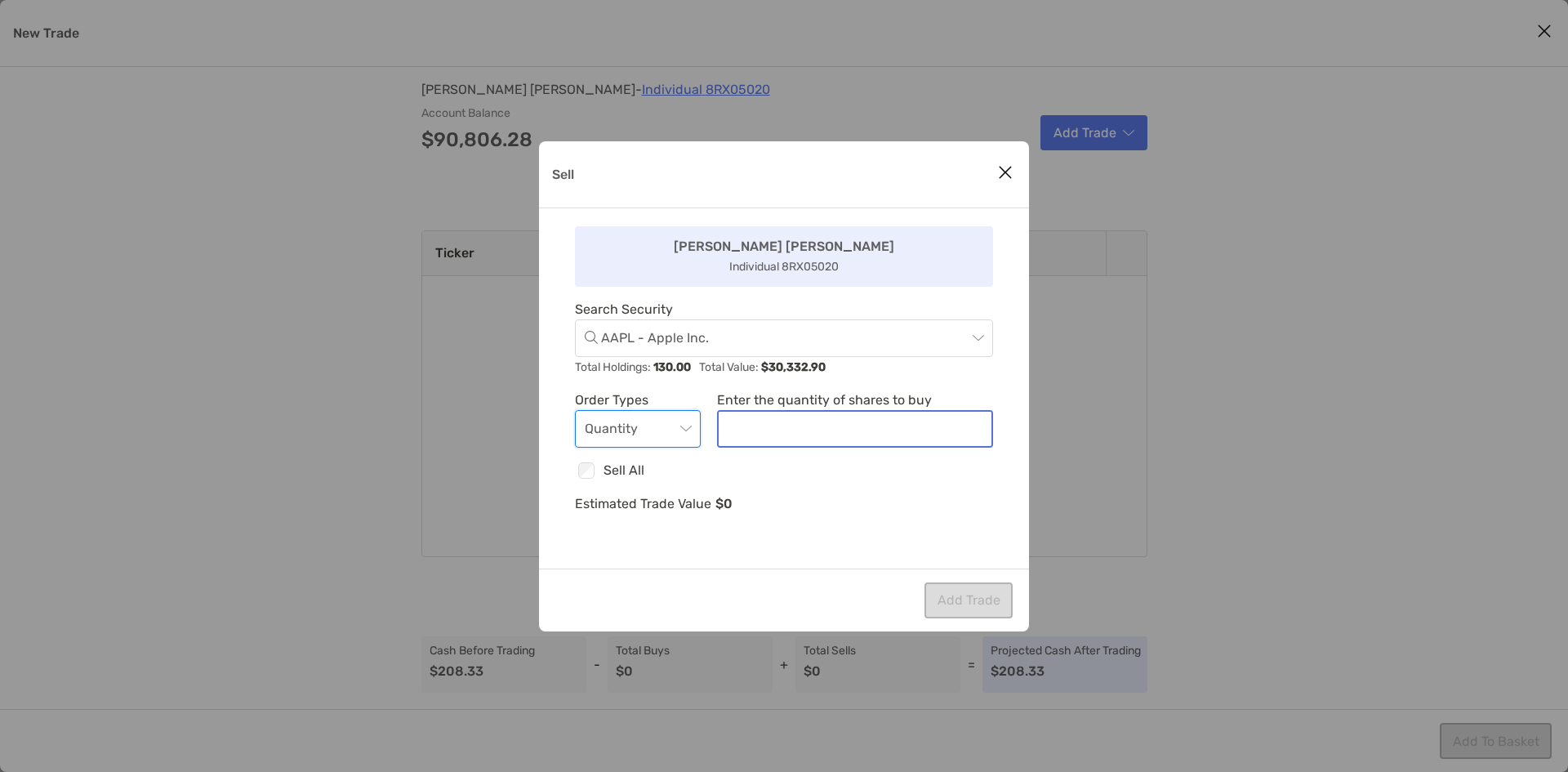
click at [831, 421] on input "noSymbolCurrency" at bounding box center [855, 429] width 272 height 35
type input "**"
click at [951, 592] on button "Add Trade" at bounding box center [969, 600] width 88 height 36
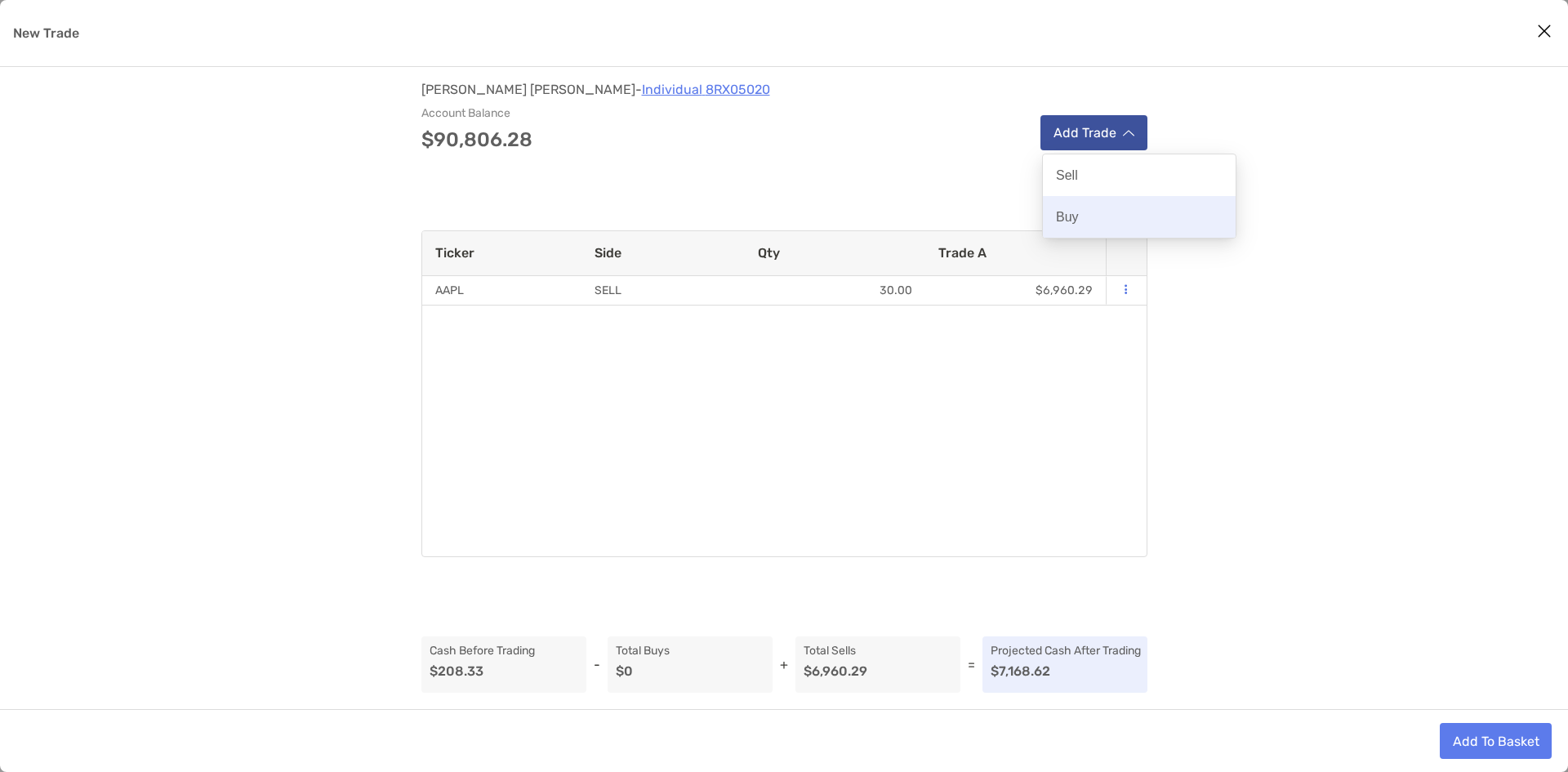
click at [1090, 214] on div "Buy" at bounding box center [1139, 216] width 192 height 41
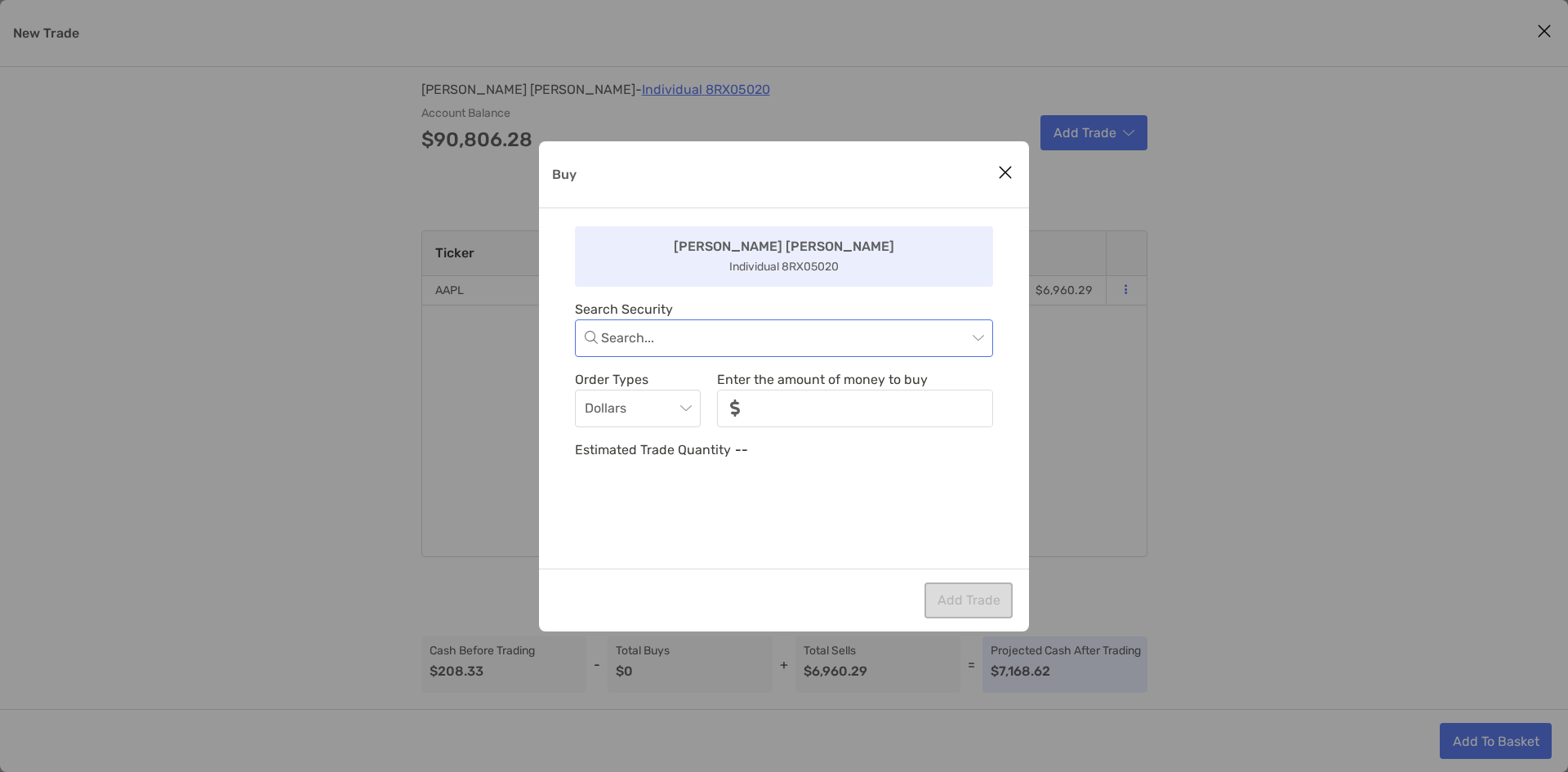
click at [664, 347] on input "Buy" at bounding box center [784, 339] width 366 height 36
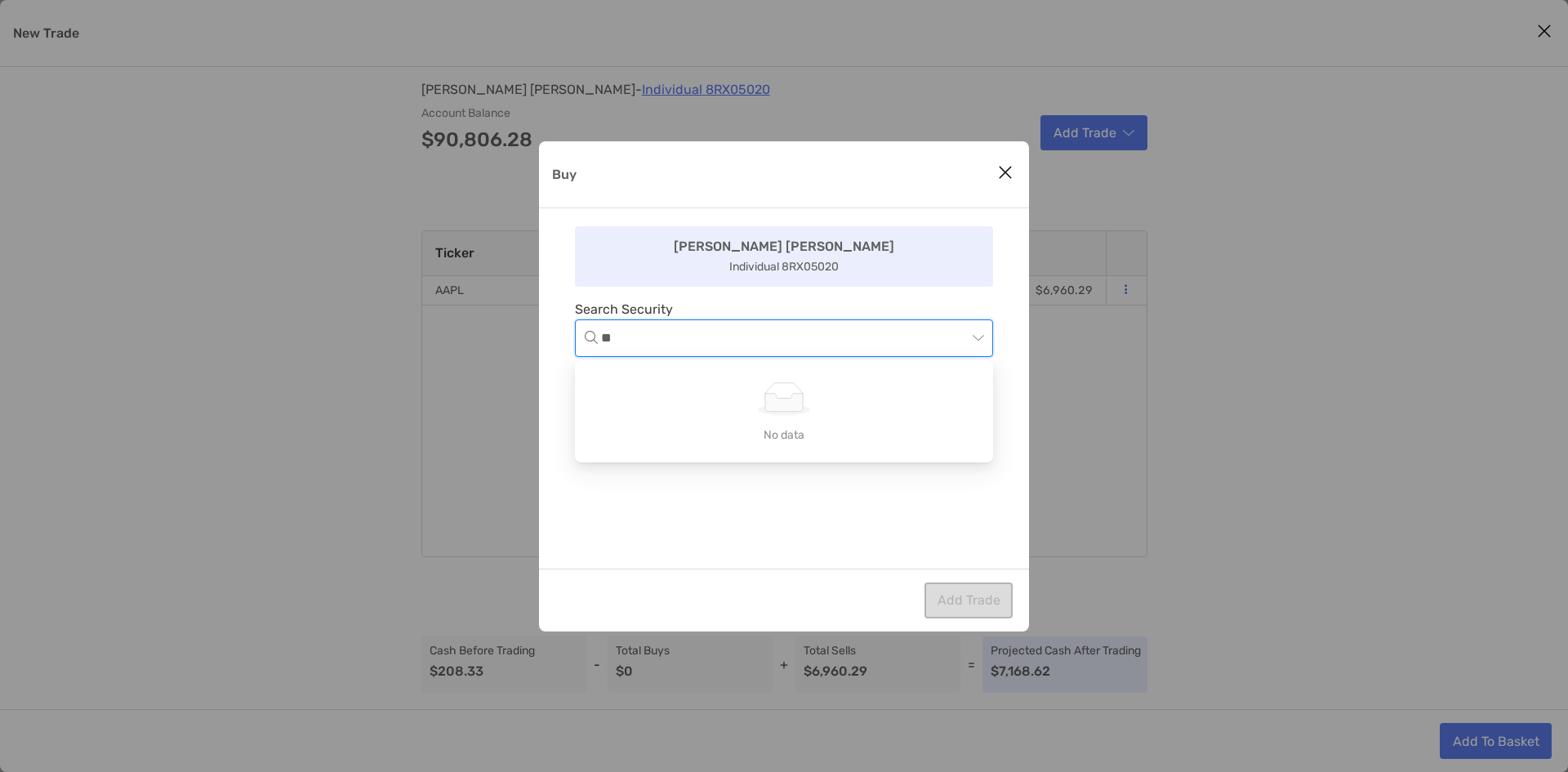
type input "***"
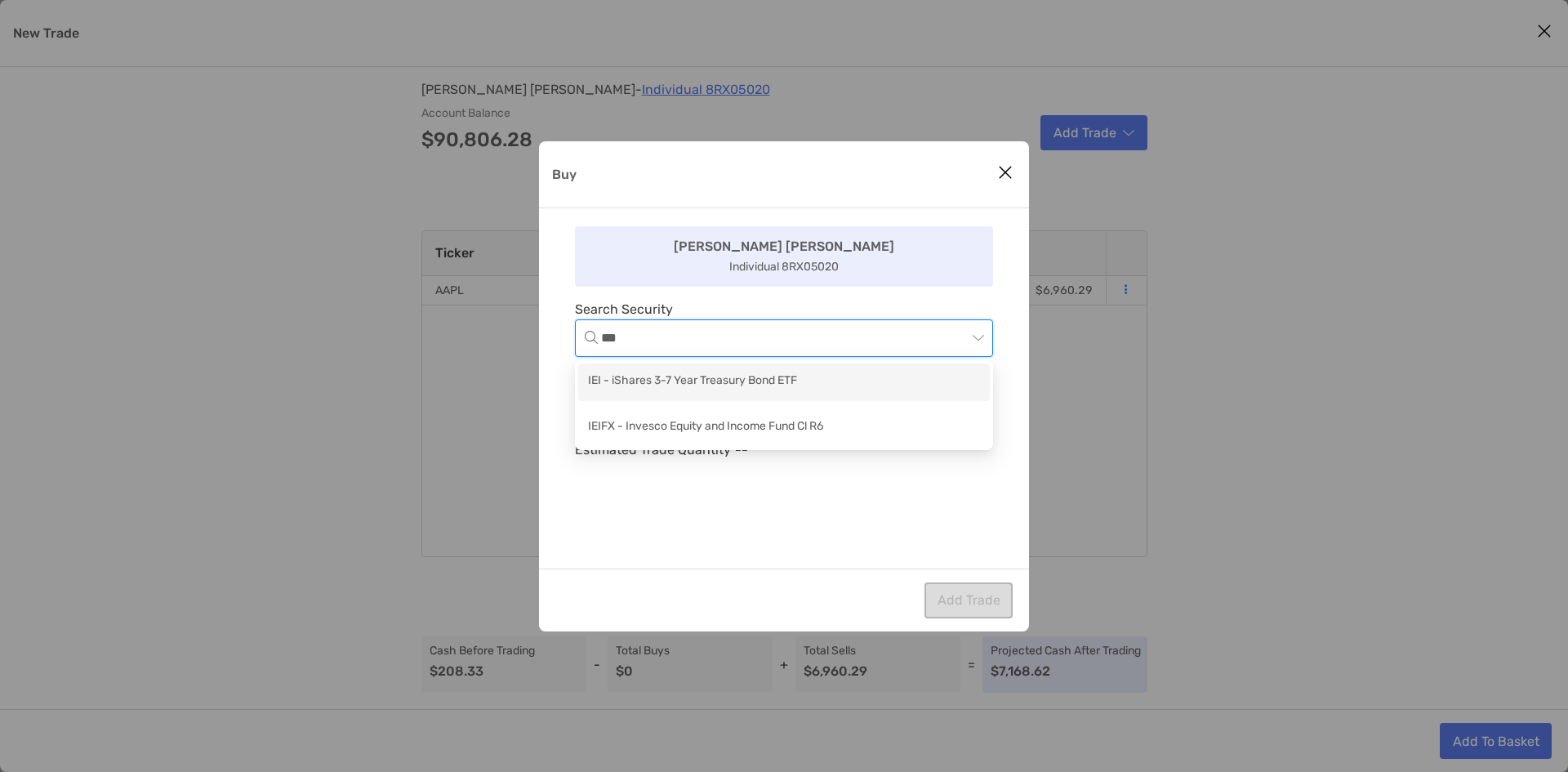
click at [677, 386] on div "IEI - iShares 3-7 Year Treasury Bond ETF" at bounding box center [784, 381] width 392 height 21
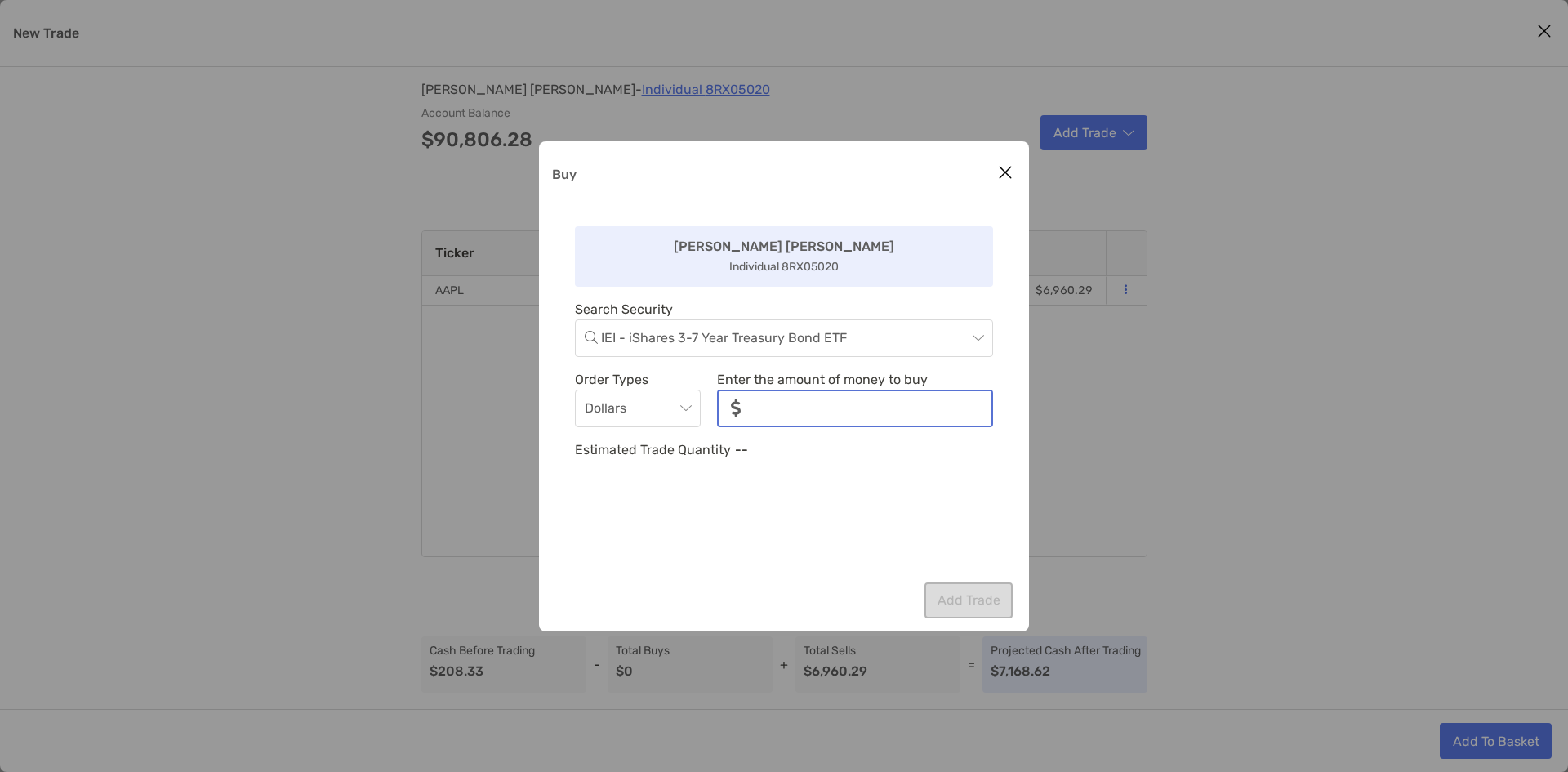
click at [803, 418] on input "noSymbolCurrency" at bounding box center [873, 409] width 238 height 35
drag, startPoint x: 614, startPoint y: 414, endPoint x: 638, endPoint y: 429, distance: 28.3
click at [614, 413] on span "Dollars" at bounding box center [637, 409] width 107 height 36
type input "*****"
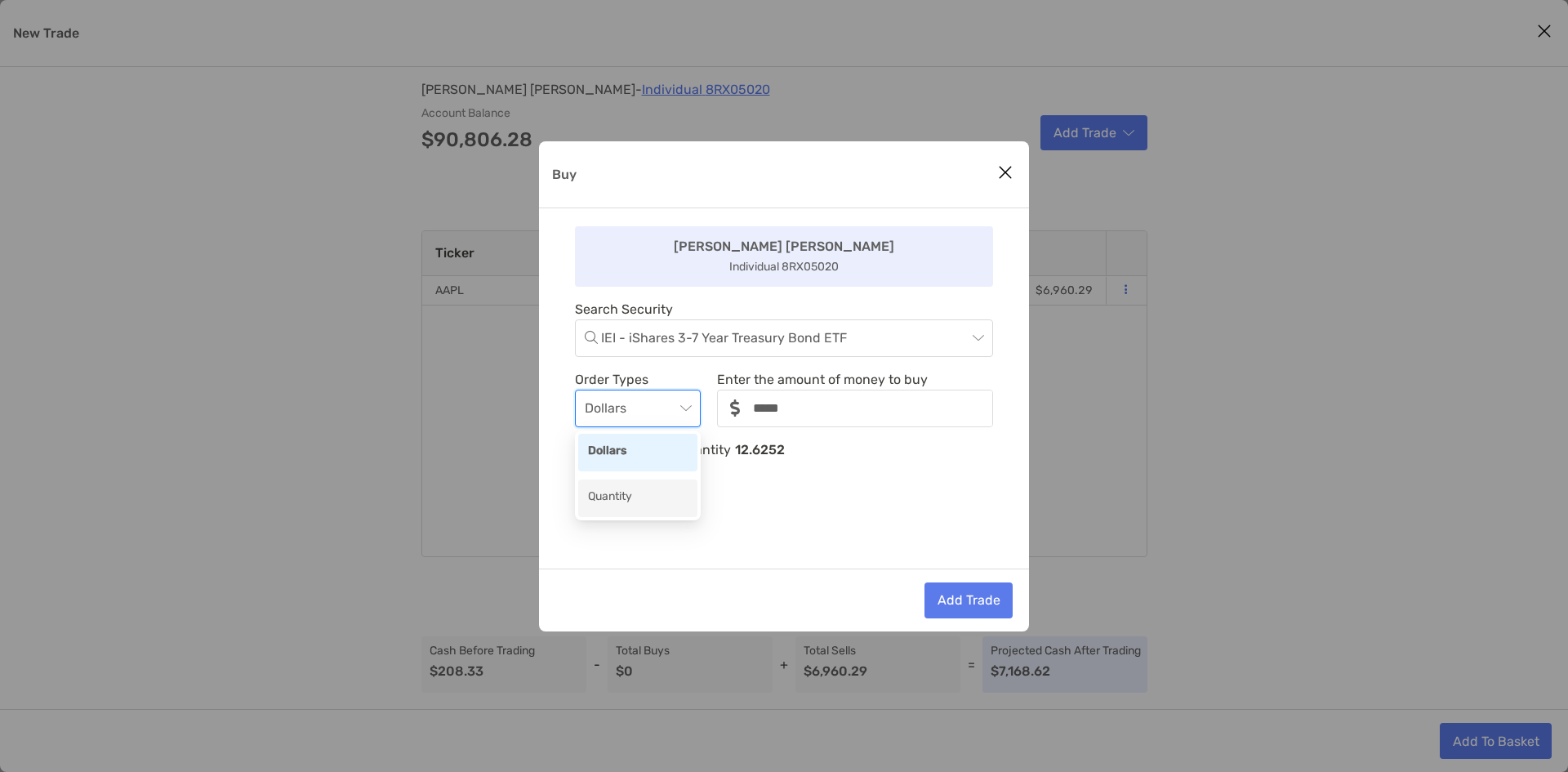
click at [647, 486] on div "Quantity" at bounding box center [637, 499] width 119 height 38
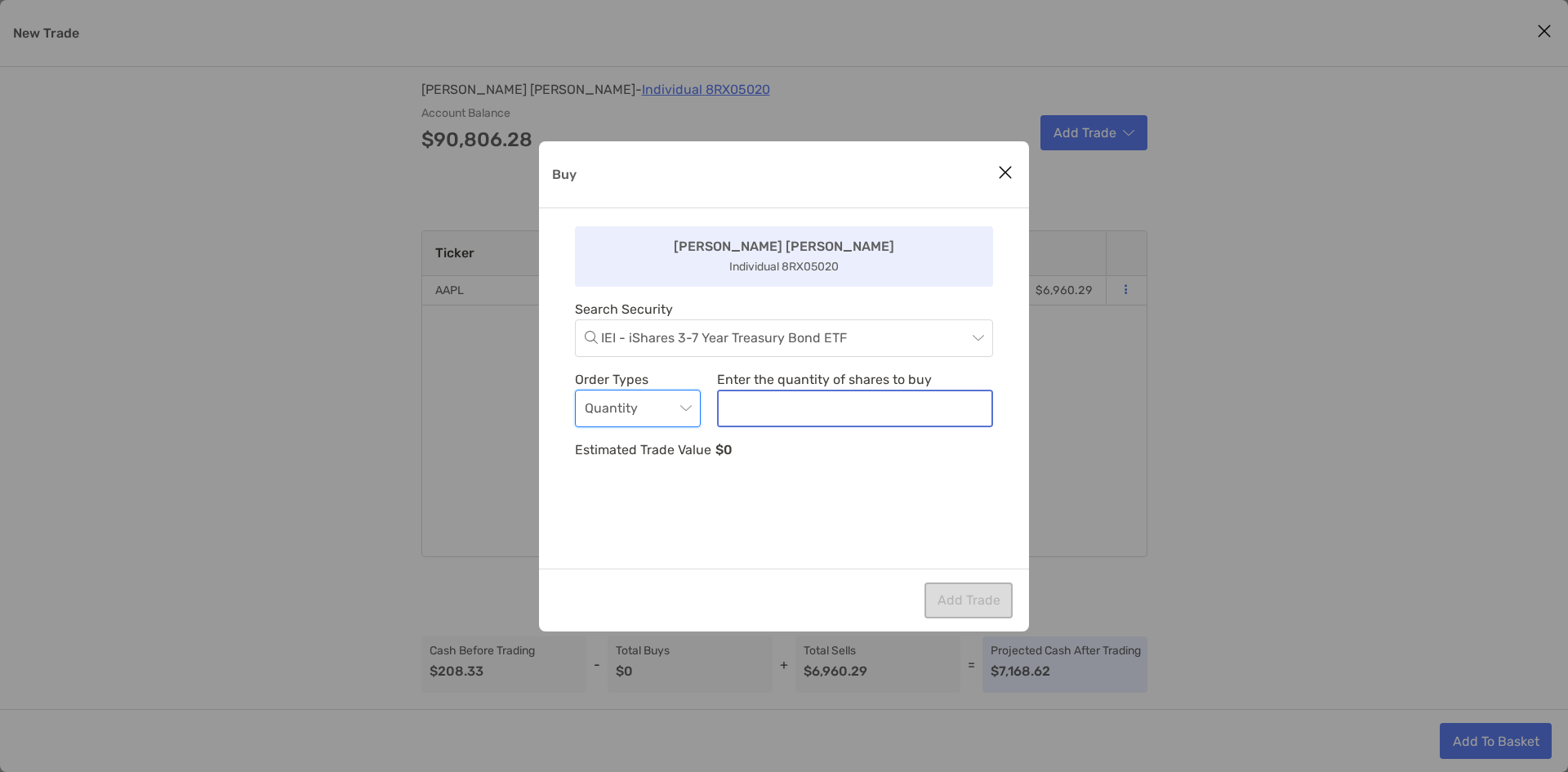
click at [789, 400] on input "noSymbolCurrency" at bounding box center [855, 409] width 272 height 35
type input "**"
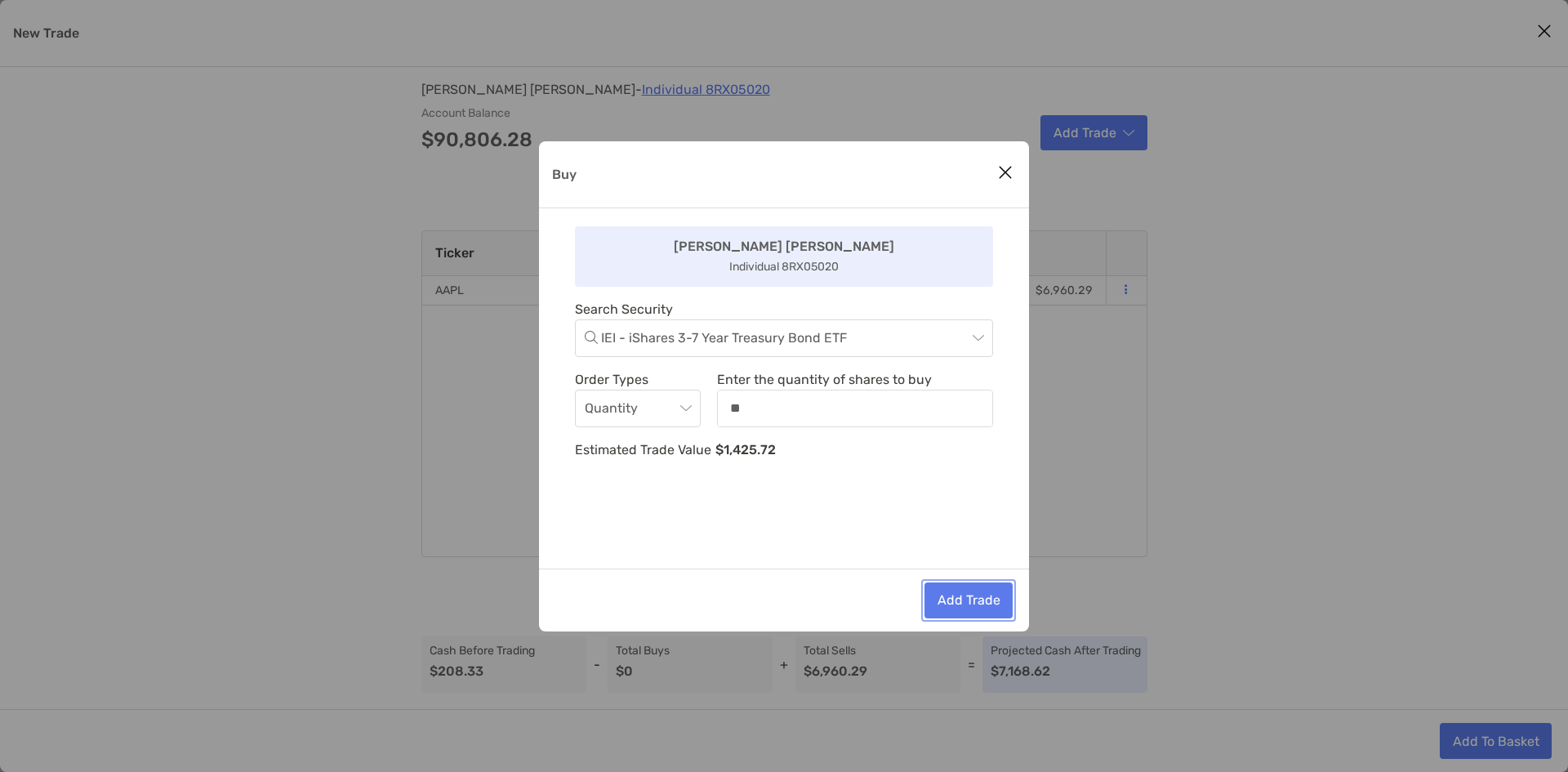
click at [961, 611] on button "Add Trade" at bounding box center [969, 600] width 88 height 36
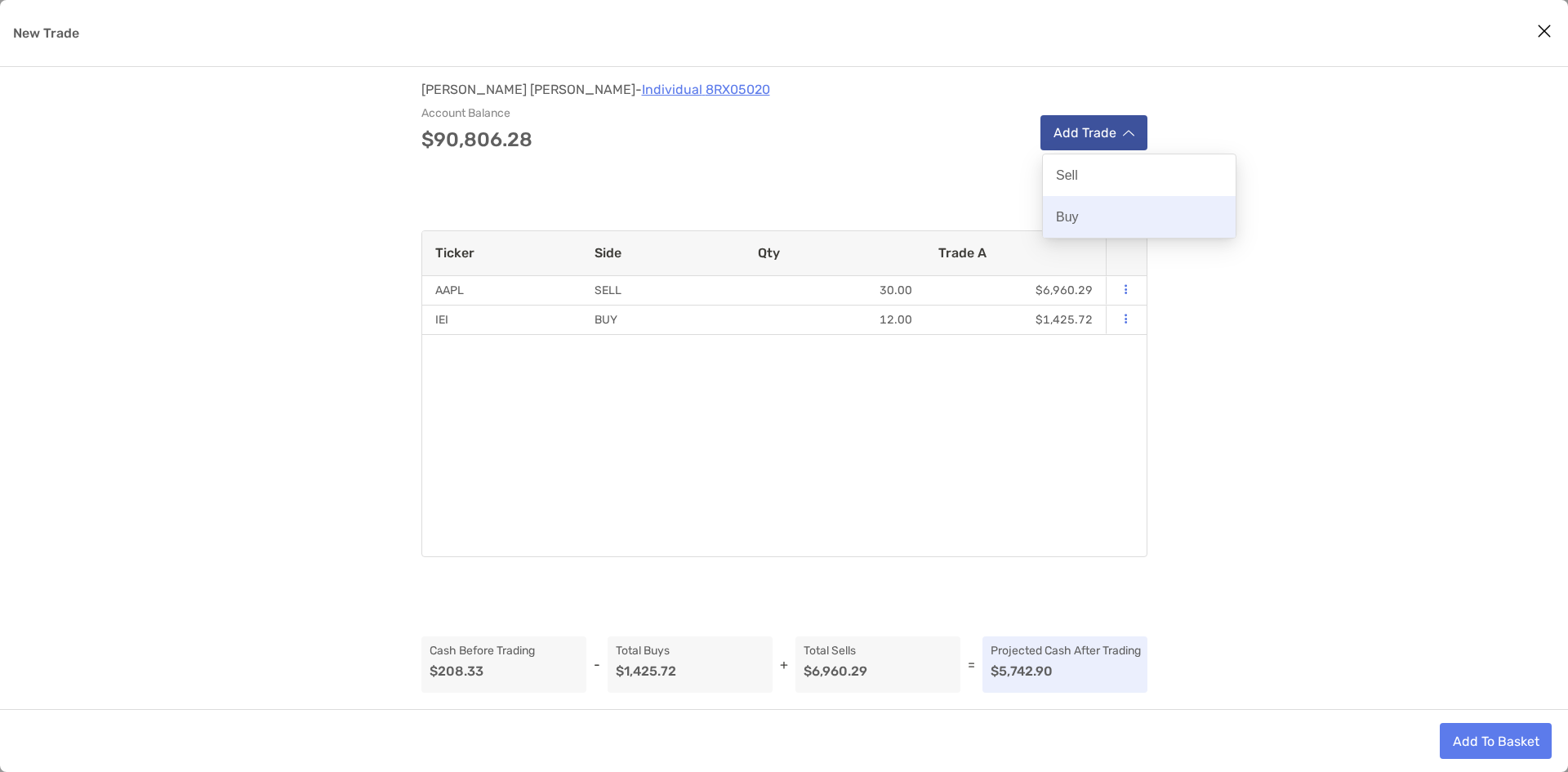
click at [1103, 210] on div "Buy" at bounding box center [1139, 216] width 192 height 41
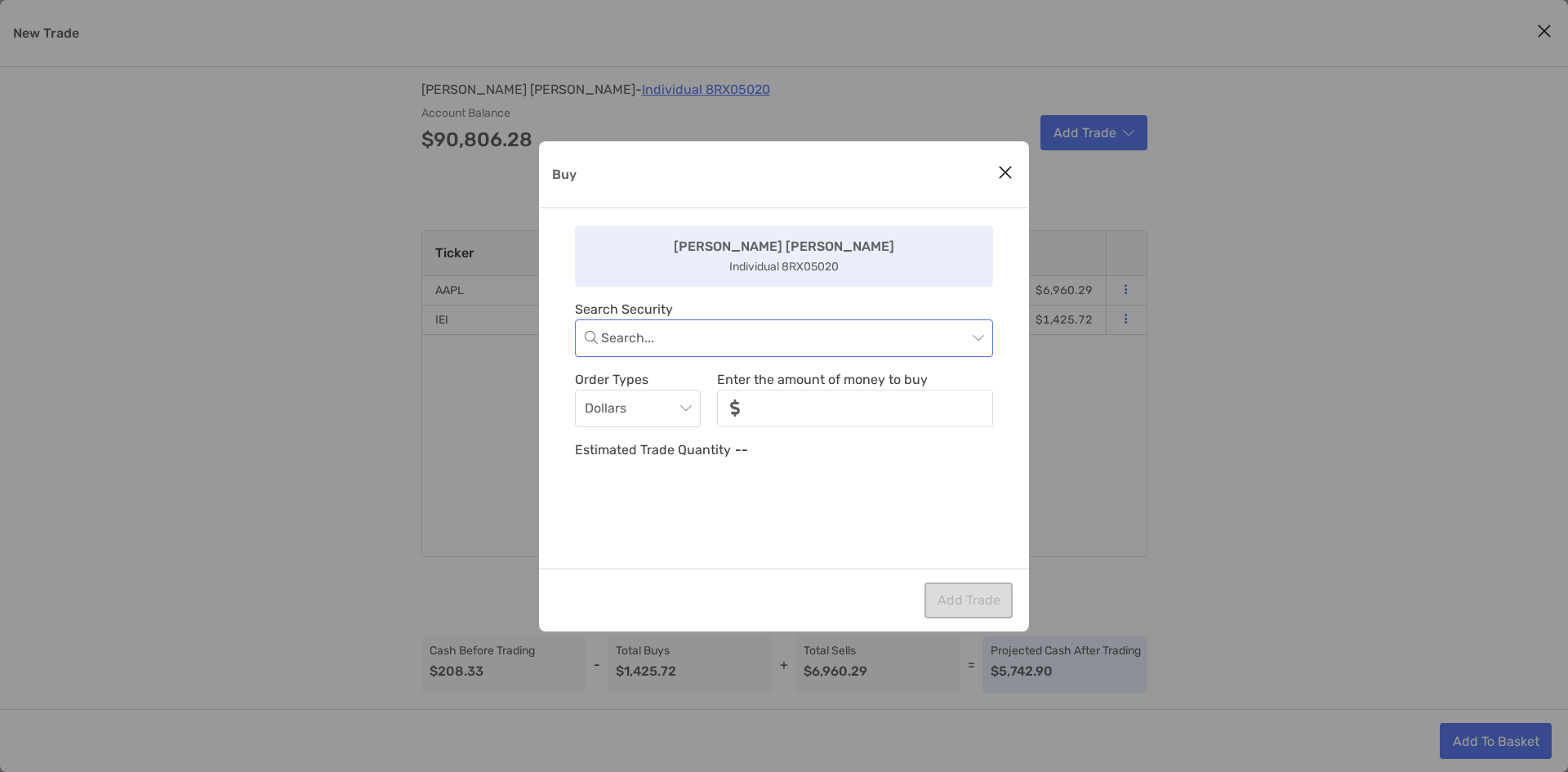
click at [673, 349] on input "Buy" at bounding box center [784, 339] width 366 height 36
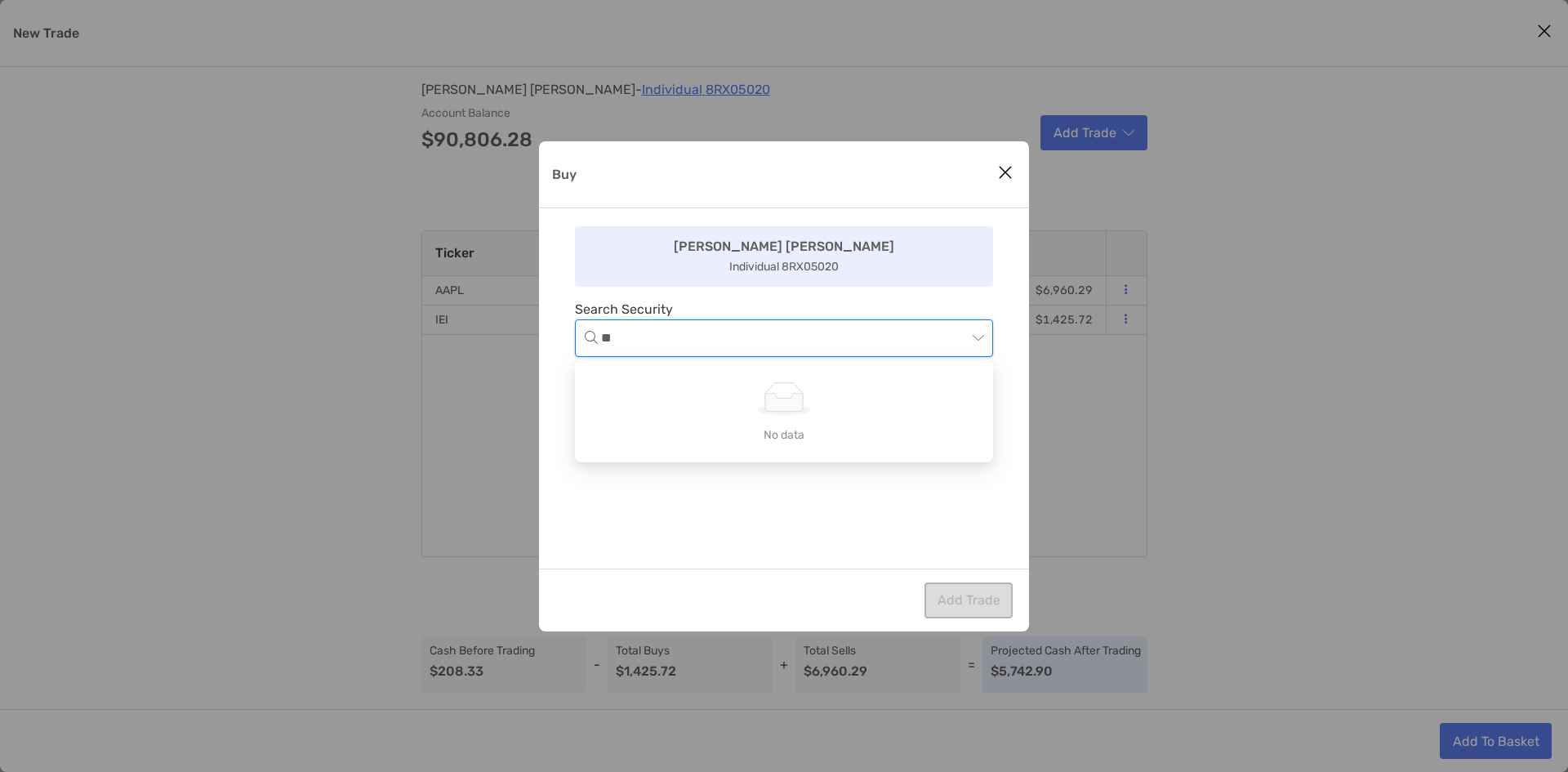
type input "***"
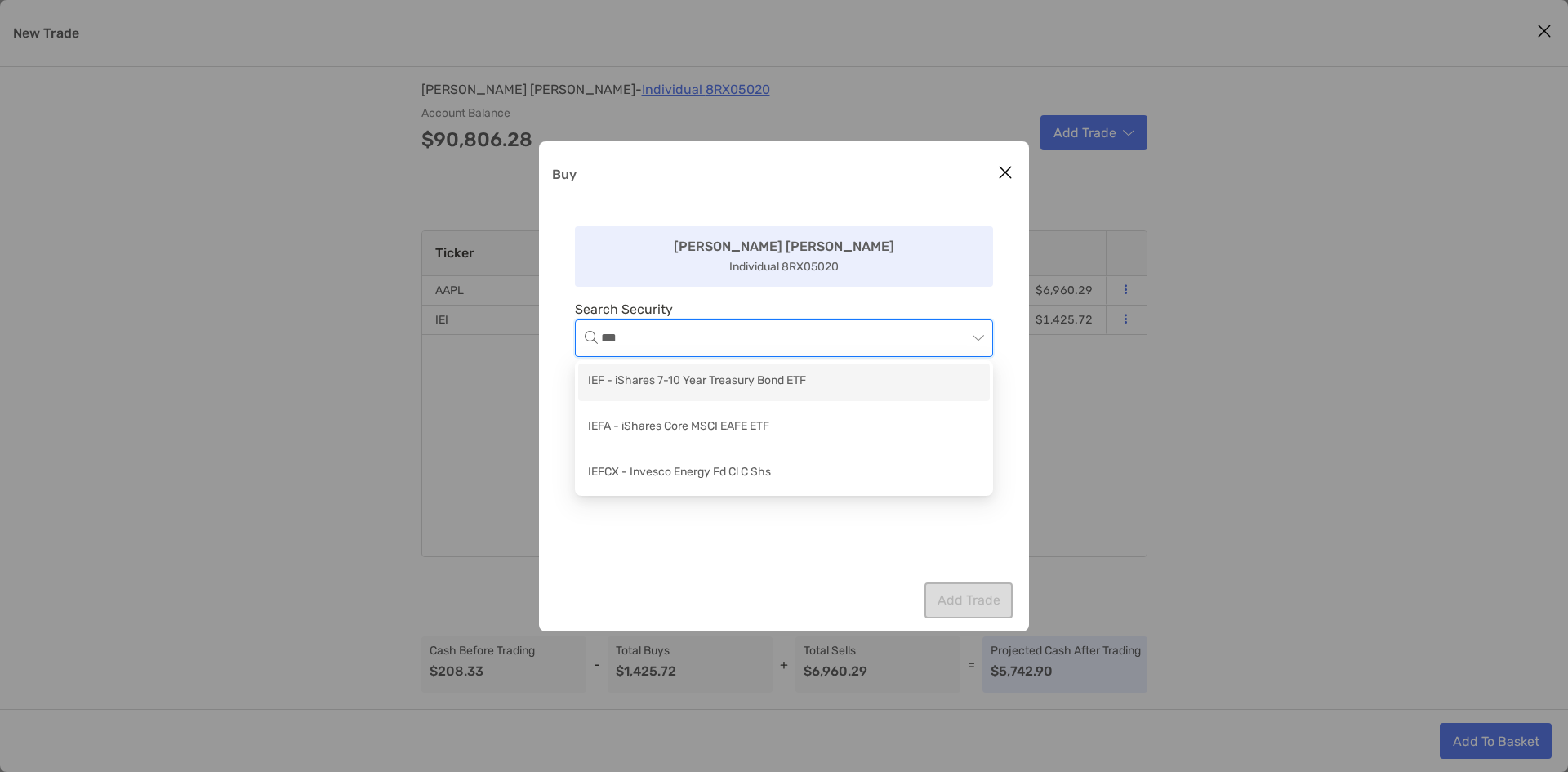
click at [670, 385] on div "IEF - iShares 7-10 Year Treasury Bond ETF" at bounding box center [784, 381] width 392 height 21
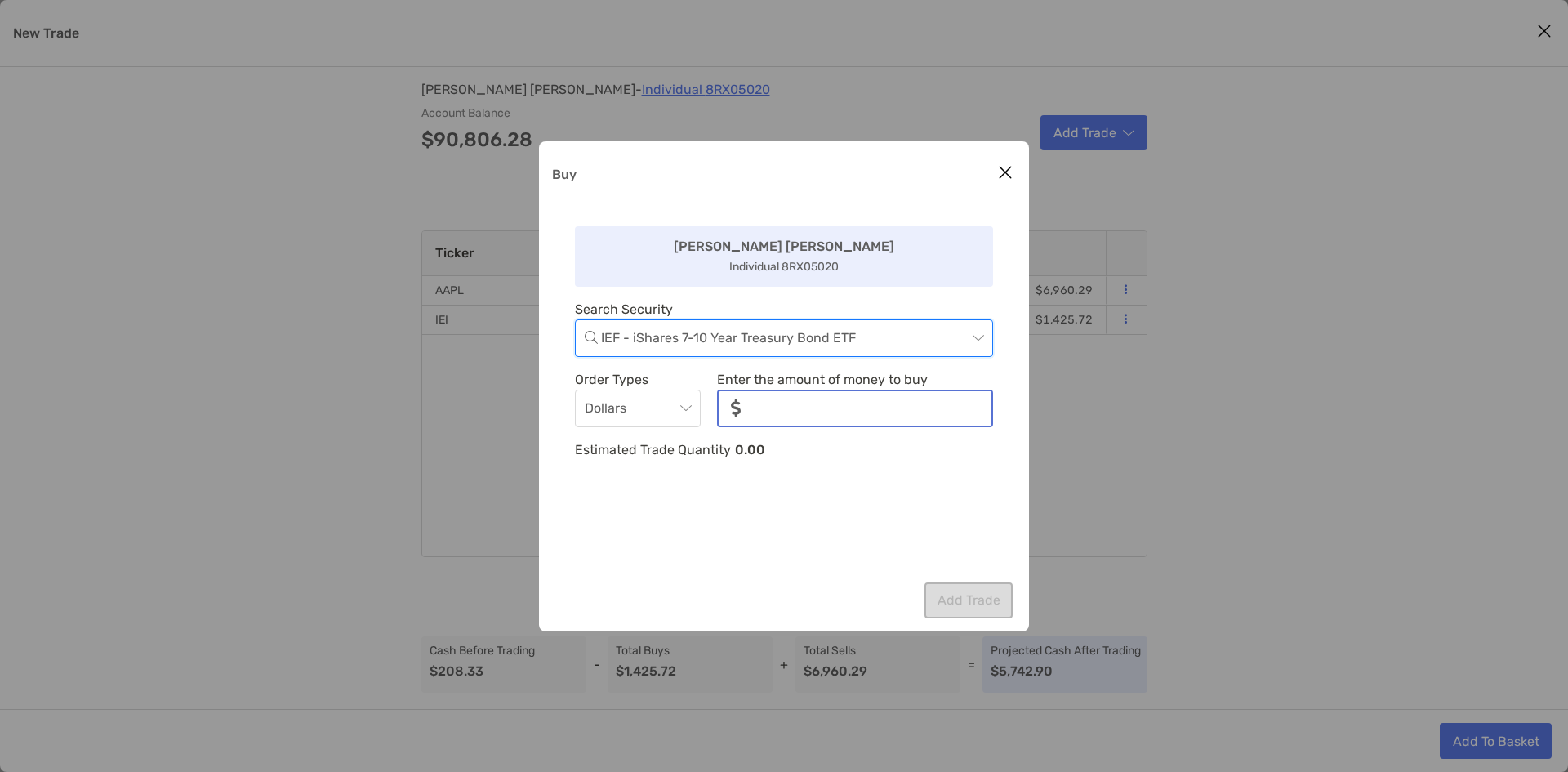
click at [937, 417] on input "noSymbolCurrency" at bounding box center [873, 409] width 238 height 35
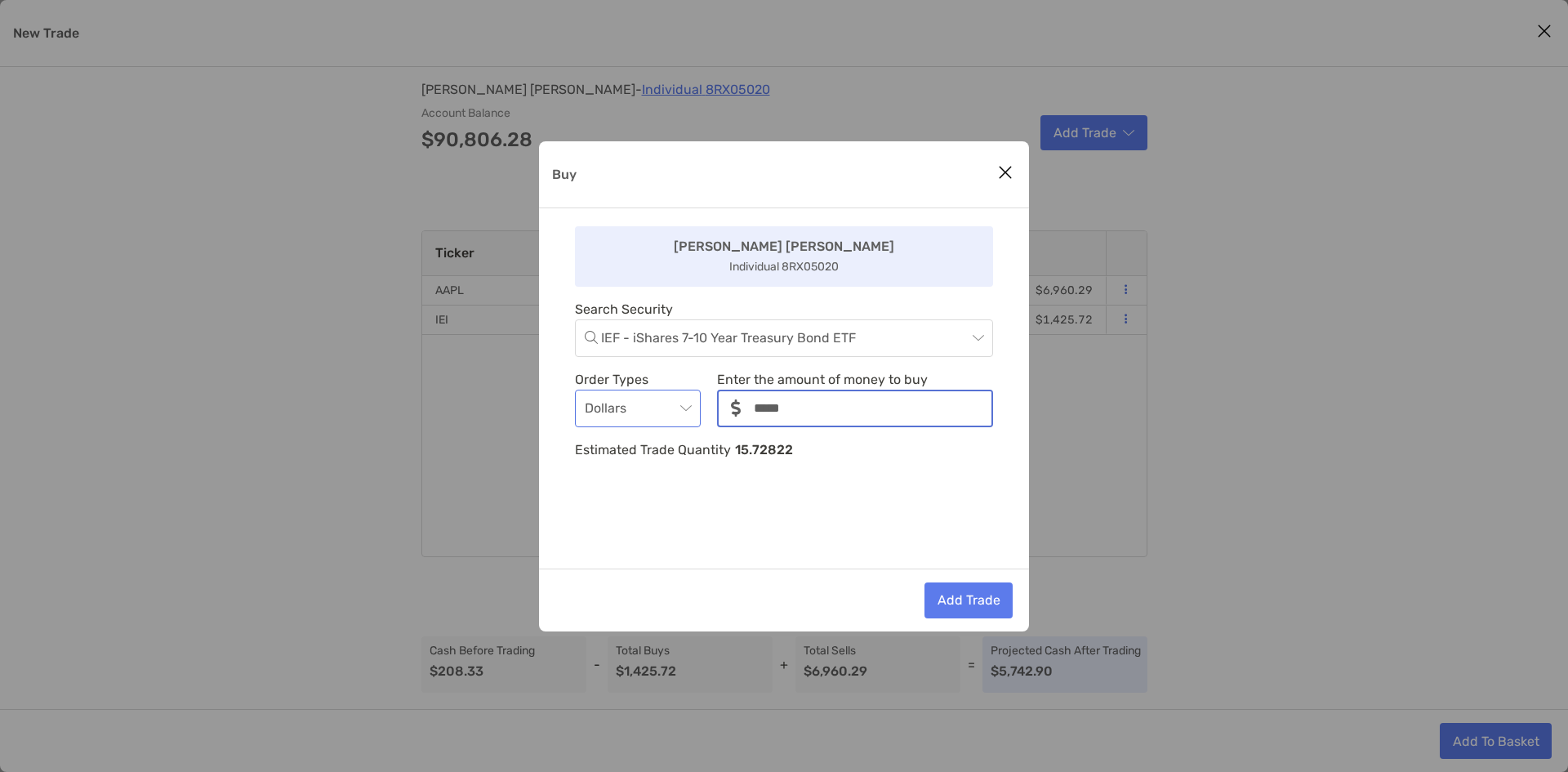
click at [656, 411] on span "Dollars" at bounding box center [637, 409] width 107 height 36
type input "*****"
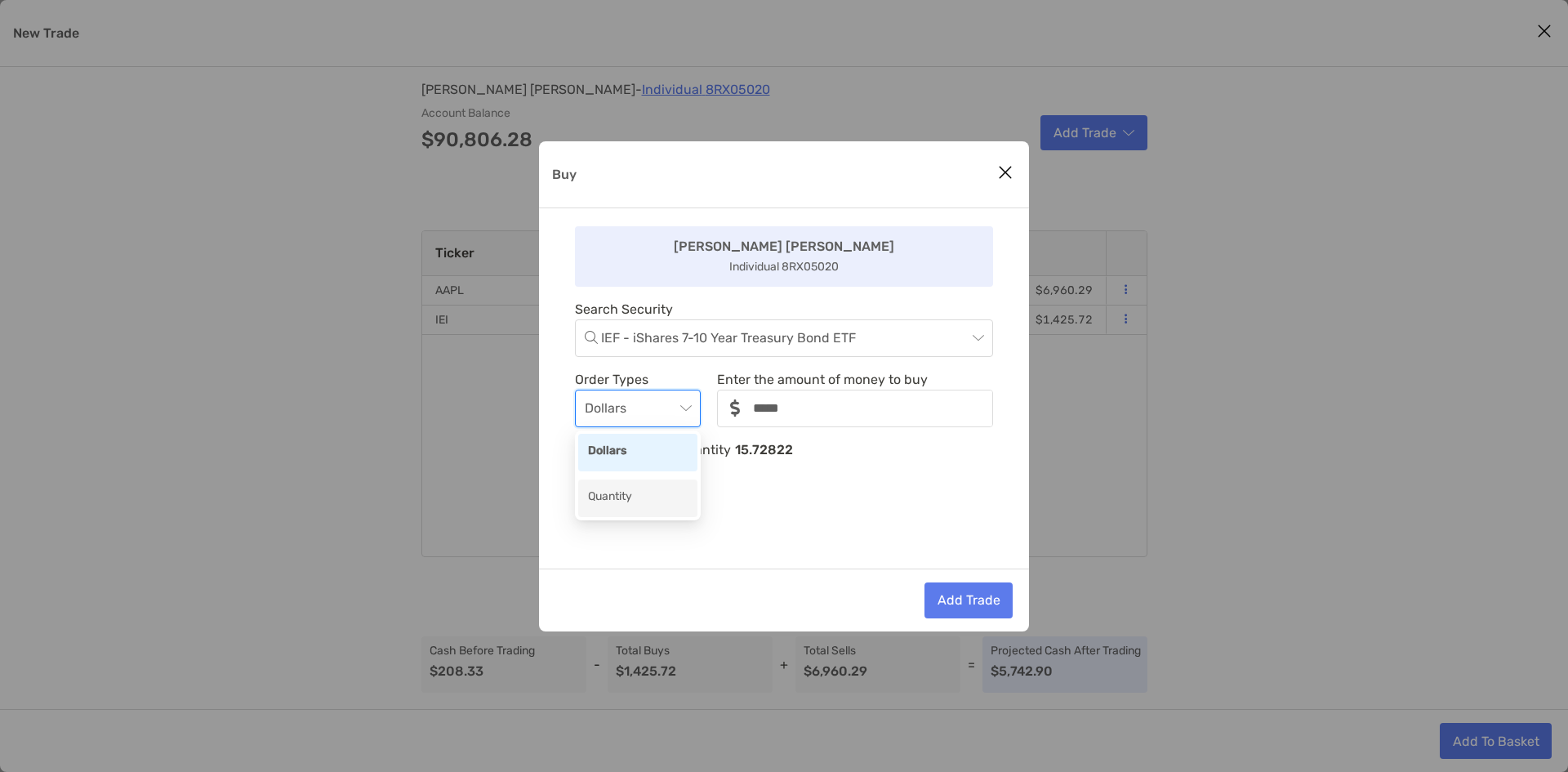
click at [634, 491] on div "Quantity" at bounding box center [637, 498] width 100 height 21
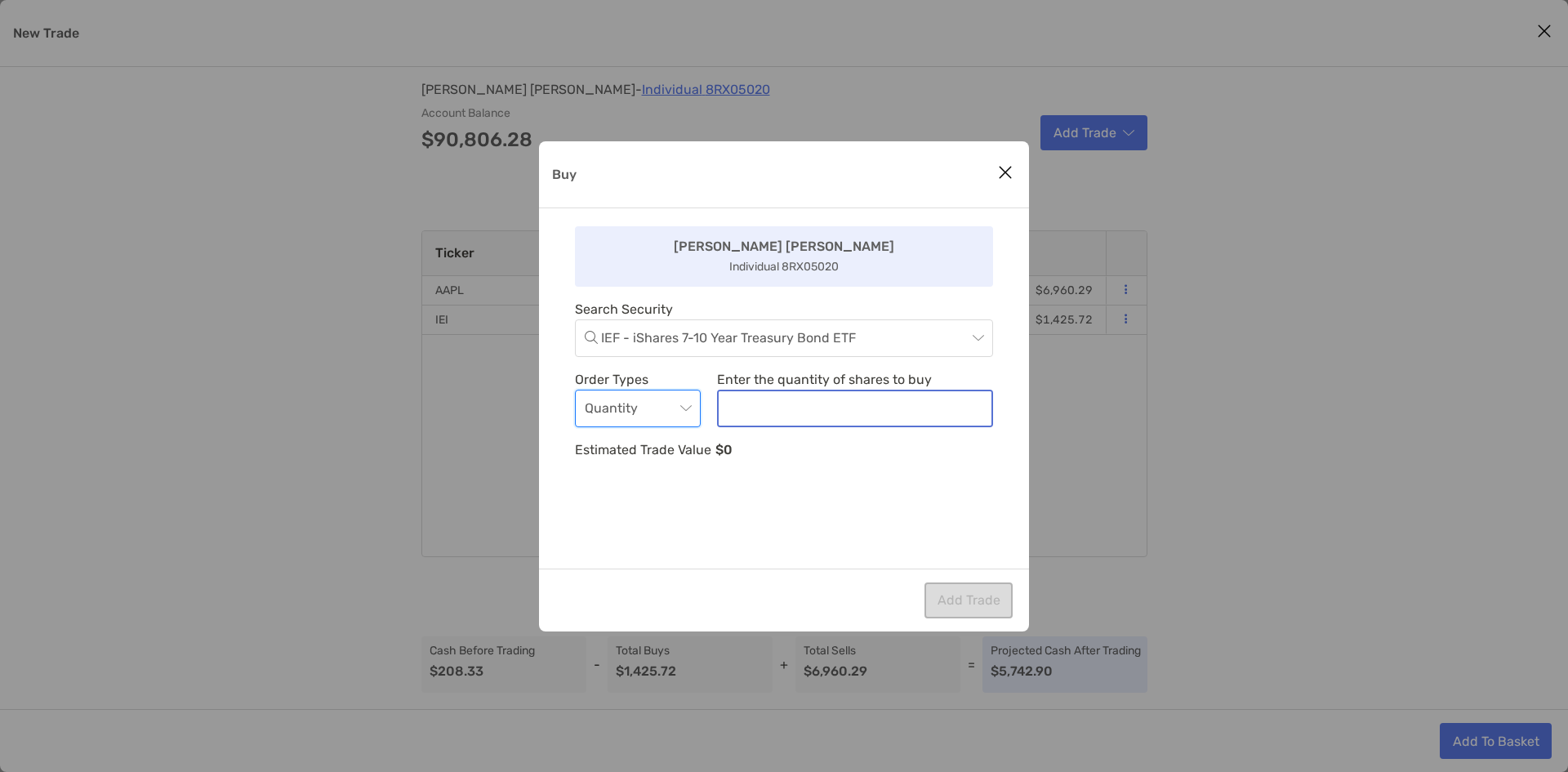
click at [822, 401] on input "noSymbolCurrency" at bounding box center [855, 409] width 272 height 35
type input "**"
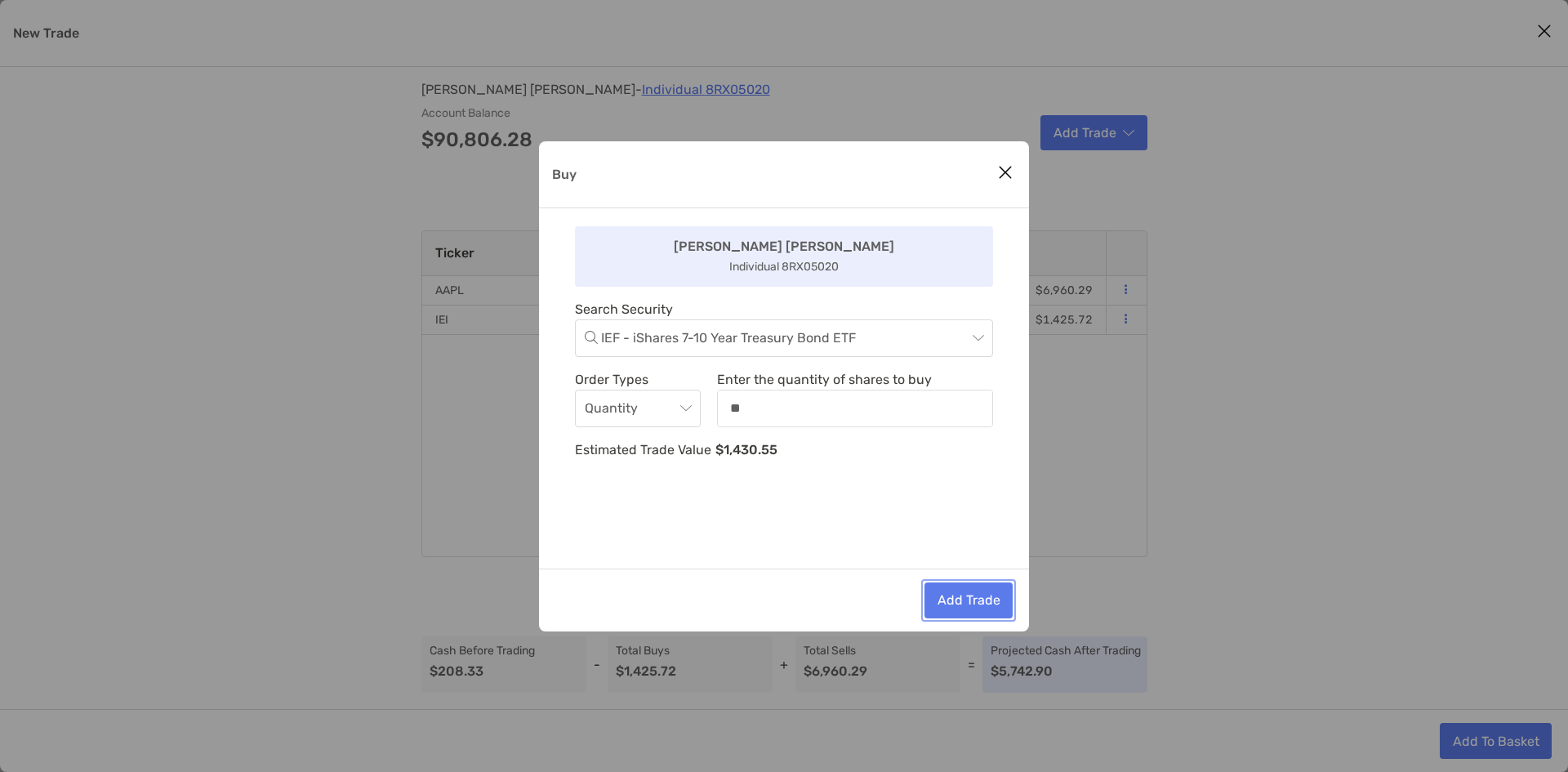
click at [962, 596] on button "Add Trade" at bounding box center [969, 600] width 88 height 36
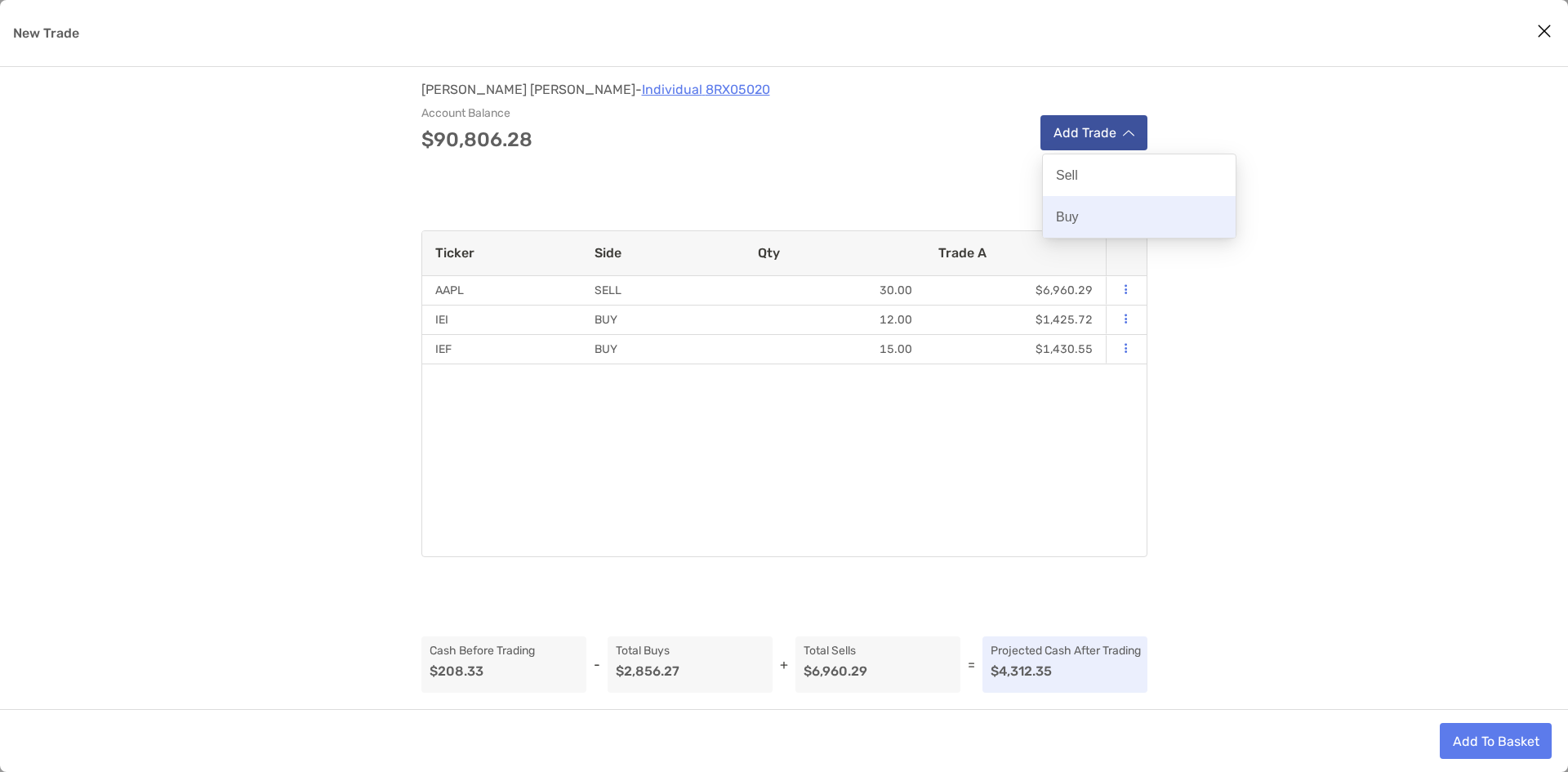
click at [1120, 215] on div "Buy" at bounding box center [1139, 216] width 192 height 41
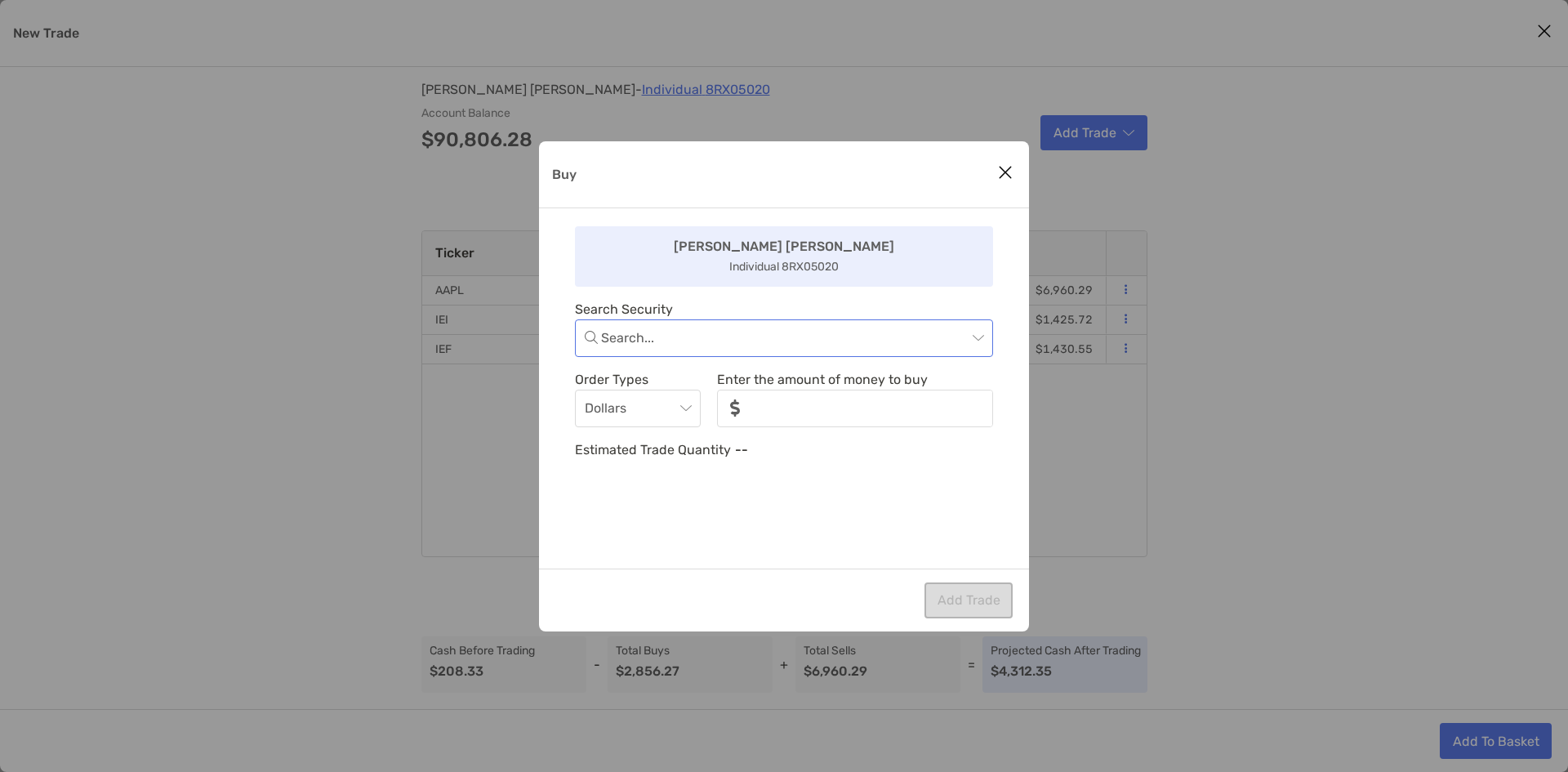
click at [642, 339] on input "Buy" at bounding box center [784, 339] width 366 height 36
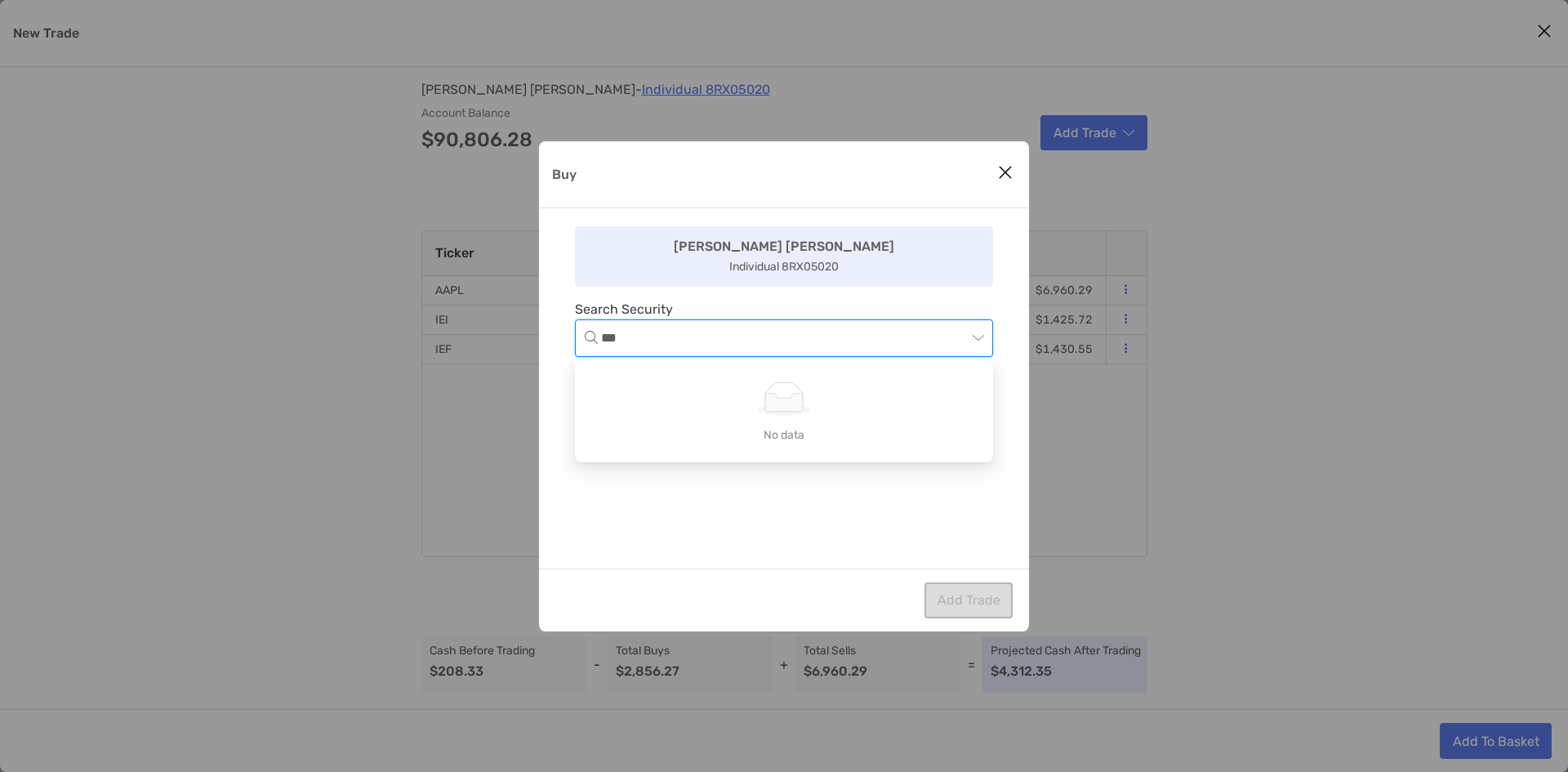
type input "****"
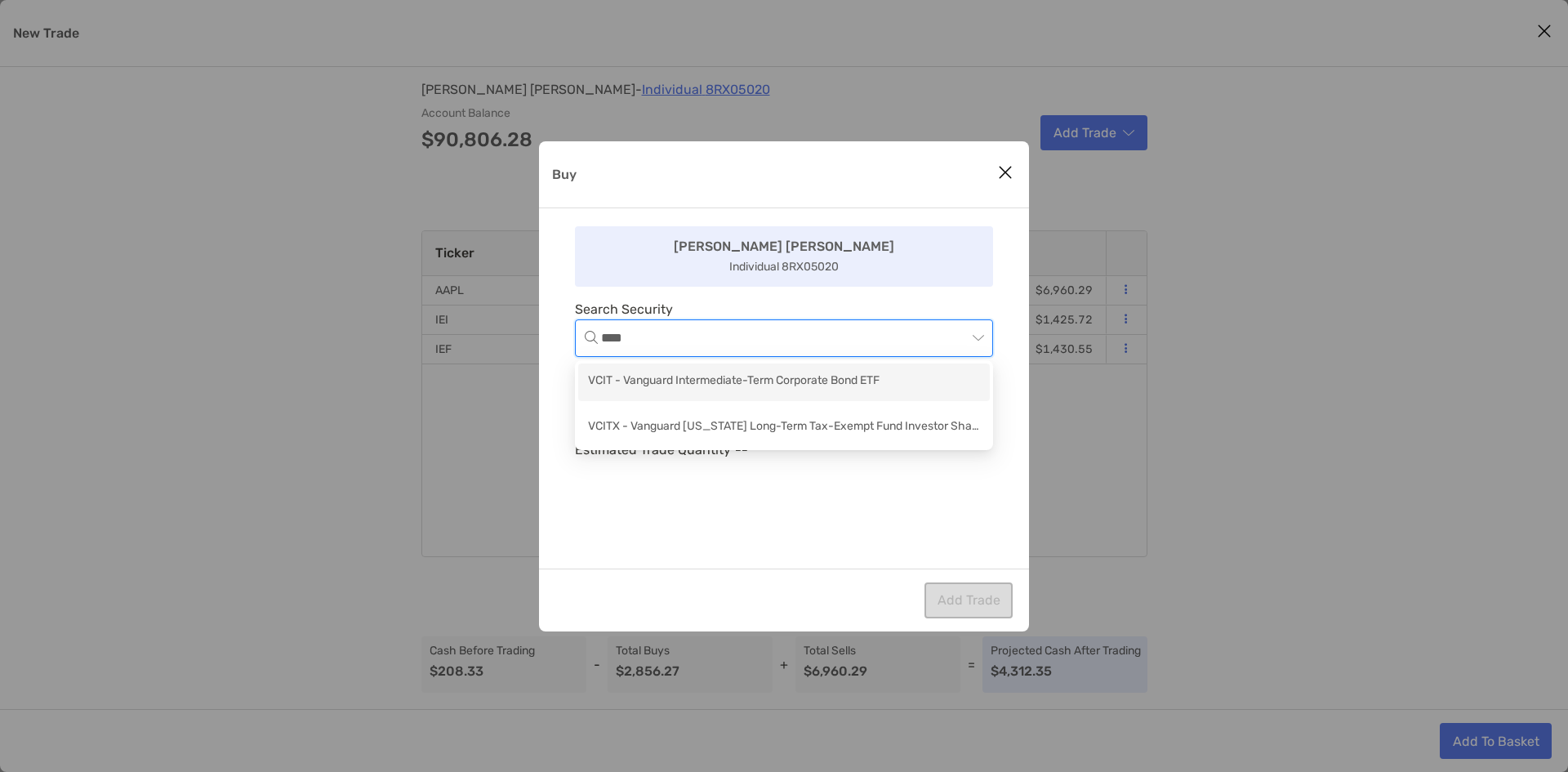
click at [640, 369] on div "VCIT - Vanguard Intermediate-Term Corporate Bond ETF" at bounding box center [784, 382] width 412 height 38
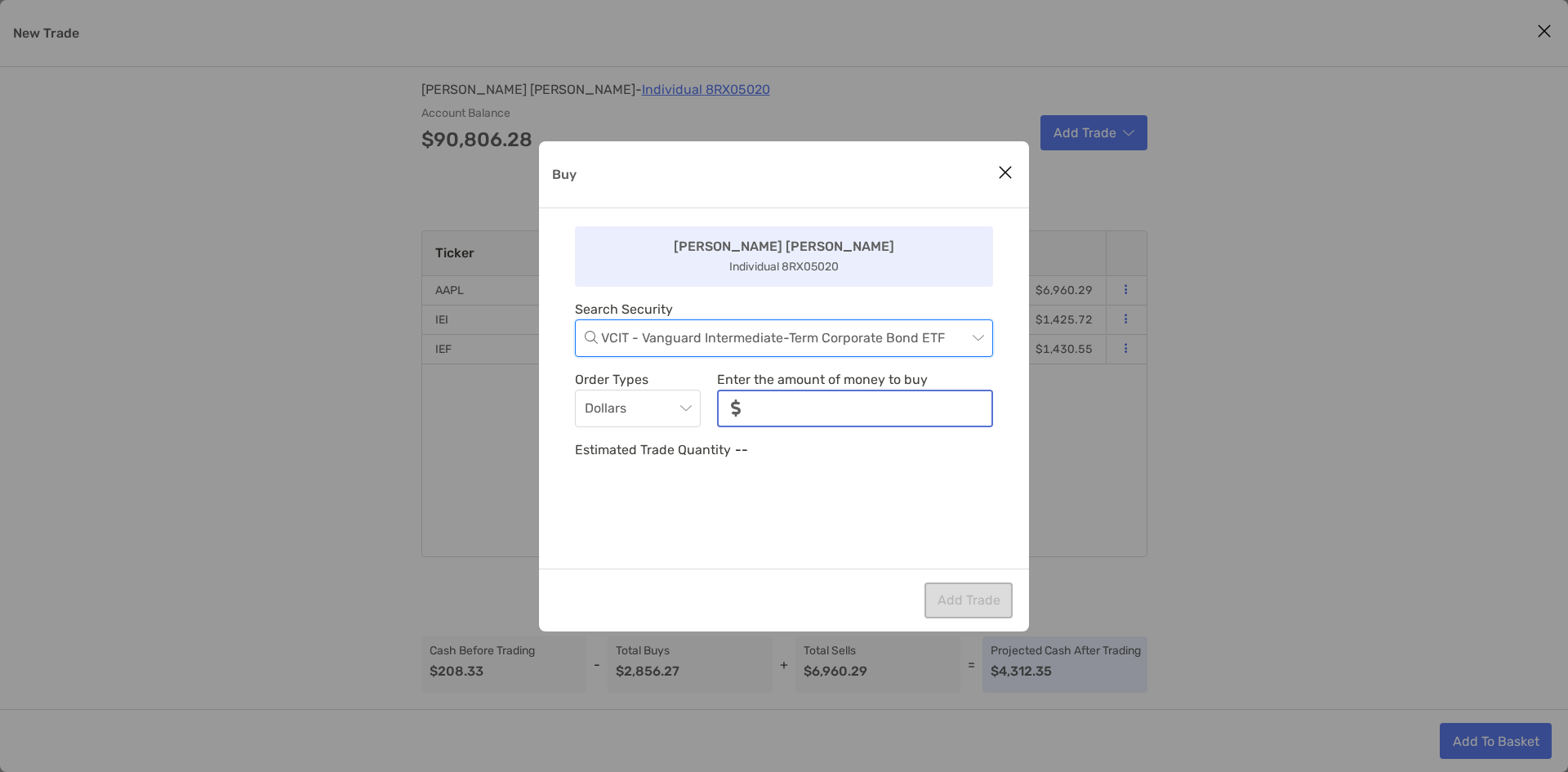
click at [828, 417] on input "noSymbolCurrency" at bounding box center [873, 409] width 238 height 35
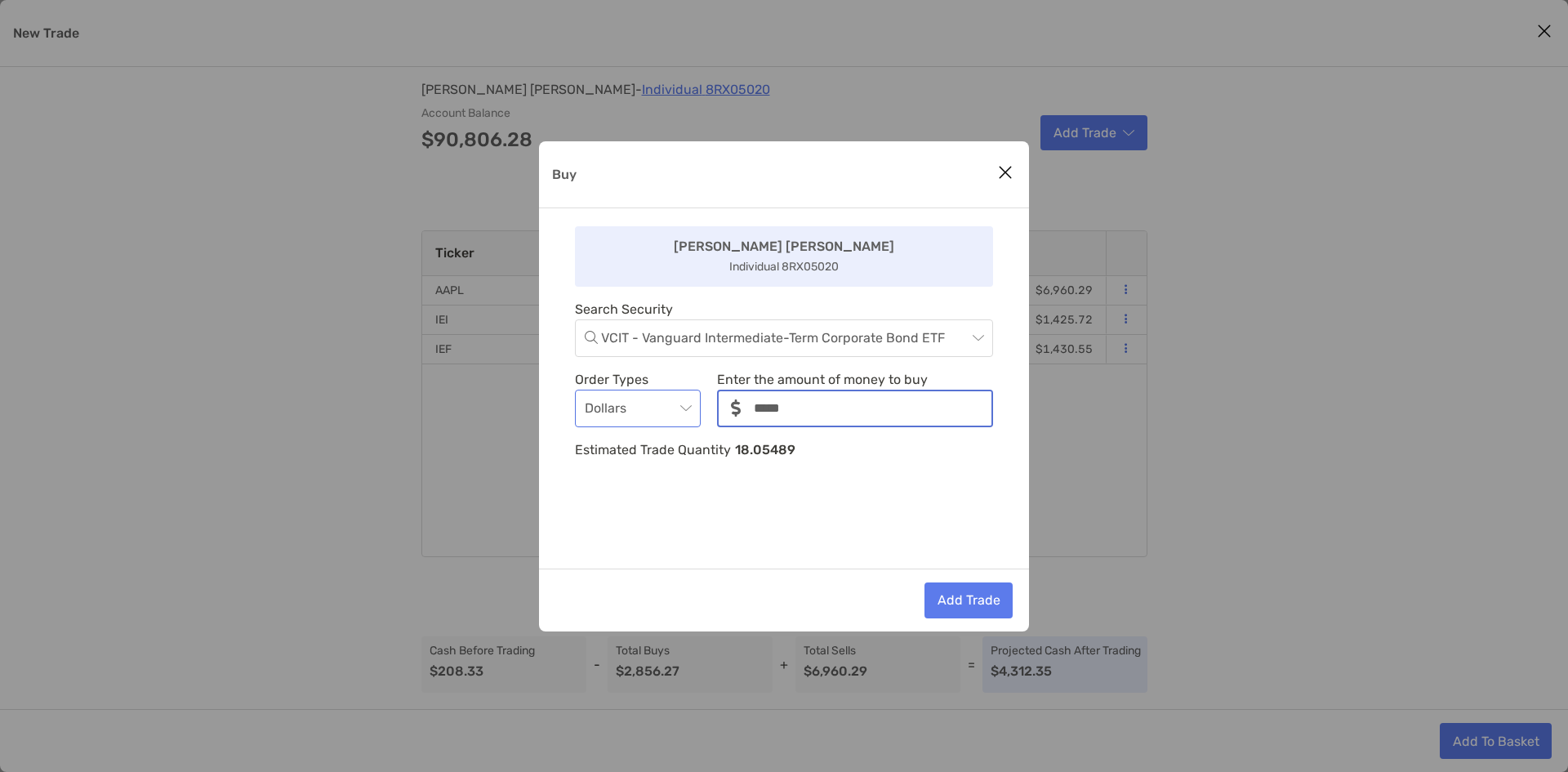
click at [699, 404] on div "Dollars" at bounding box center [637, 409] width 126 height 38
type input "*****"
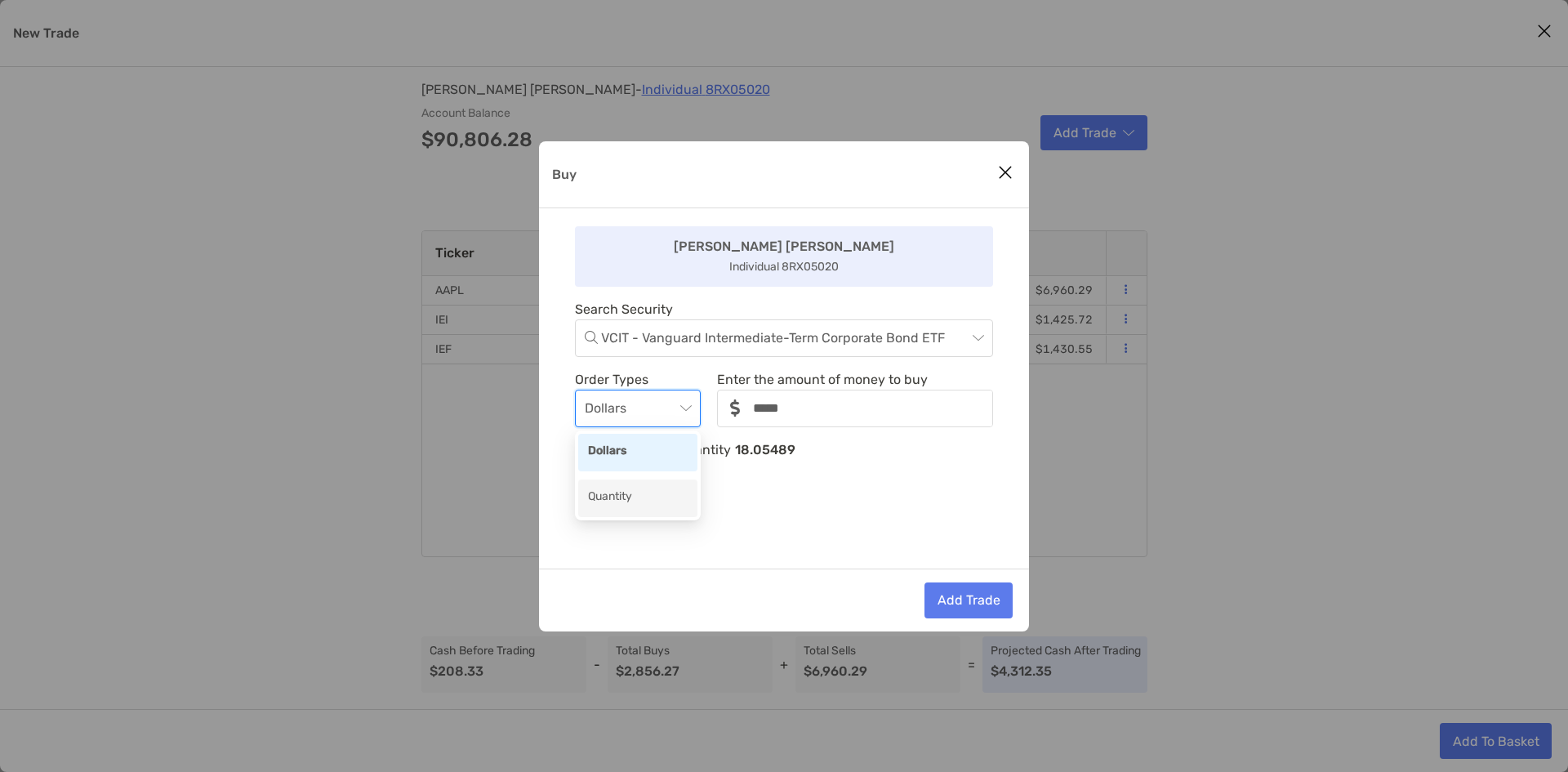
click at [656, 495] on div "Quantity" at bounding box center [637, 498] width 100 height 21
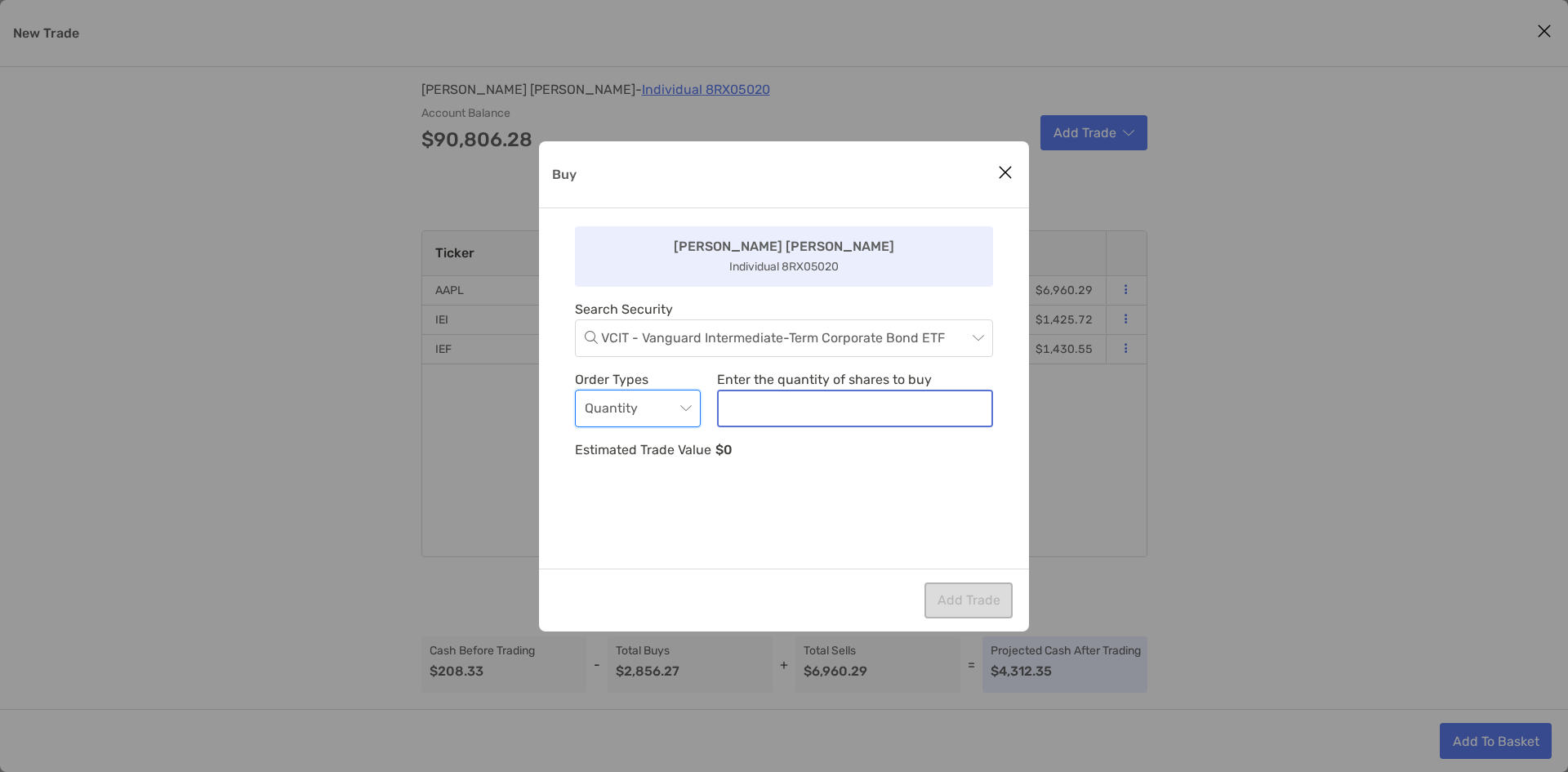
click at [786, 404] on input "noSymbolCurrency" at bounding box center [855, 409] width 272 height 35
type input "**"
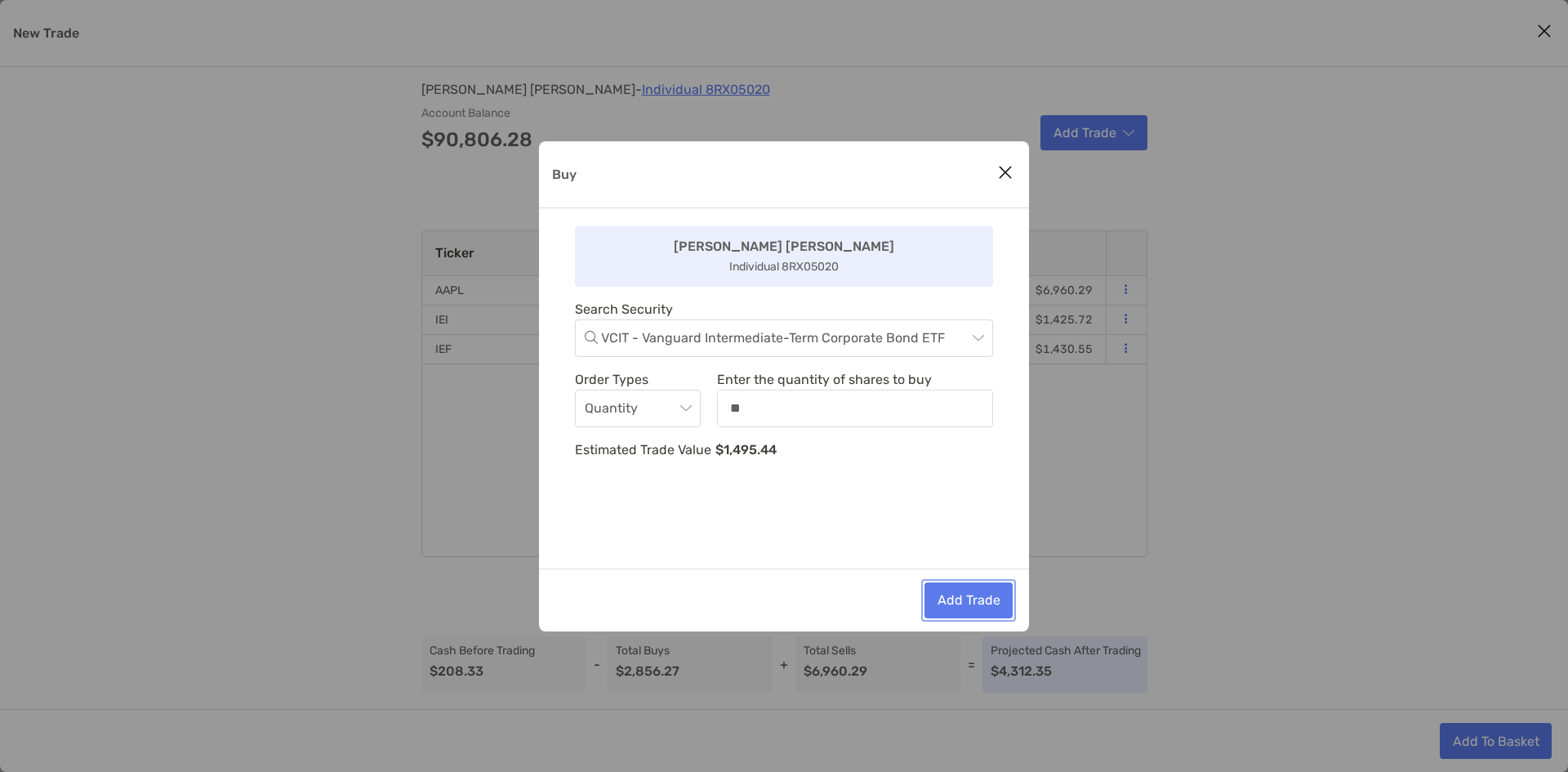
click at [971, 591] on button "Add Trade" at bounding box center [969, 600] width 88 height 36
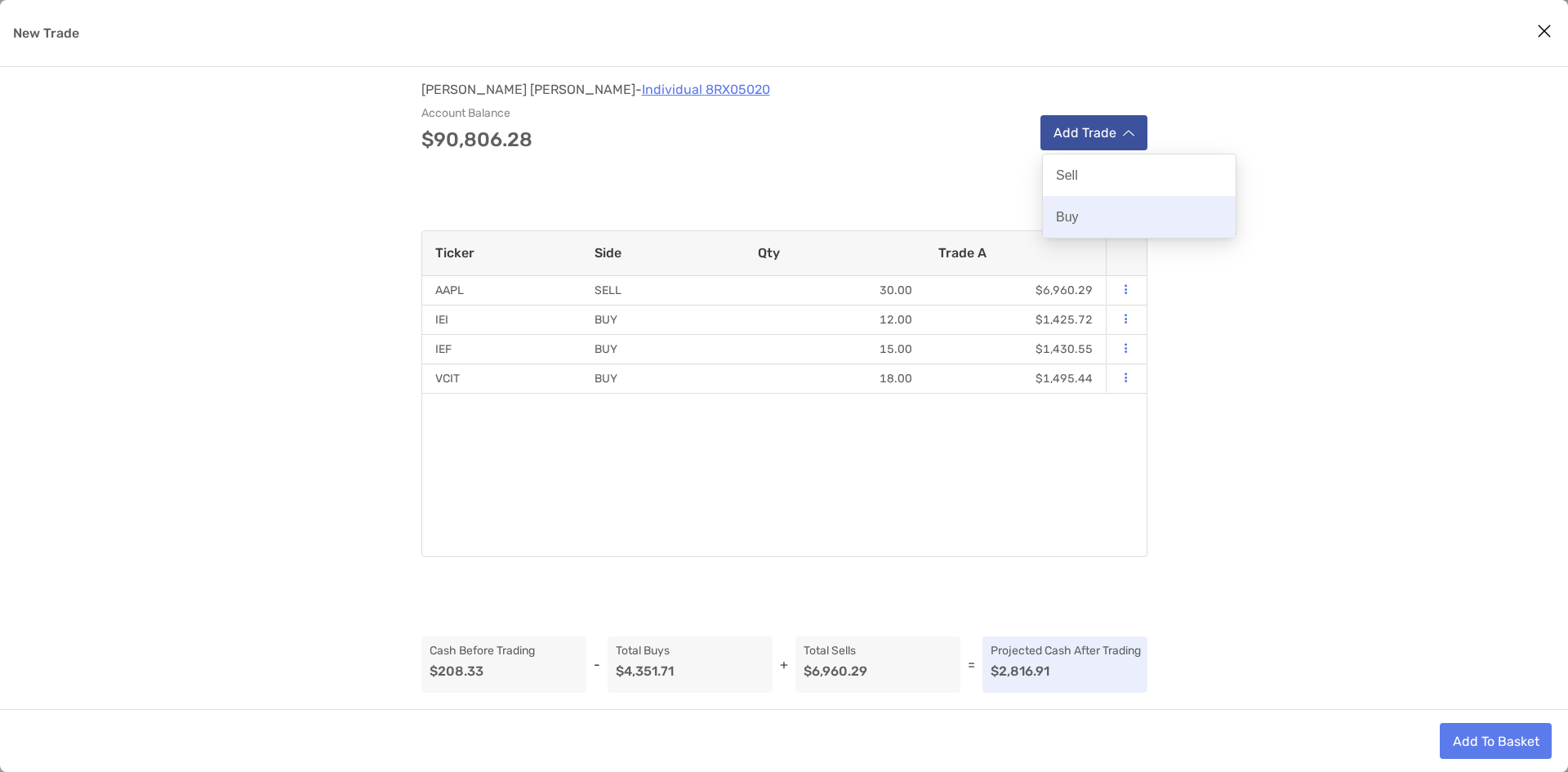
click at [1090, 214] on div "Buy" at bounding box center [1139, 216] width 192 height 41
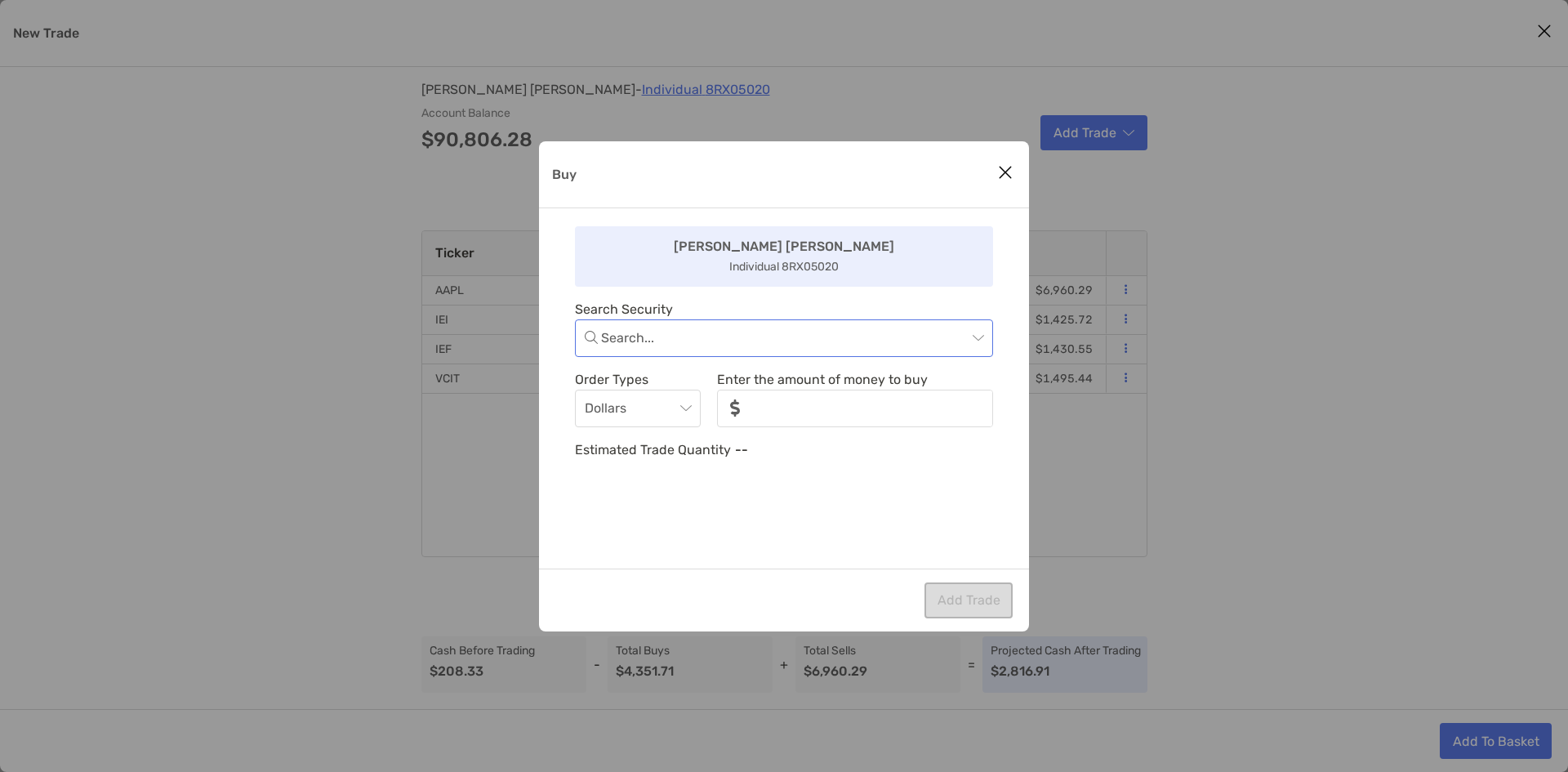
click at [742, 347] on input "Buy" at bounding box center [784, 339] width 366 height 36
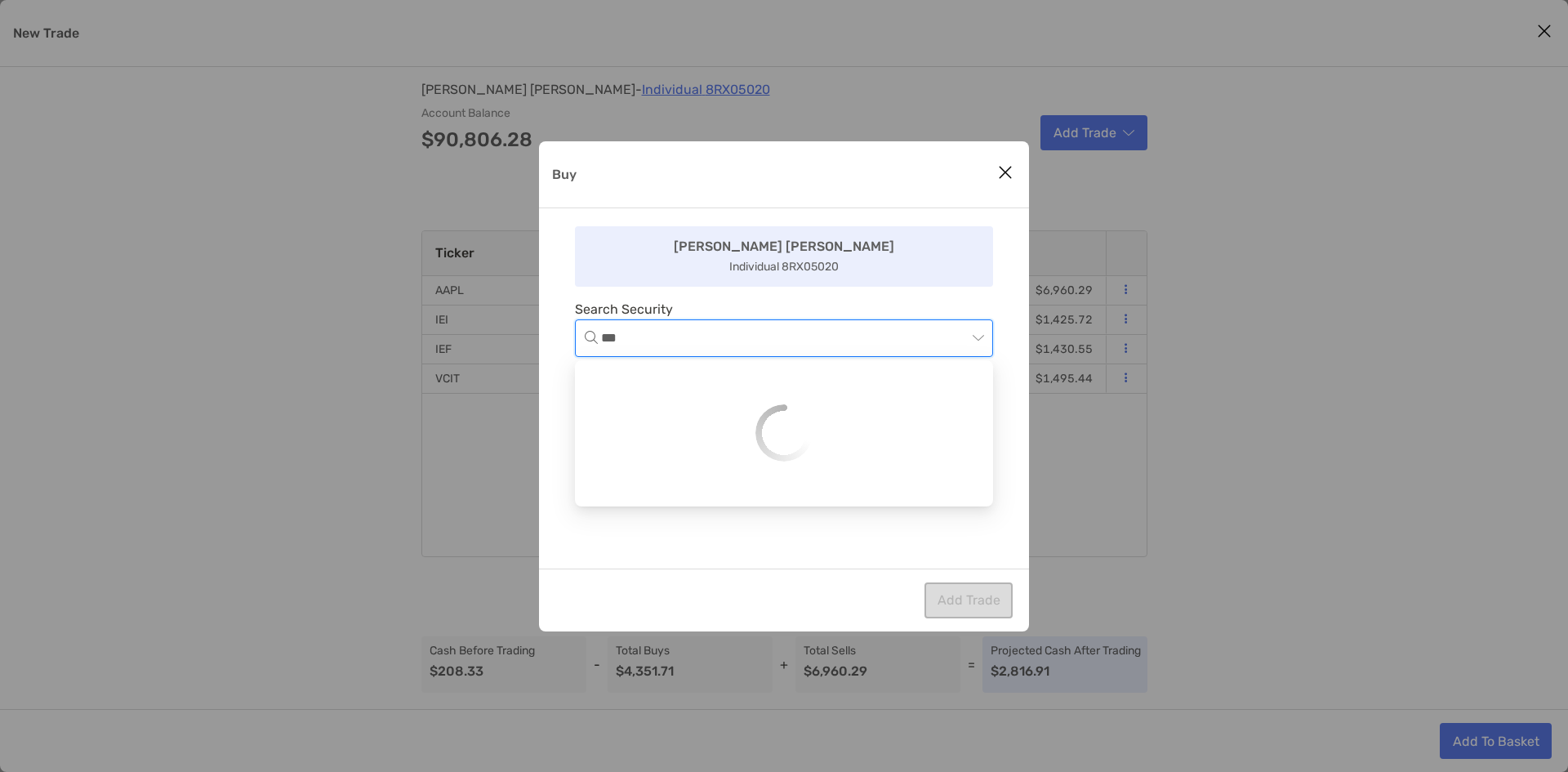
type input "****"
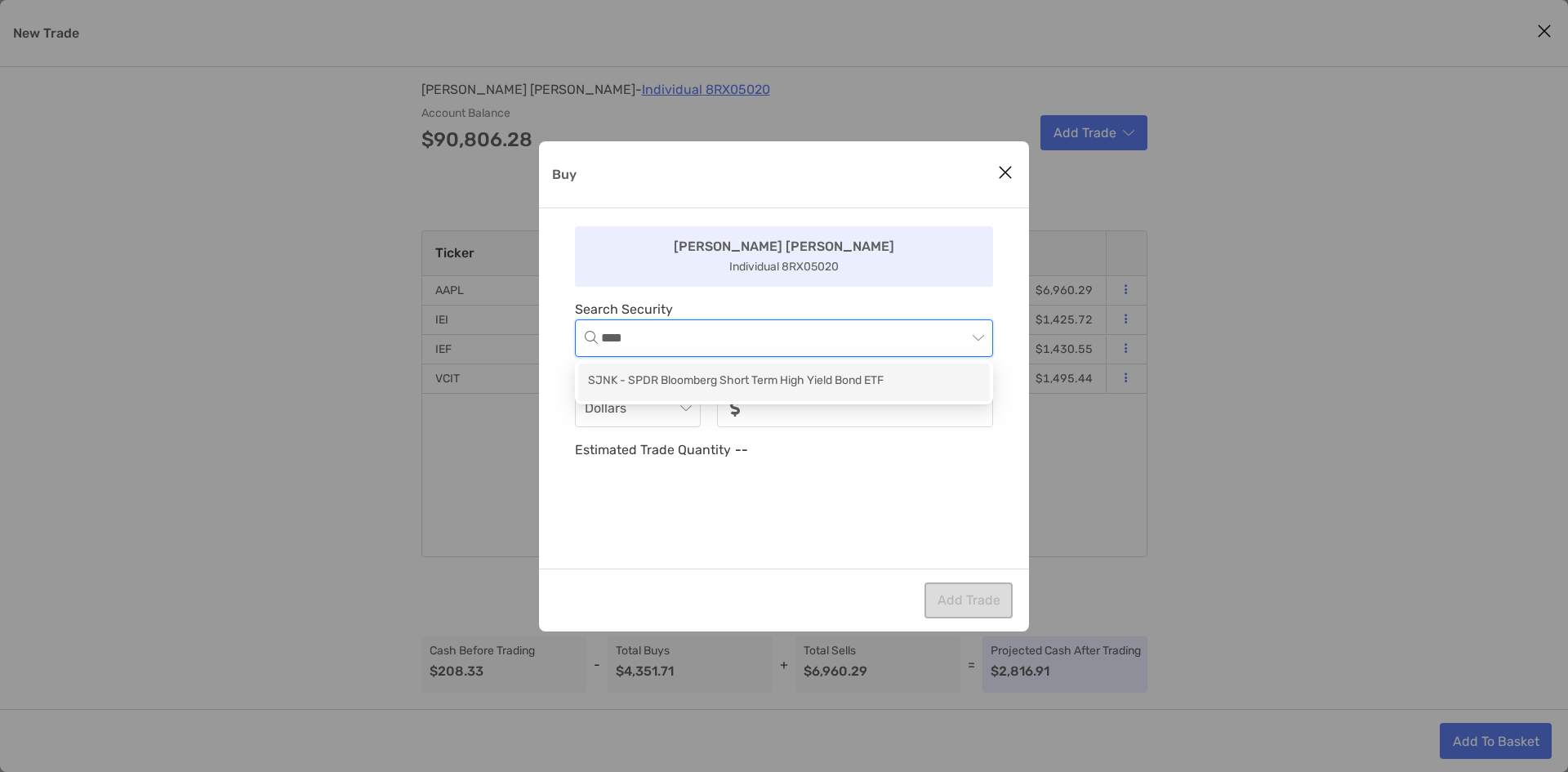
click at [723, 386] on div "SJNK - SPDR Bloomberg Short Term High Yield Bond ETF" at bounding box center [784, 381] width 392 height 21
click at [790, 408] on input "noSymbolCurrency" at bounding box center [873, 409] width 238 height 35
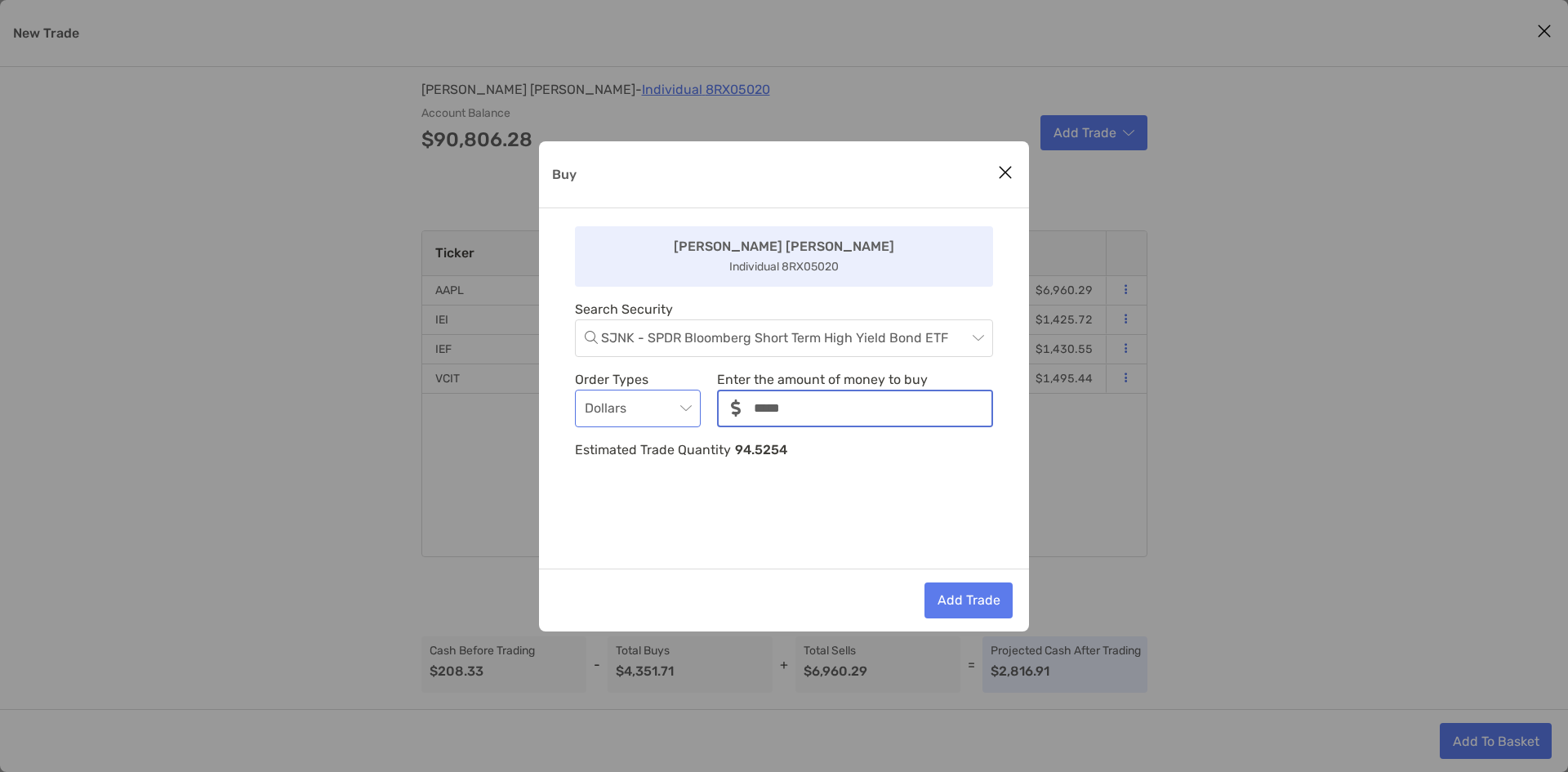
click at [626, 408] on span "Dollars" at bounding box center [637, 409] width 107 height 36
type input "*****"
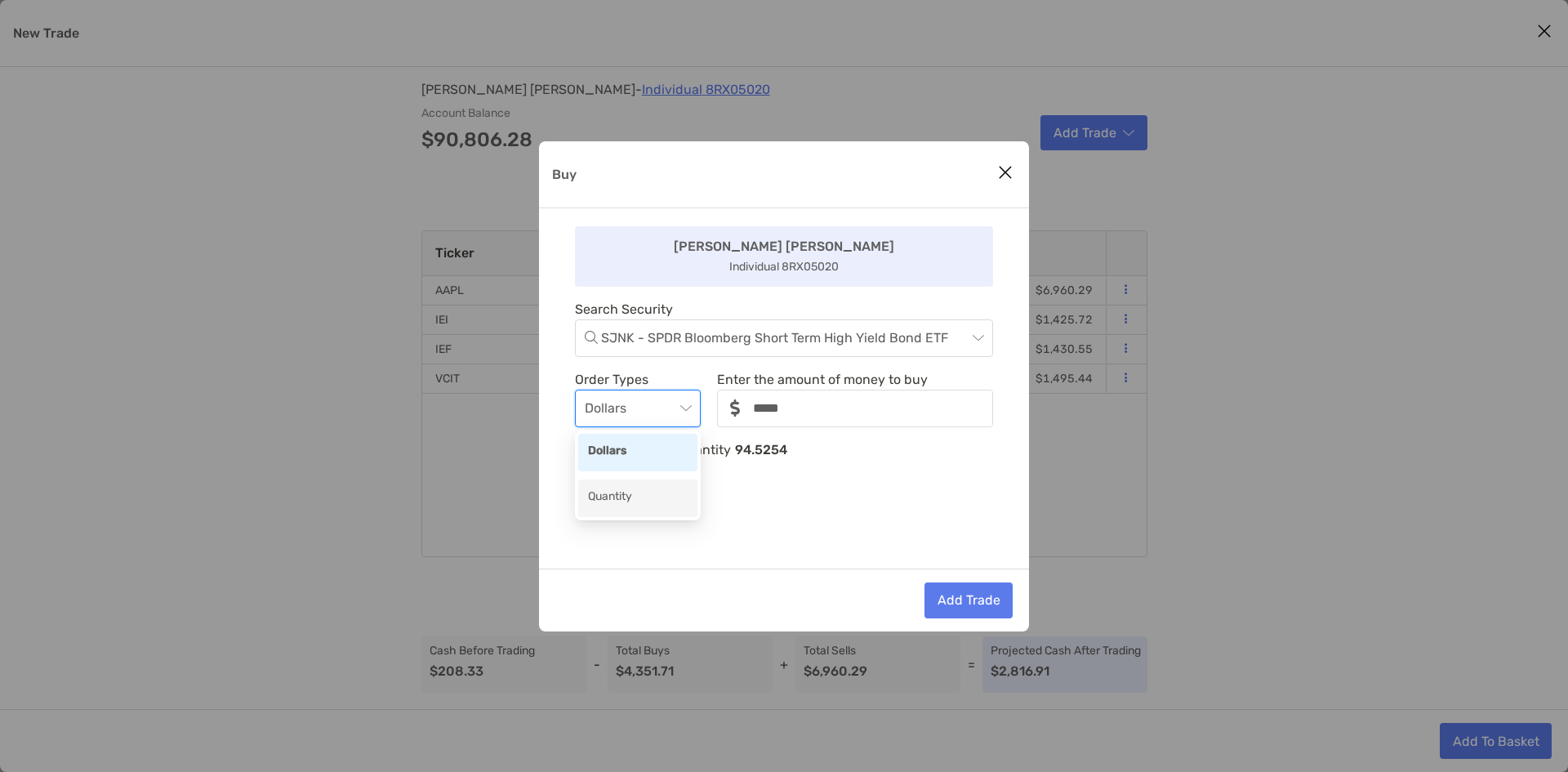
click at [629, 490] on div "Quantity" at bounding box center [637, 498] width 100 height 21
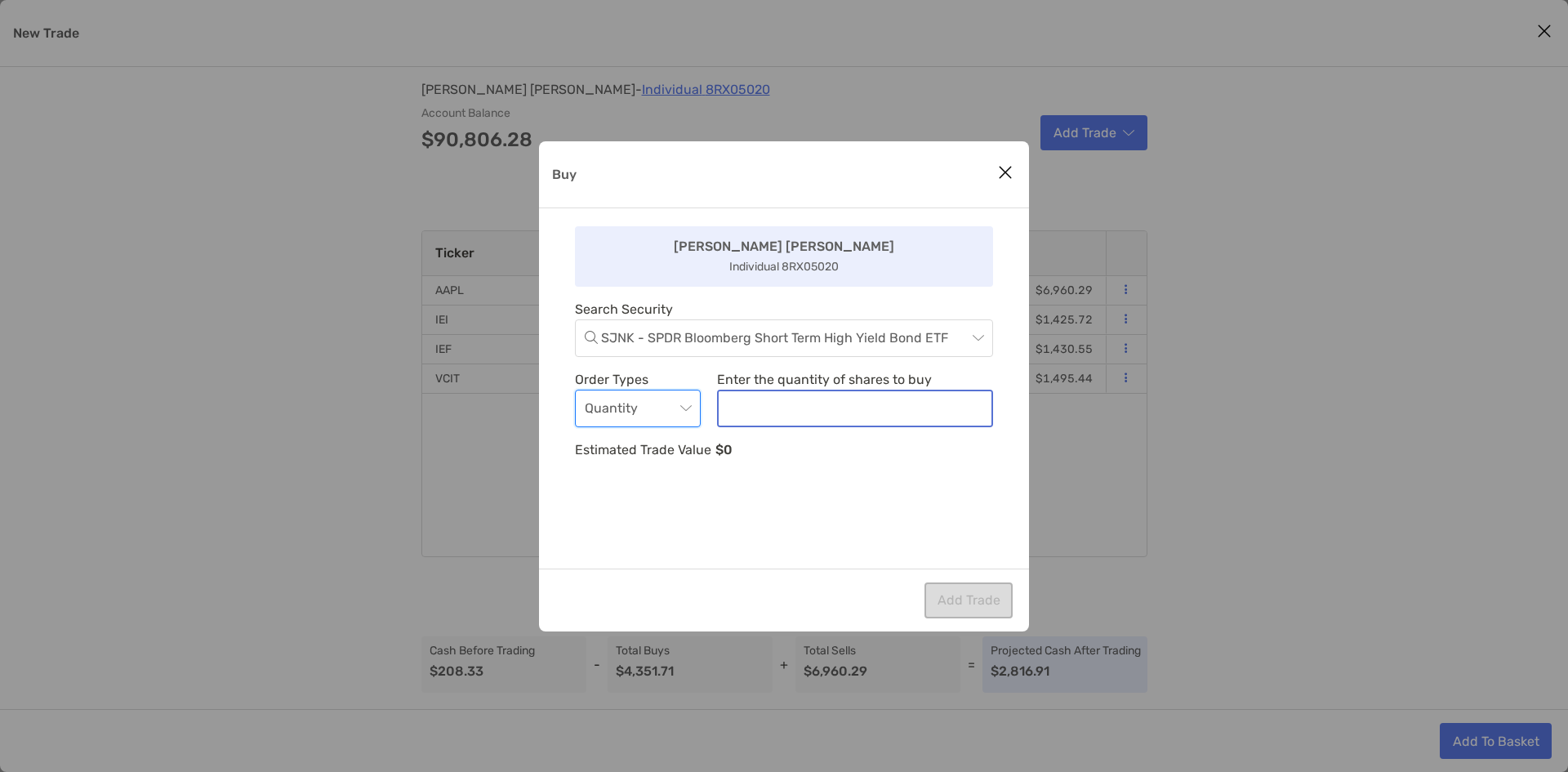
click at [786, 414] on input "noSymbolCurrency" at bounding box center [855, 409] width 272 height 35
type input "**"
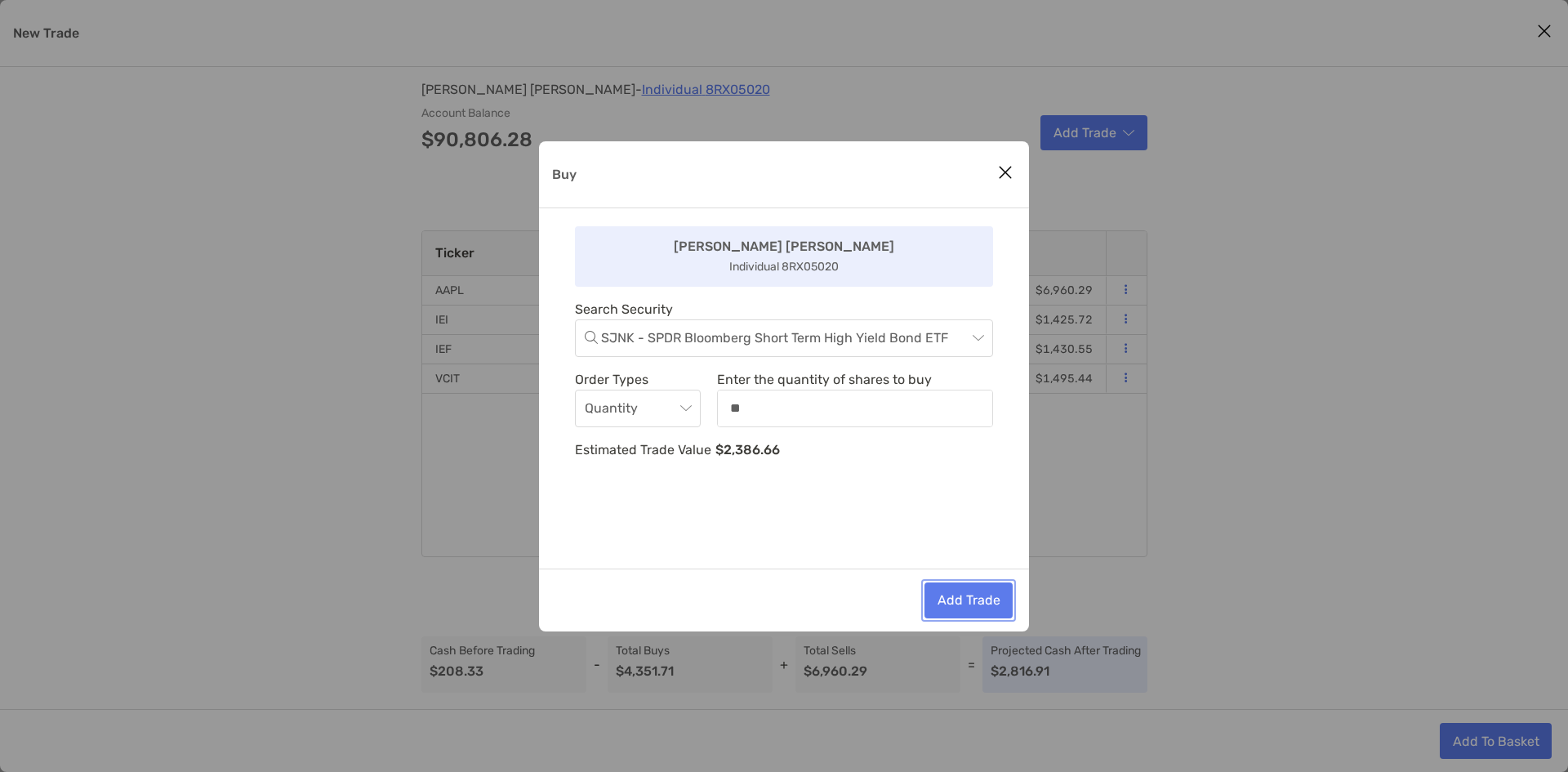
click at [950, 592] on button "Add Trade" at bounding box center [969, 600] width 88 height 36
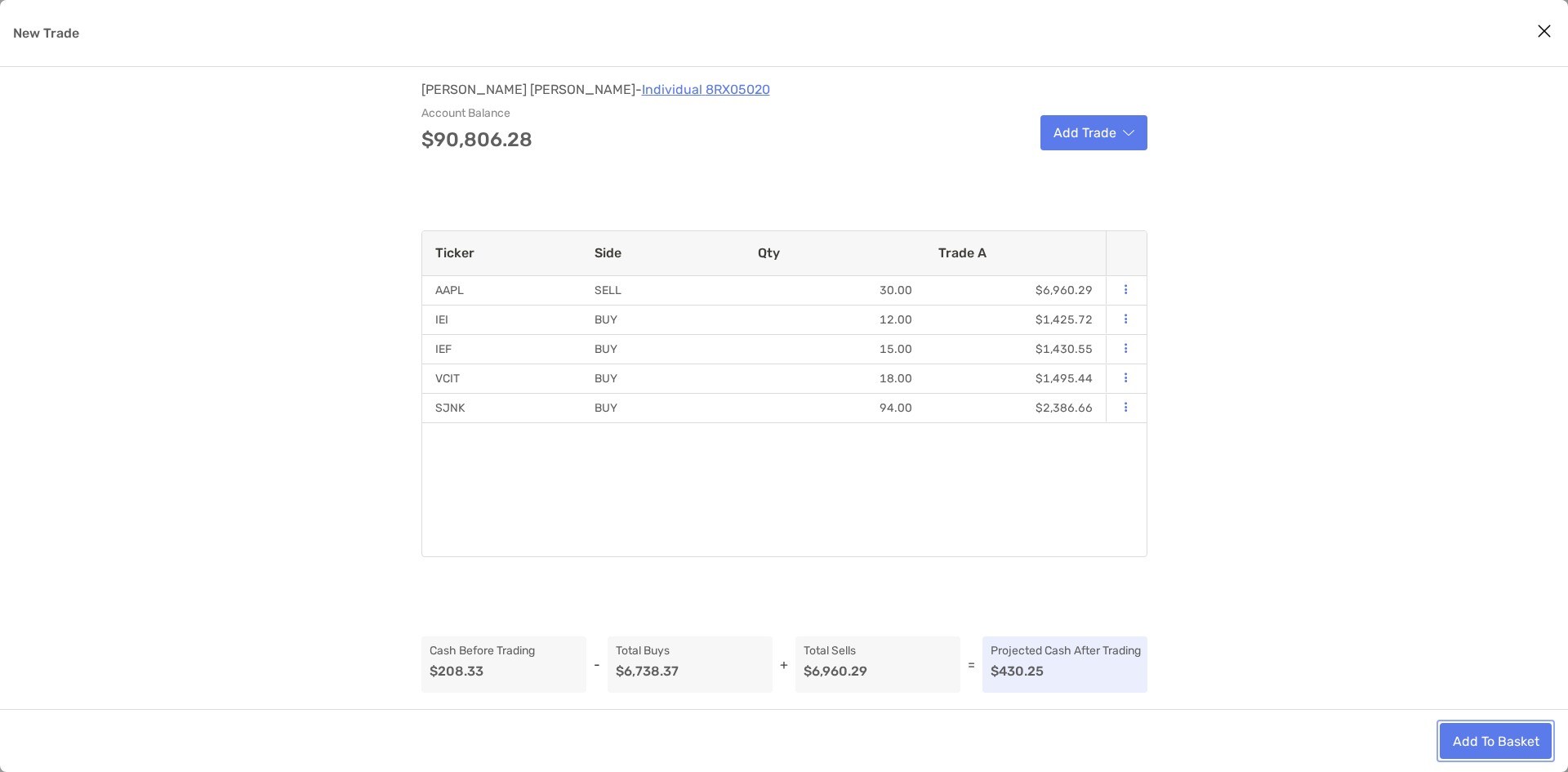
click at [1510, 724] on button "Add To Basket" at bounding box center [1496, 741] width 112 height 36
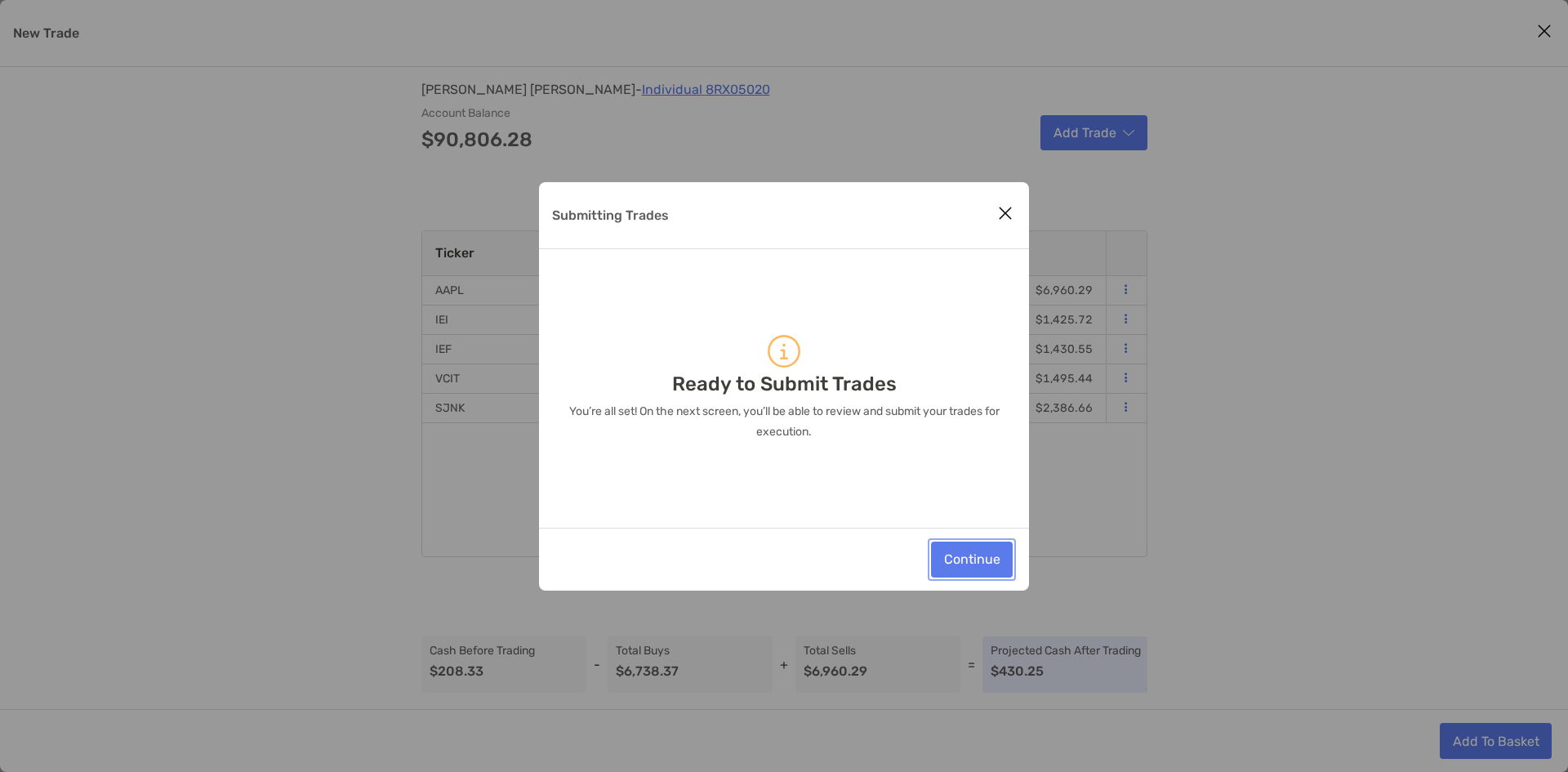
click at [1007, 573] on button "Continue" at bounding box center [972, 560] width 82 height 36
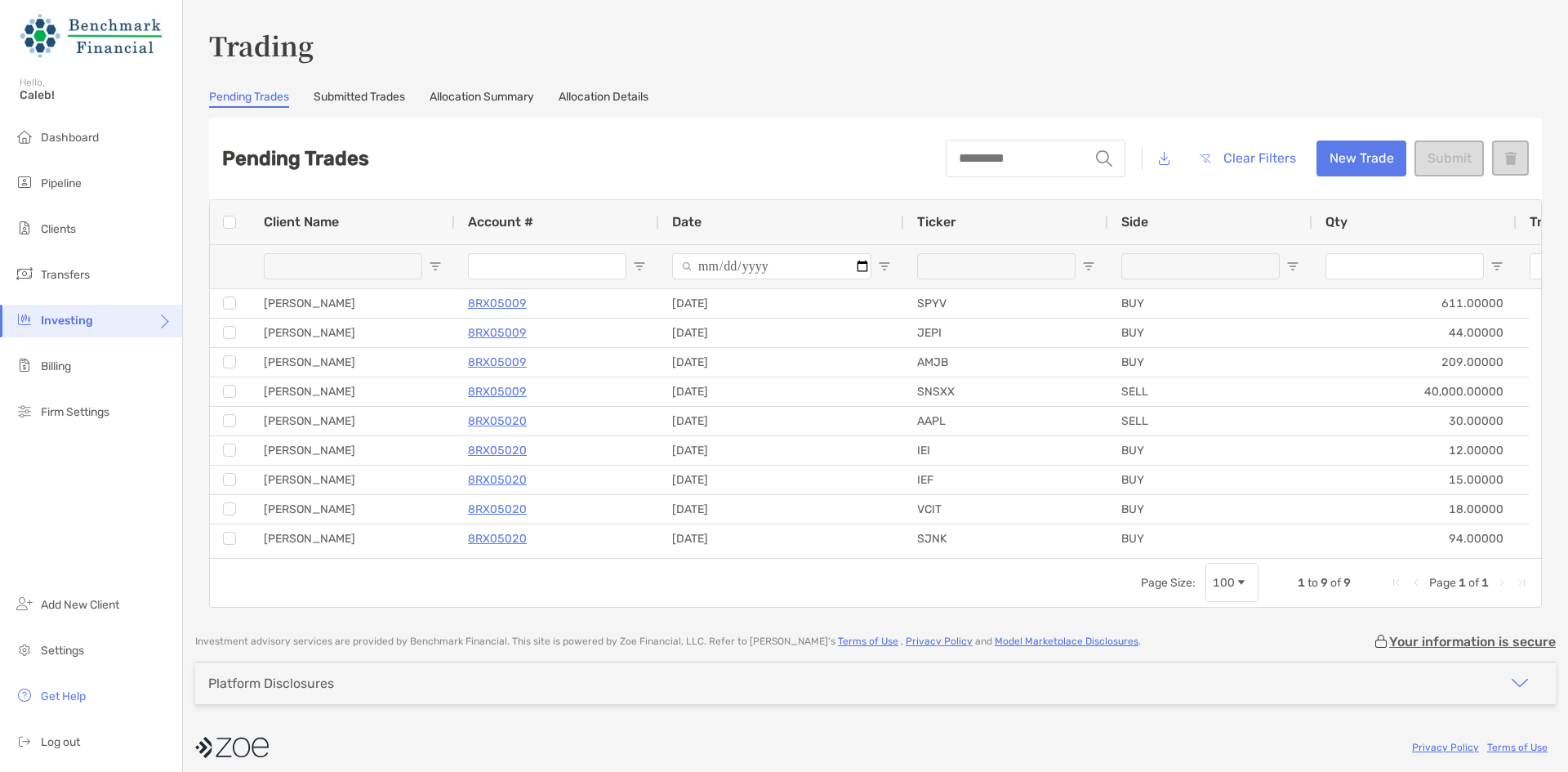
click at [221, 223] on div at bounding box center [230, 221] width 40 height 44
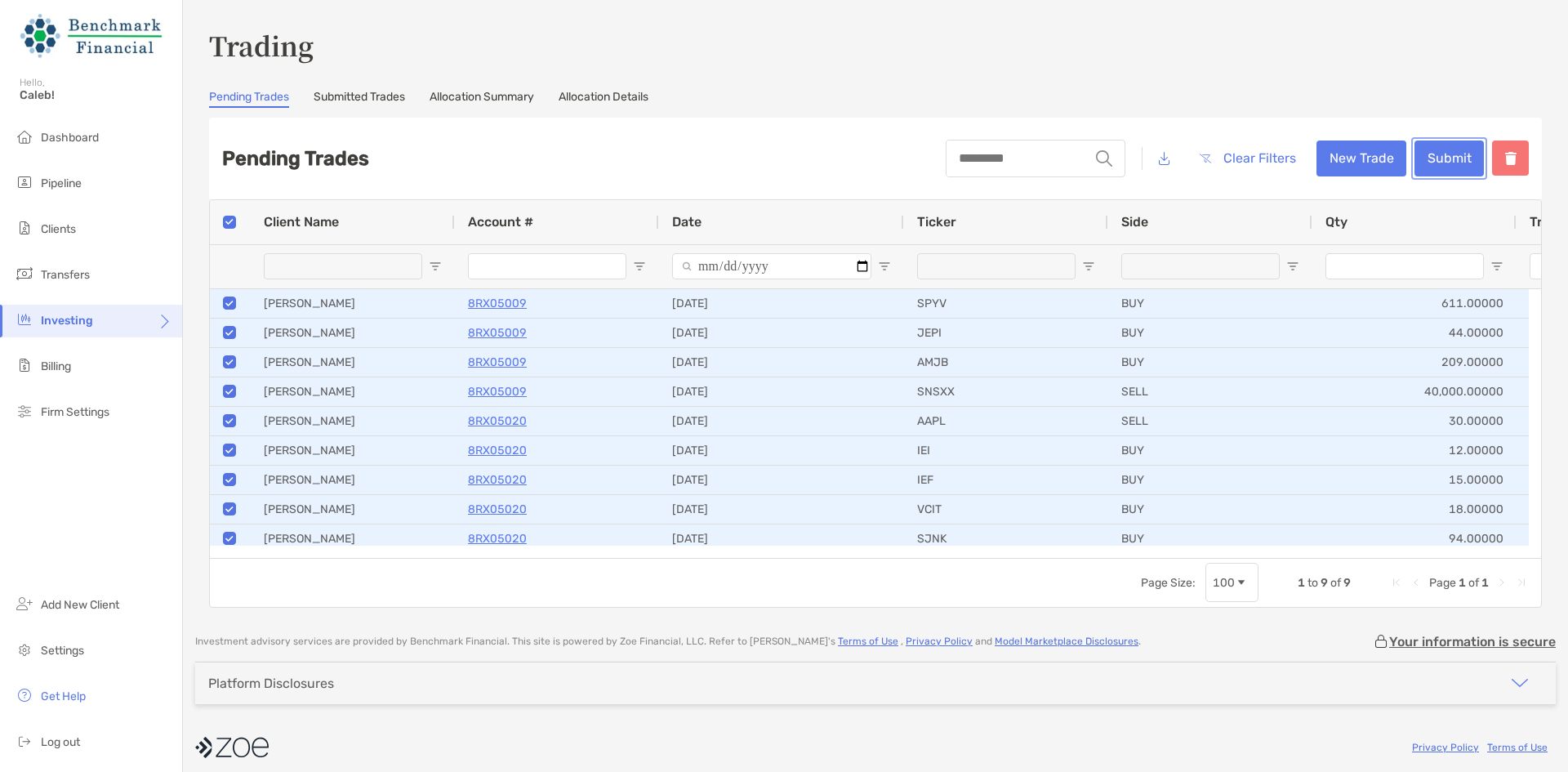
click at [1440, 164] on button "Submit" at bounding box center [1449, 159] width 69 height 36
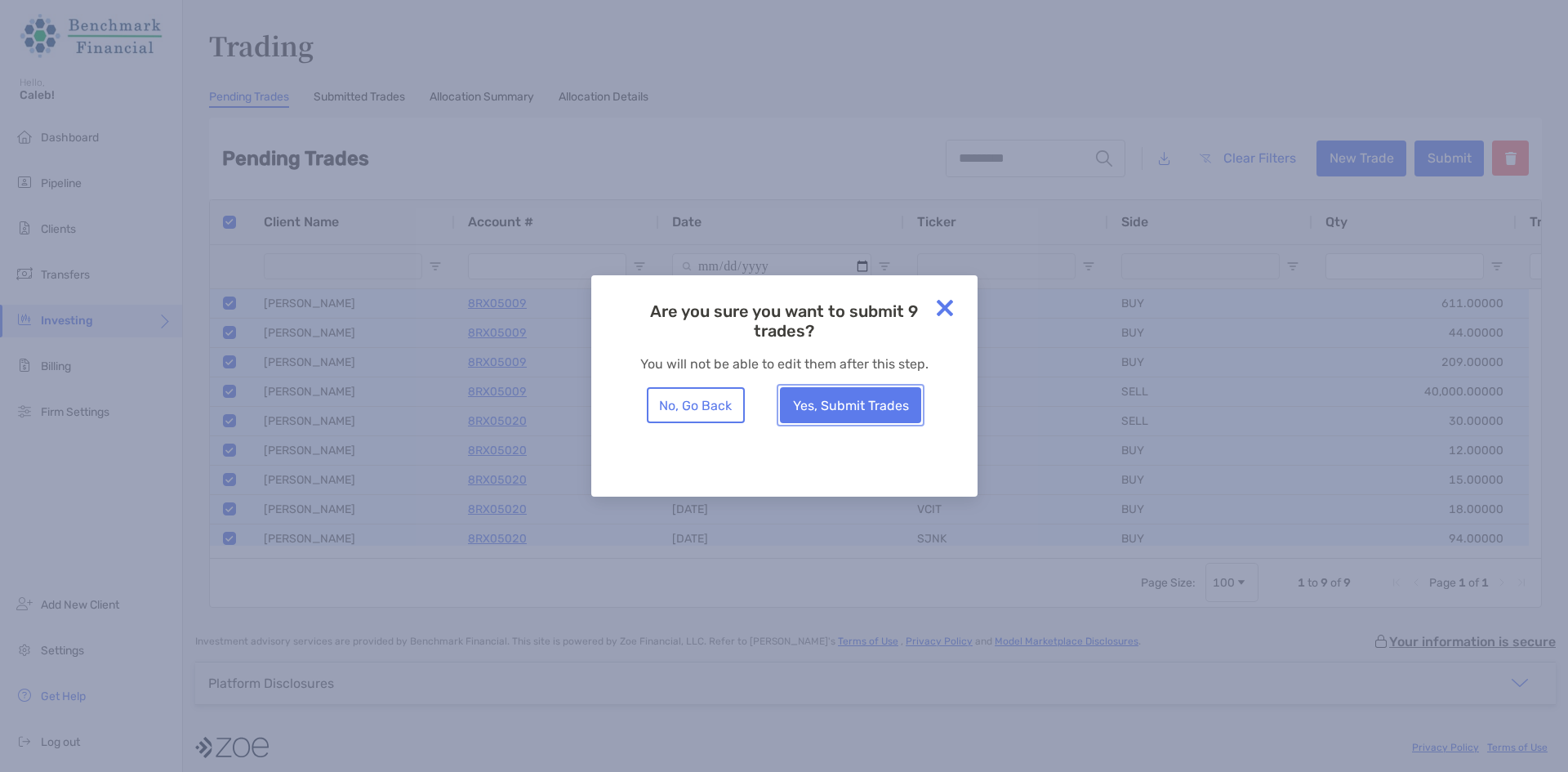
click at [831, 396] on button "Yes, Submit Trades" at bounding box center [850, 405] width 141 height 36
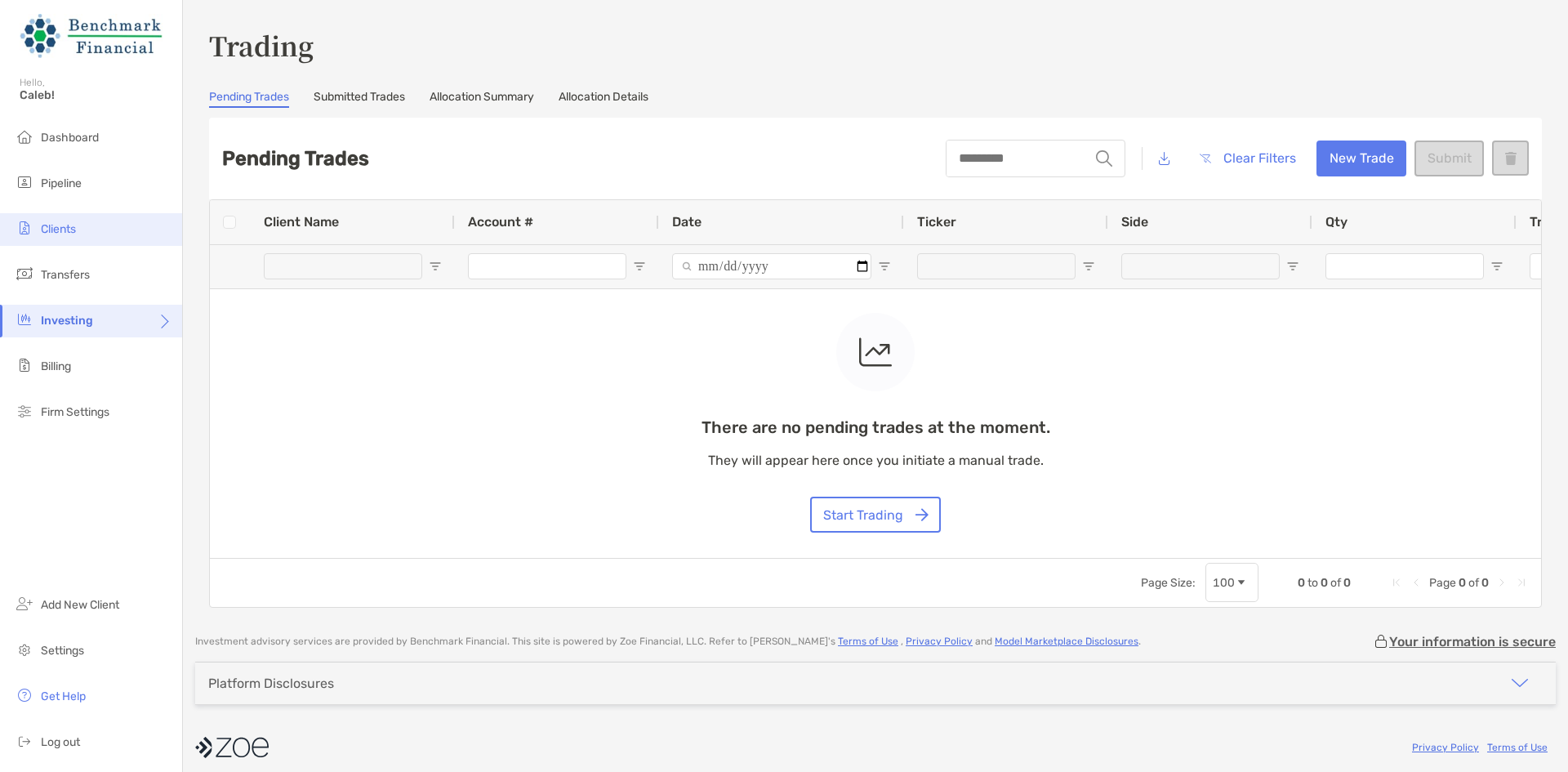
click at [59, 219] on li "Clients" at bounding box center [91, 230] width 182 height 33
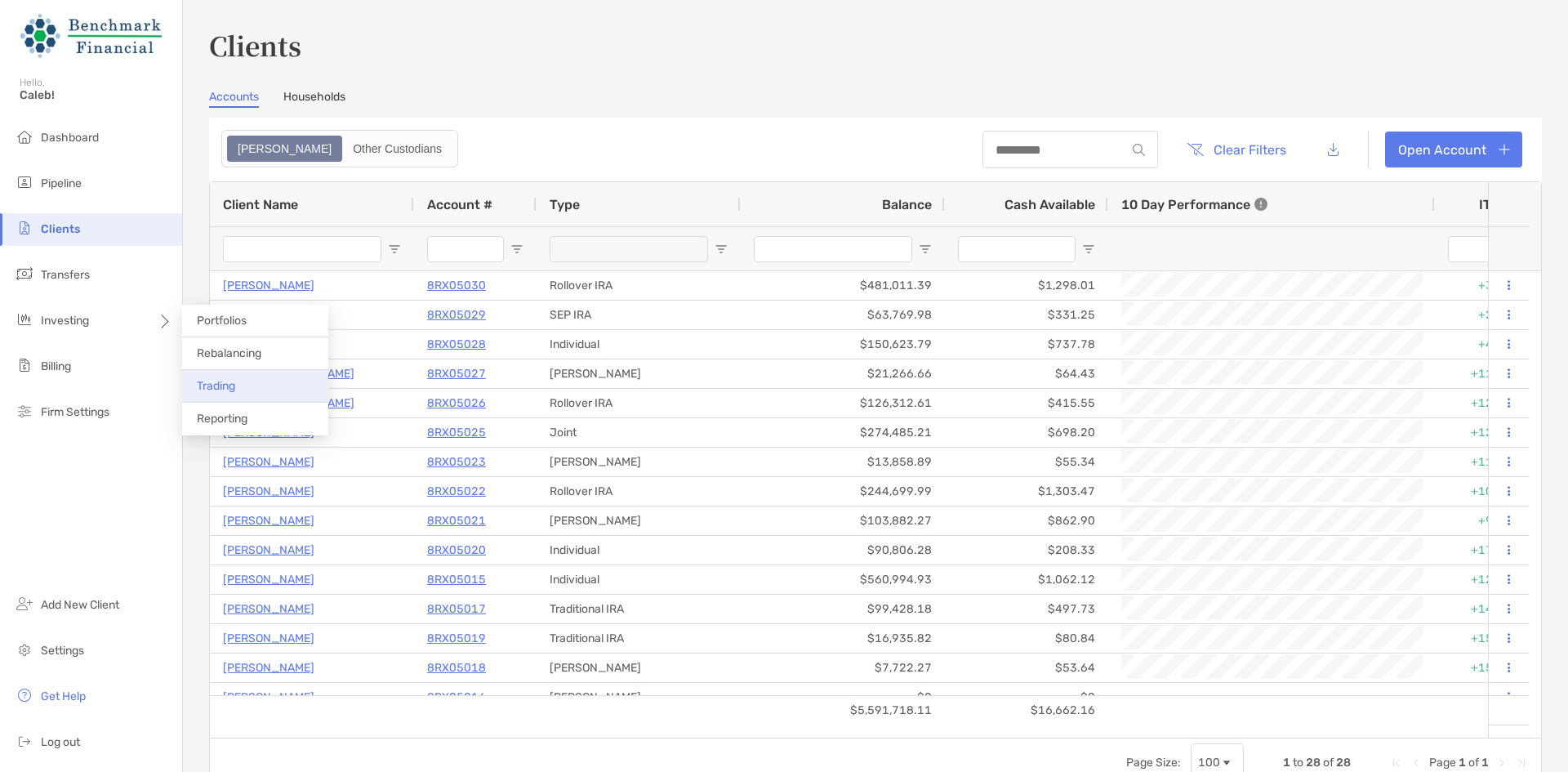
click at [245, 375] on li "Trading" at bounding box center [255, 386] width 146 height 33
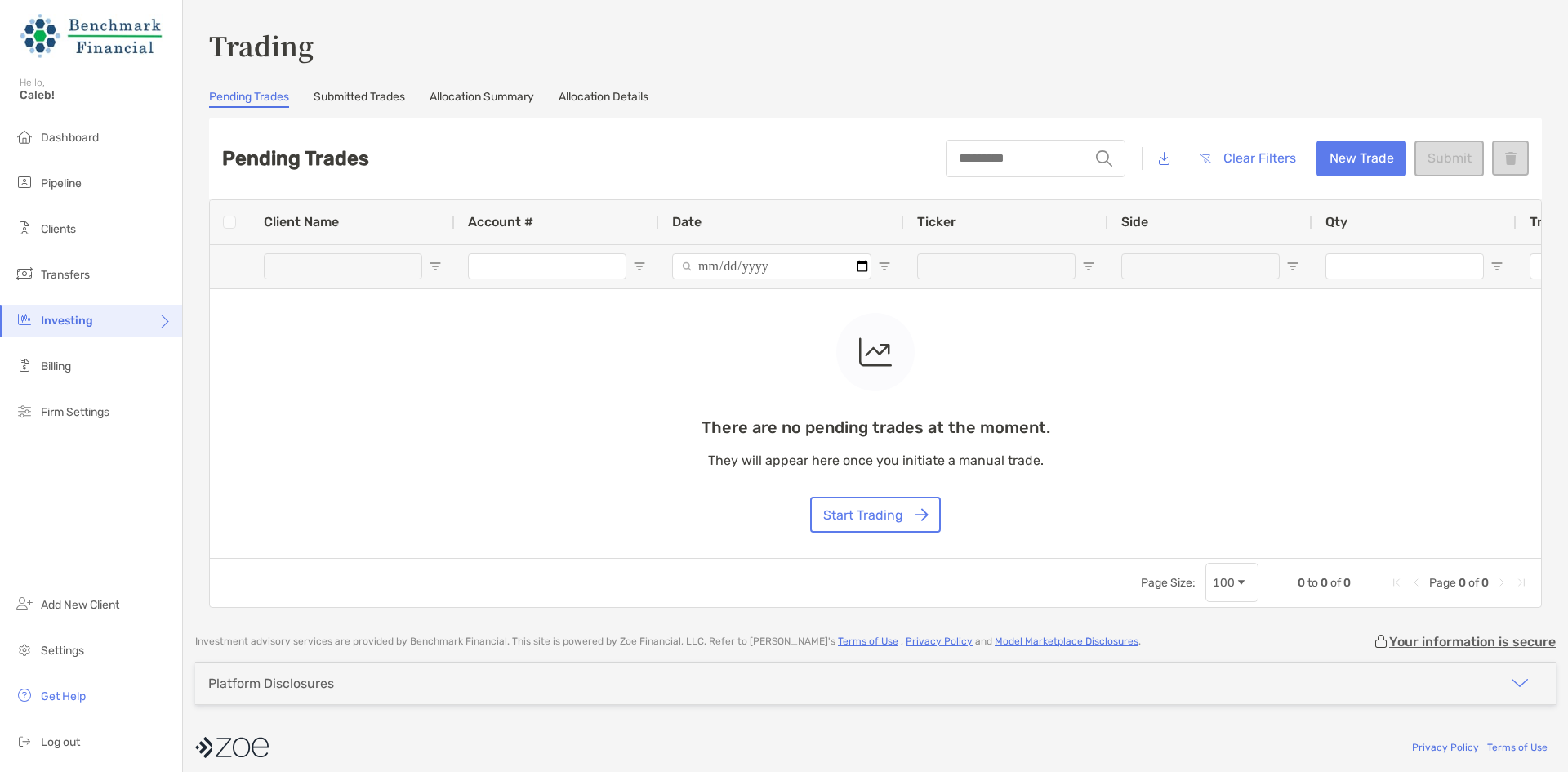
click at [358, 88] on div "Trading Pending Trades Submitted Trades Allocation Summary Allocation Details P…" at bounding box center [875, 317] width 1334 height 581
click at [358, 93] on link "Submitted Trades" at bounding box center [359, 99] width 92 height 18
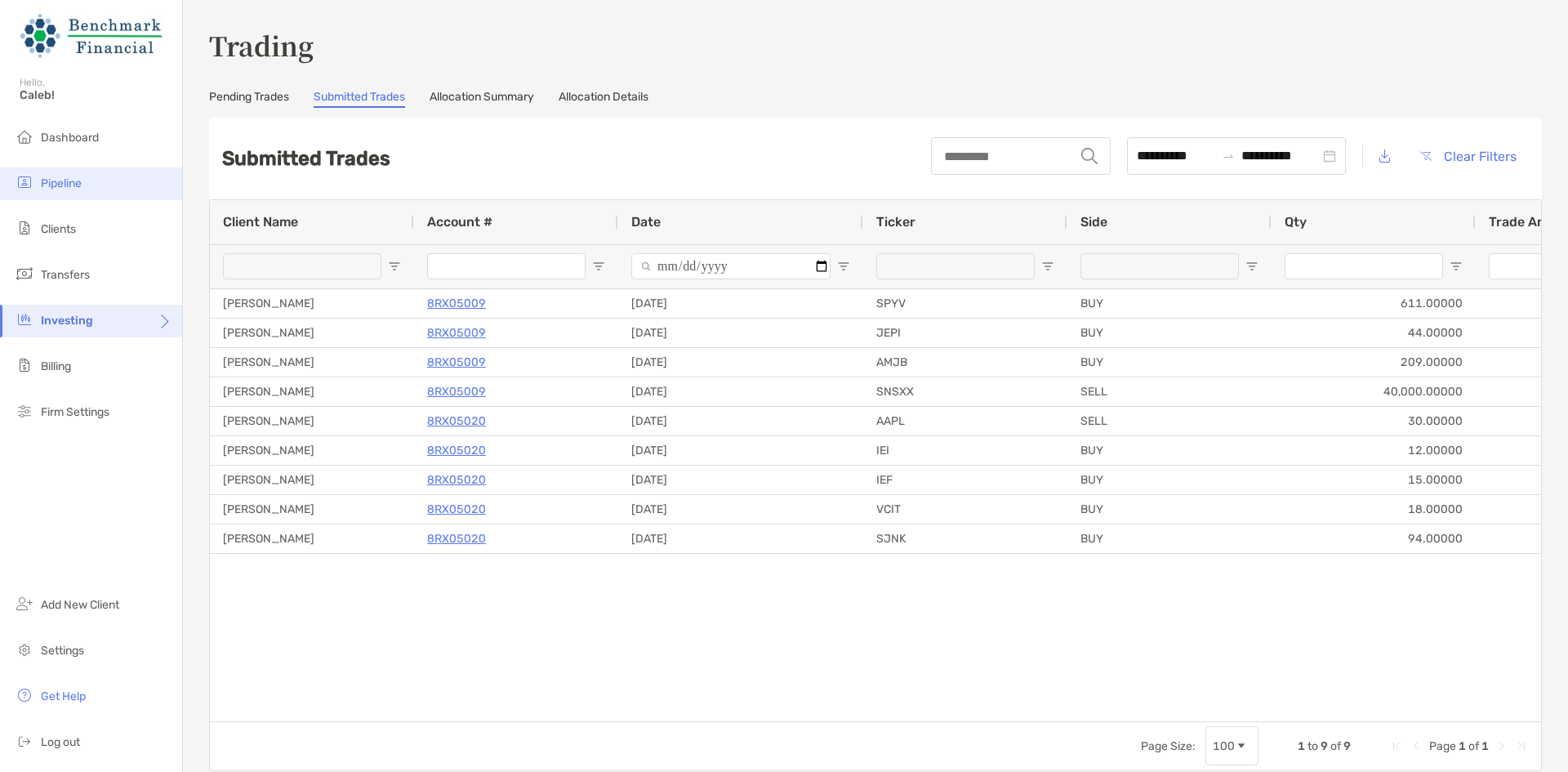
click at [128, 185] on li "Pipeline" at bounding box center [91, 184] width 182 height 33
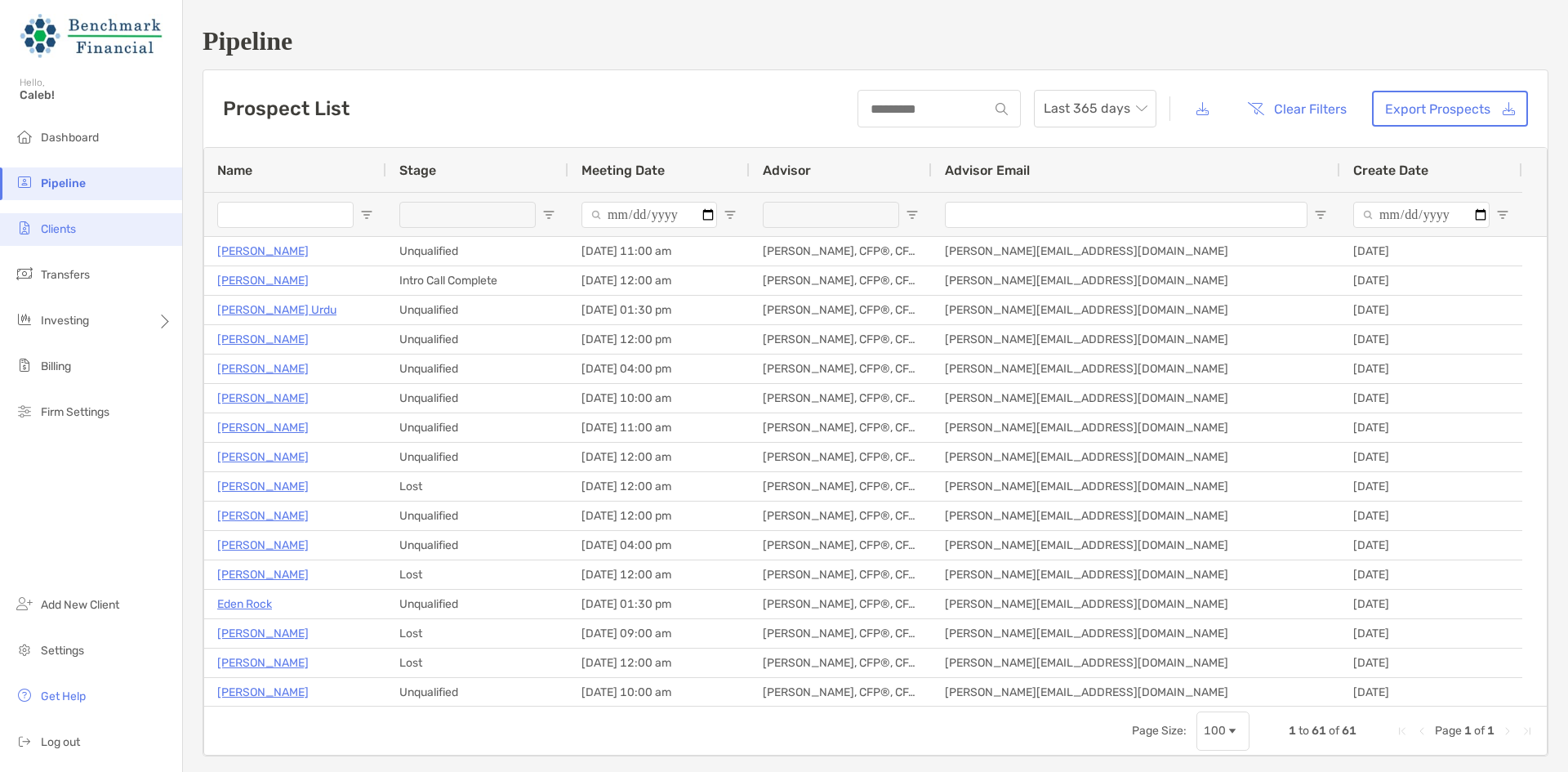
click at [64, 236] on li "Clients" at bounding box center [91, 230] width 182 height 33
